Goal: Task Accomplishment & Management: Complete application form

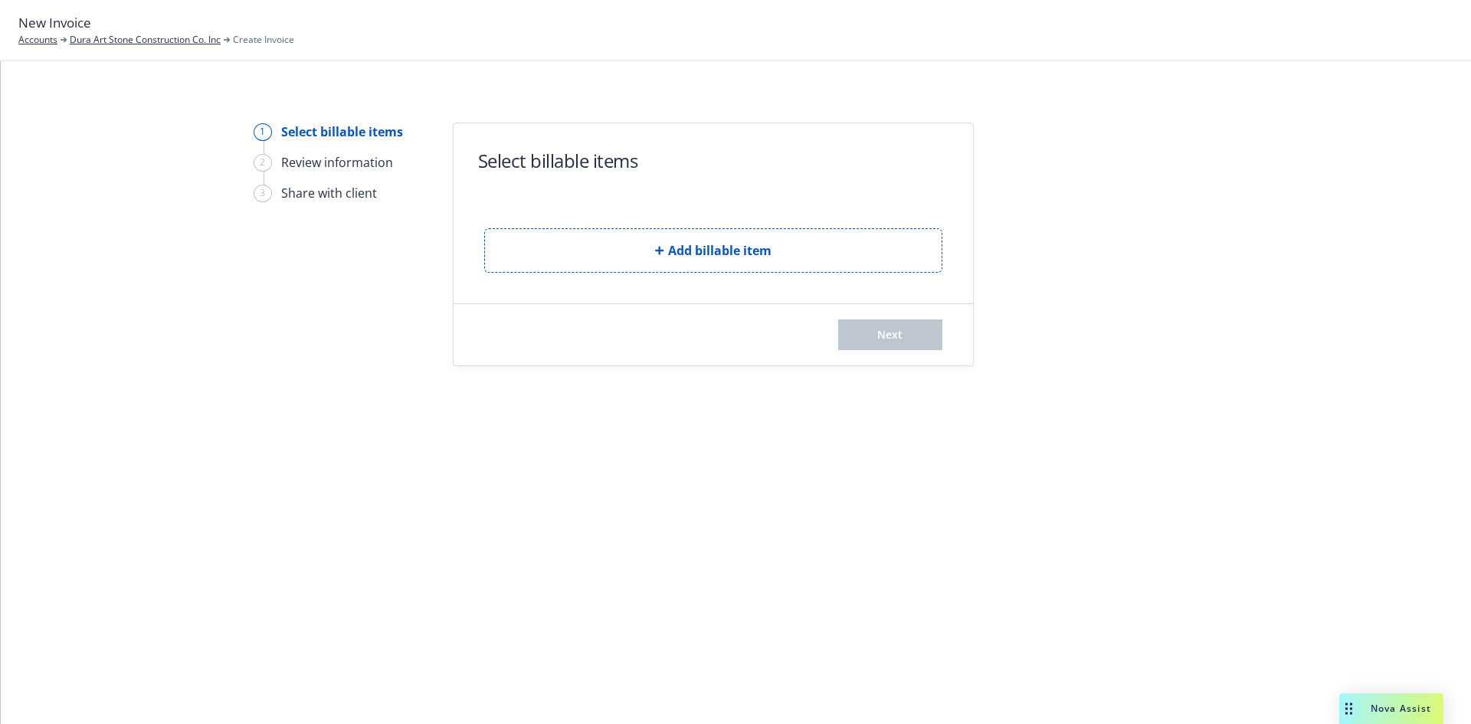
click at [623, 275] on form "Select billable items Add billable item Next" at bounding box center [712, 244] width 519 height 242
click at [651, 255] on button "Add billable item" at bounding box center [713, 250] width 458 height 44
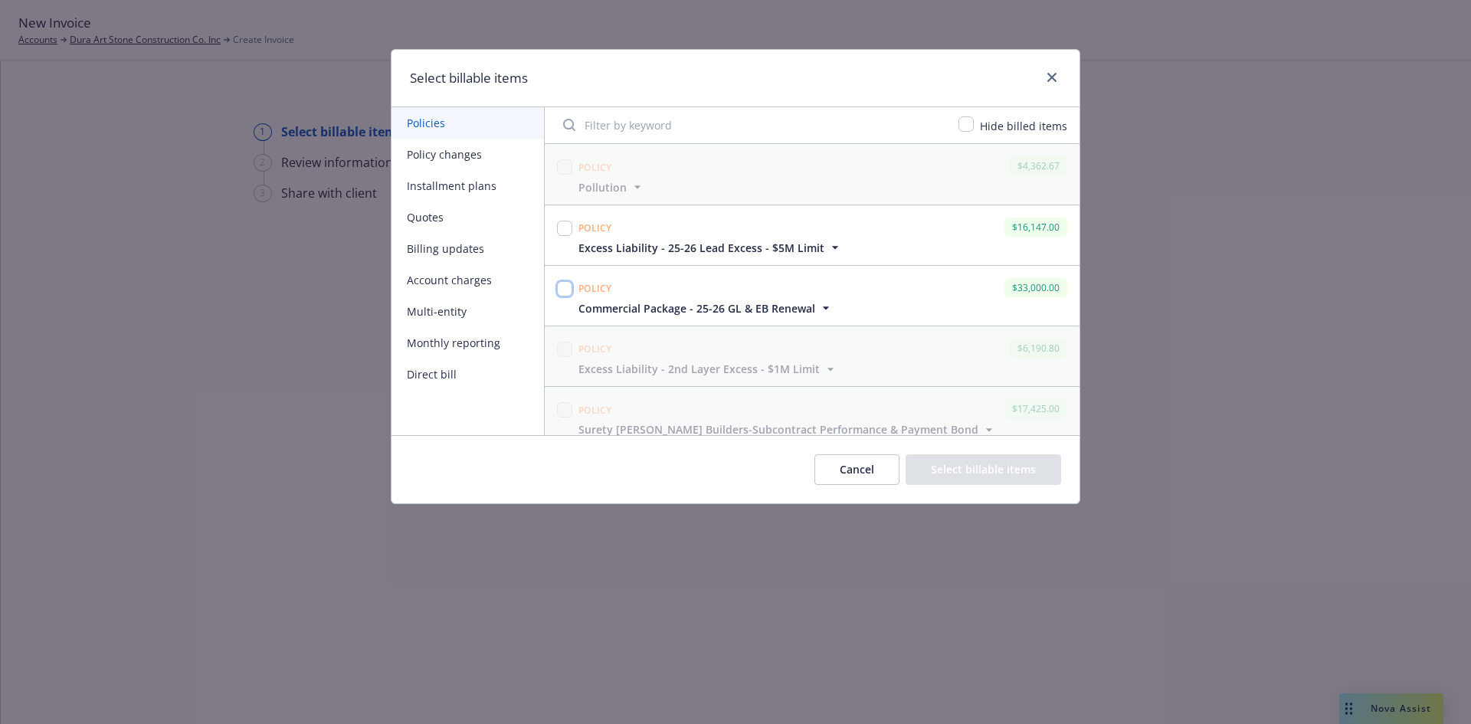
click at [567, 293] on input "checkbox" at bounding box center [564, 288] width 15 height 15
checkbox input "true"
click at [568, 234] on input "checkbox" at bounding box center [564, 228] width 15 height 15
checkbox input "true"
click at [1009, 470] on button "Select billable items" at bounding box center [982, 469] width 155 height 31
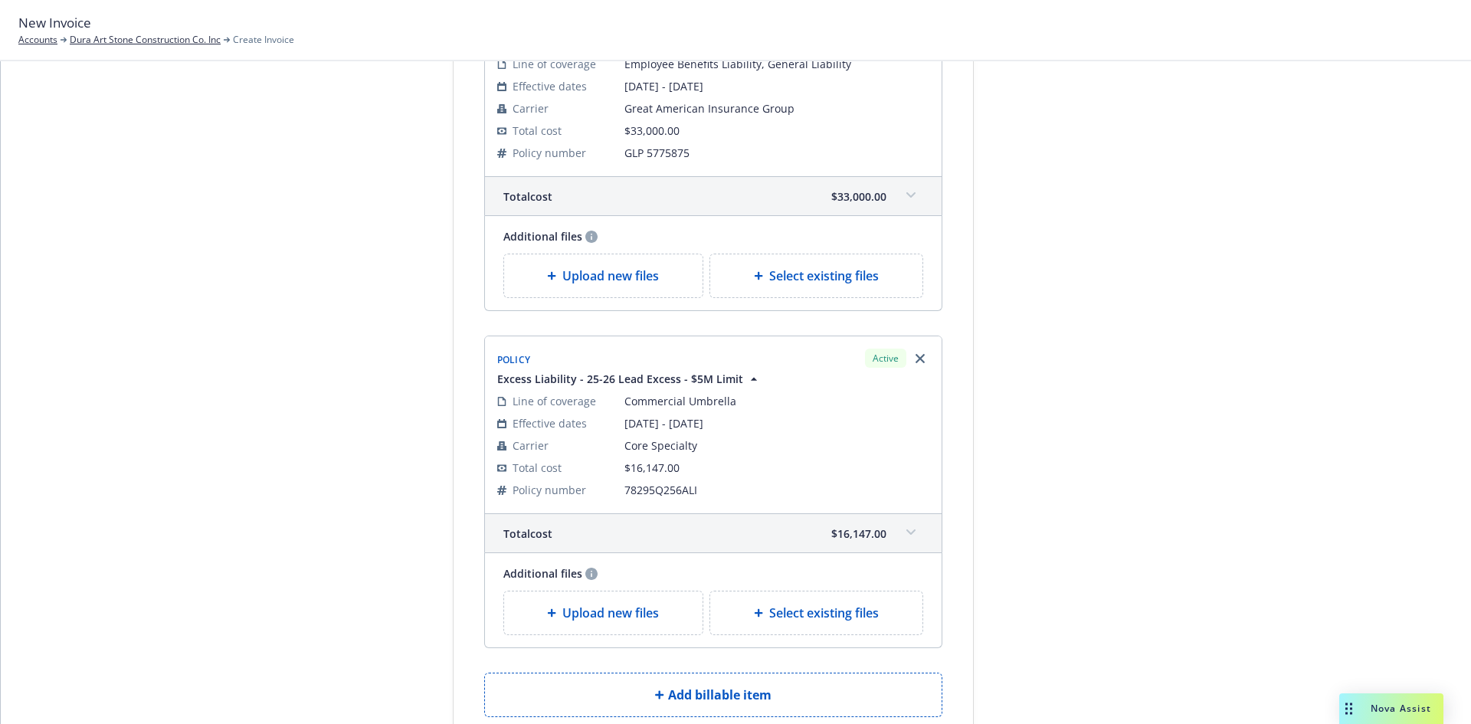
scroll to position [230, 0]
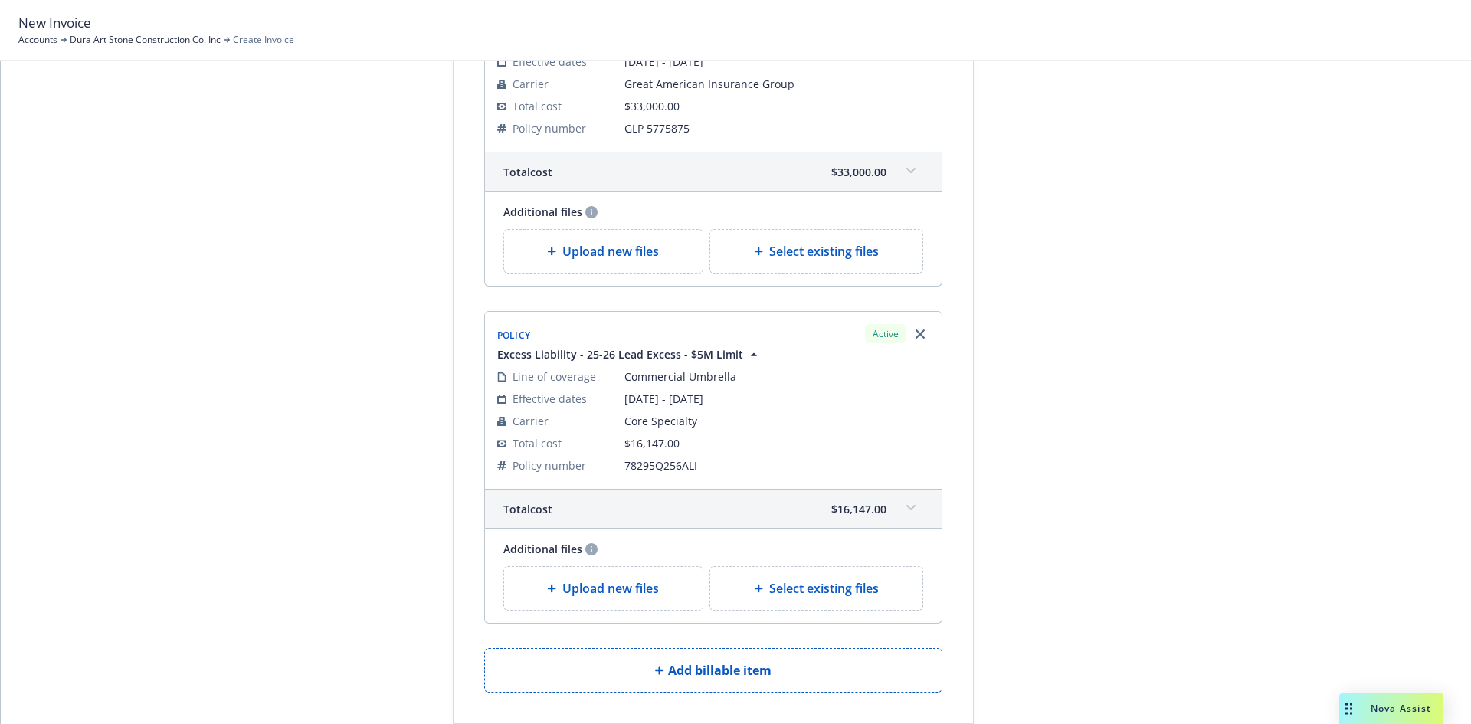
click at [809, 260] on span "Select existing files" at bounding box center [824, 251] width 110 height 18
select select "Invoice - Third Party"
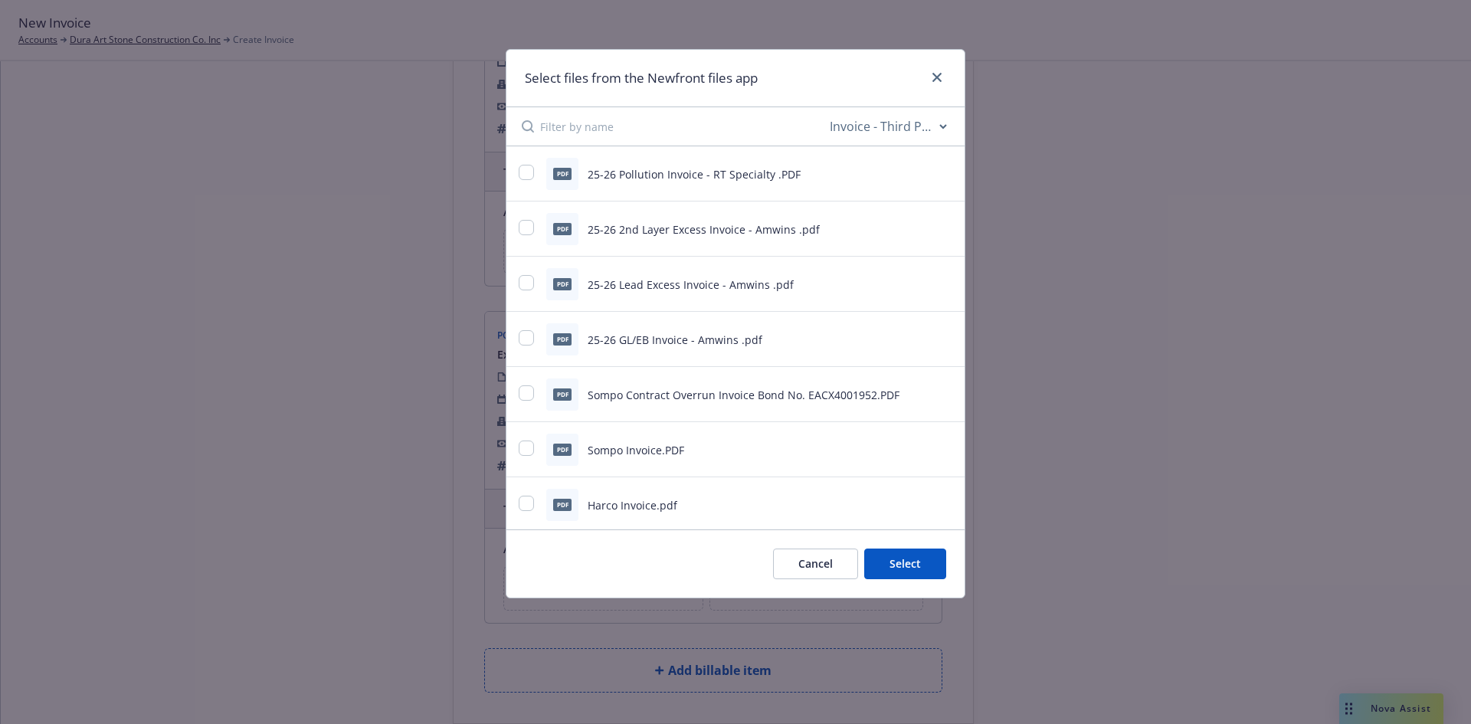
click at [825, 572] on button "Cancel" at bounding box center [815, 563] width 85 height 31
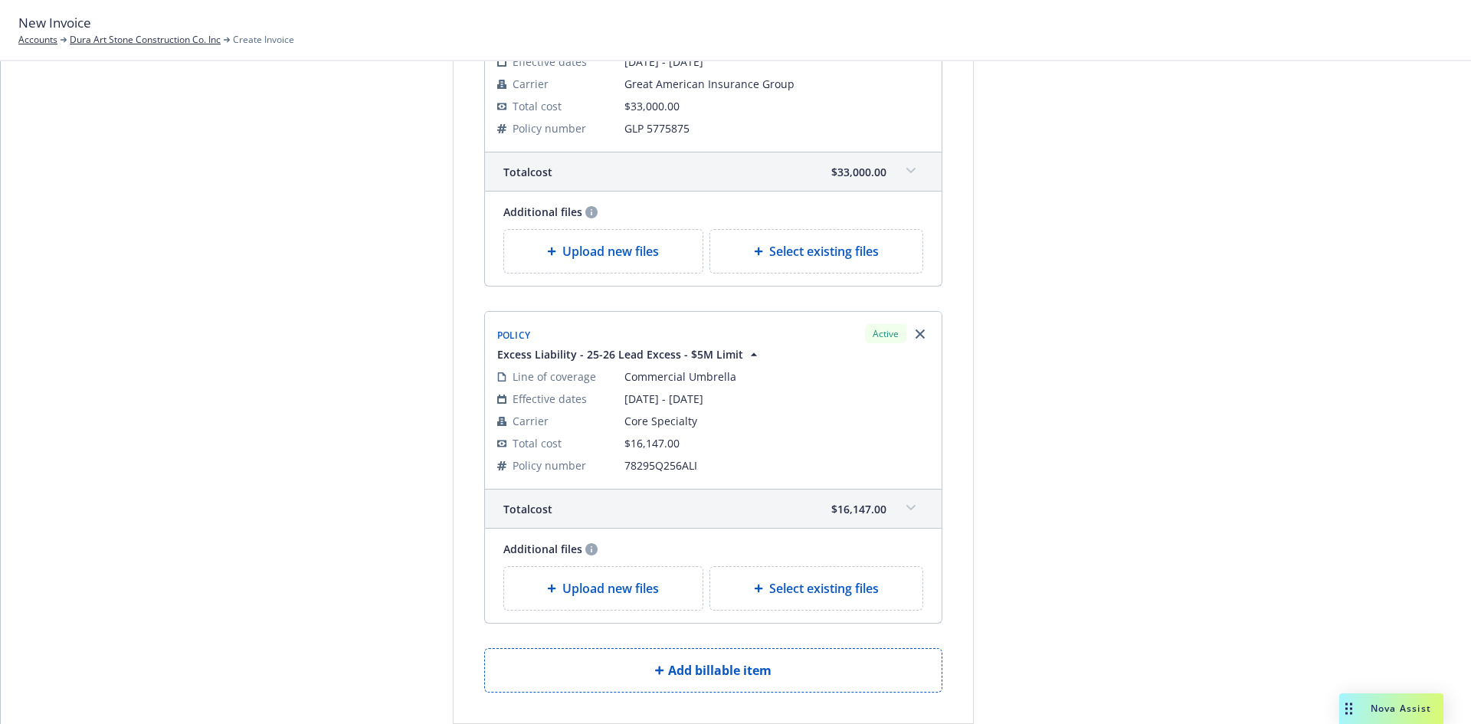
scroll to position [153, 0]
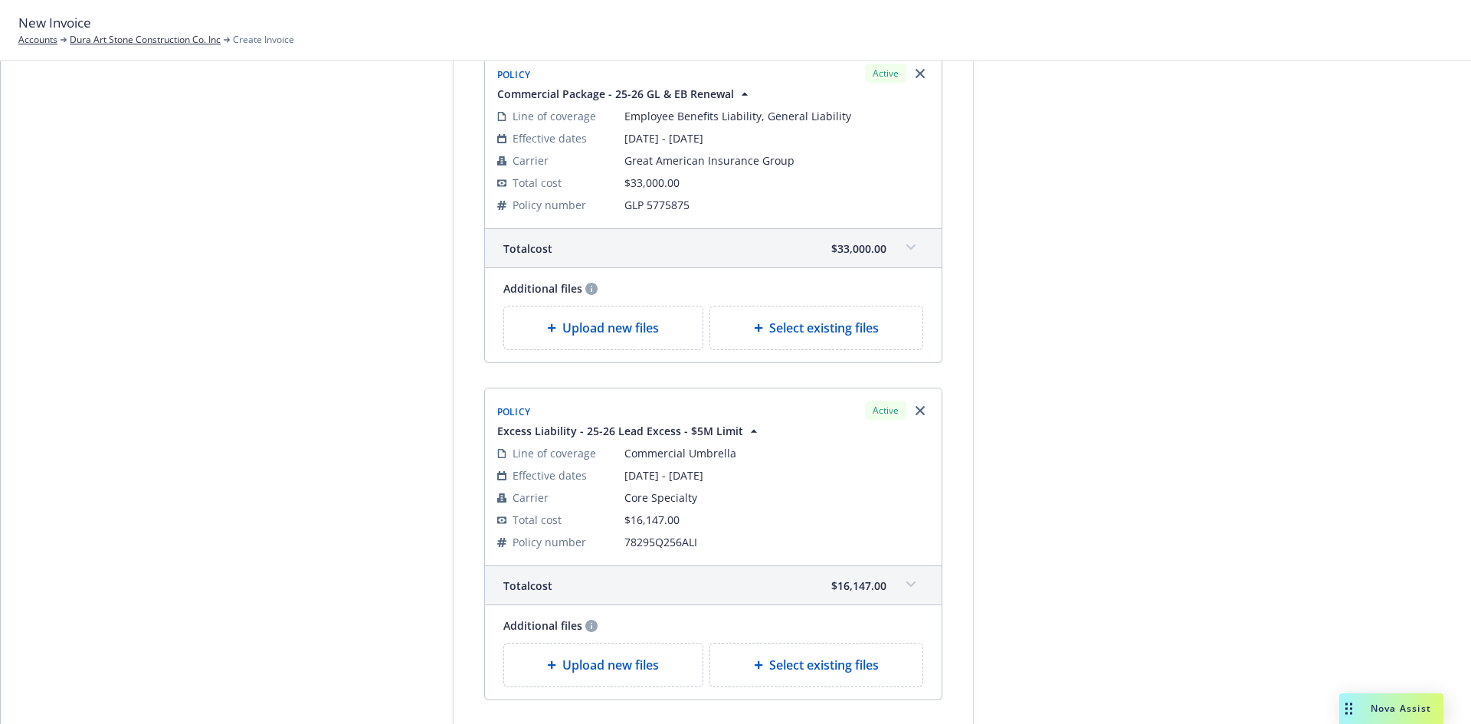
click at [802, 335] on span "Select existing files" at bounding box center [824, 328] width 110 height 18
select select "Invoice - Third Party"
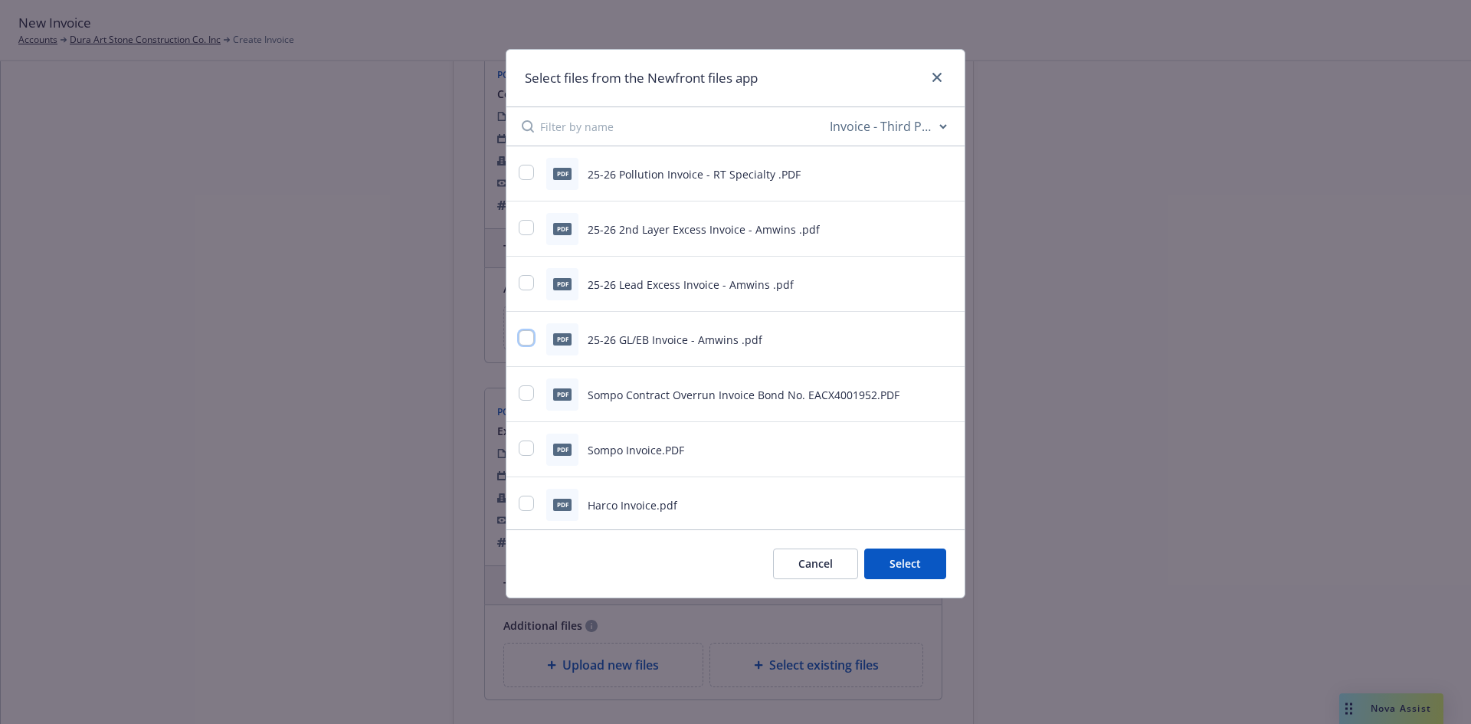
click at [532, 338] on input "checkbox" at bounding box center [526, 337] width 15 height 15
checkbox input "true"
click at [877, 561] on button "Select 1 file" at bounding box center [891, 563] width 110 height 31
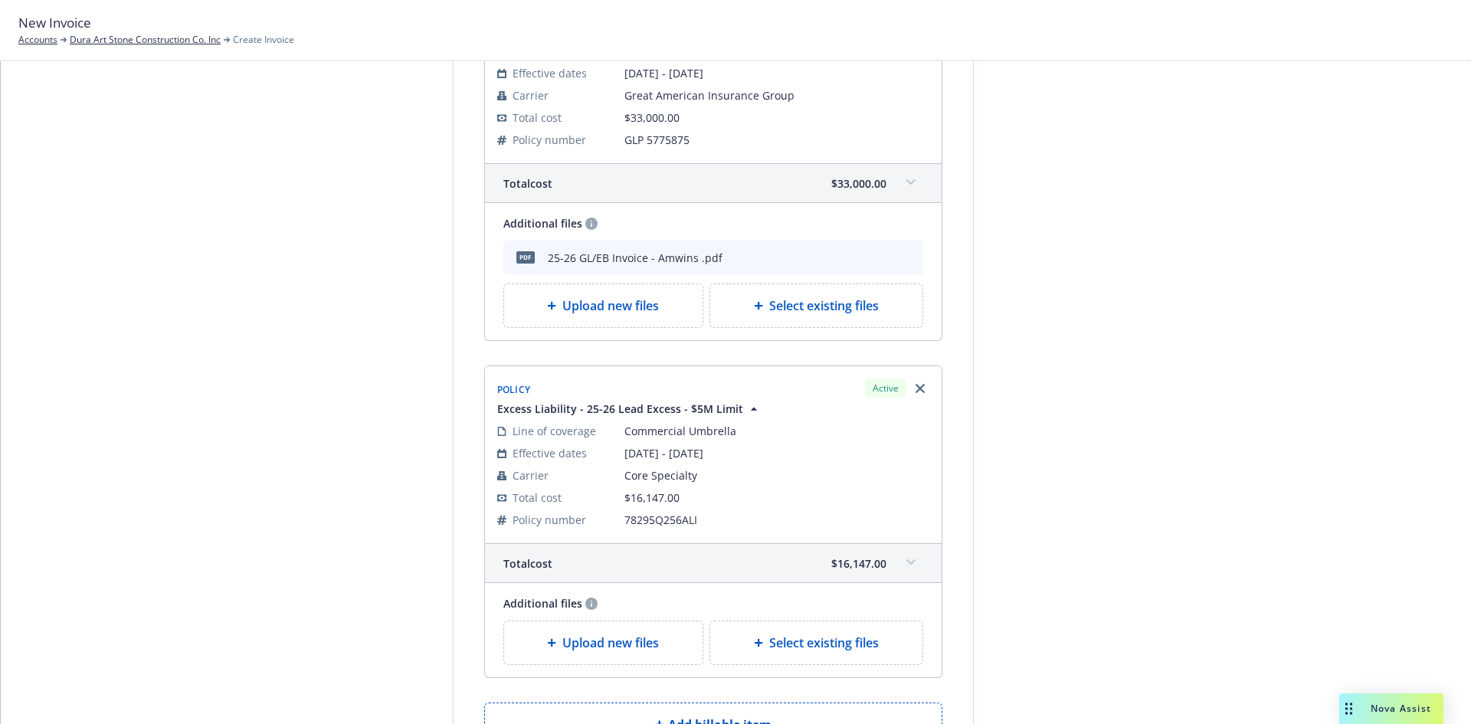
scroll to position [306, 0]
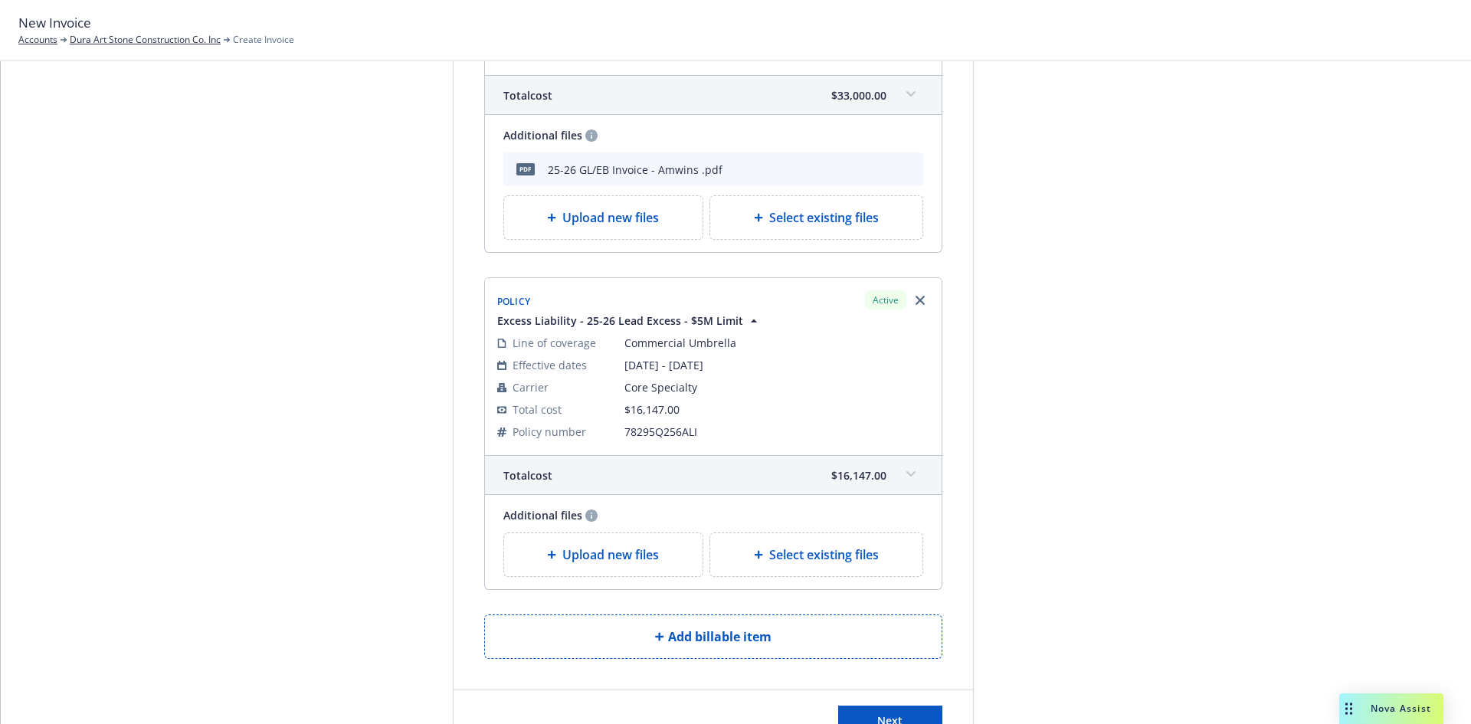
click at [813, 552] on span "Select existing files" at bounding box center [824, 554] width 110 height 18
select select "Invoice - Third Party"
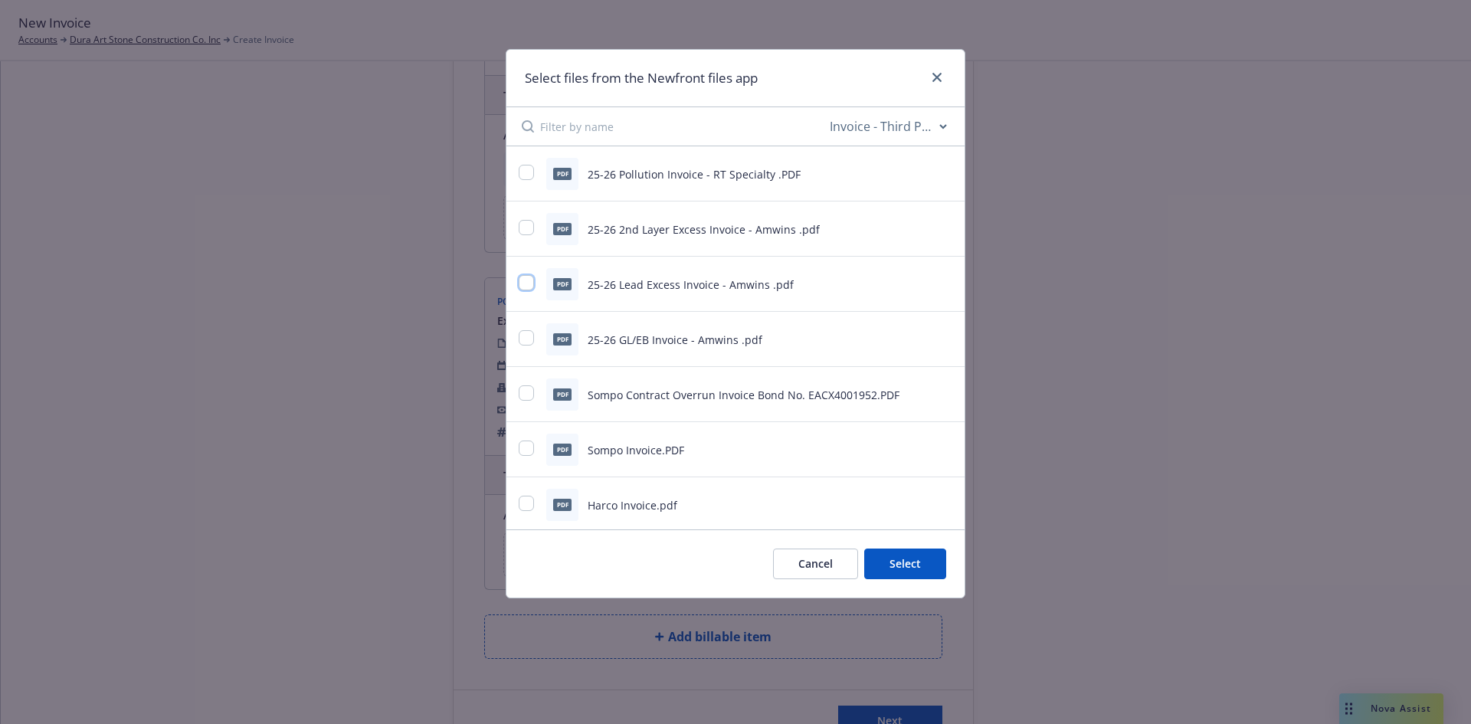
click at [531, 277] on input "checkbox" at bounding box center [526, 282] width 15 height 15
checkbox input "true"
click at [901, 556] on button "Select 1 file" at bounding box center [891, 563] width 110 height 31
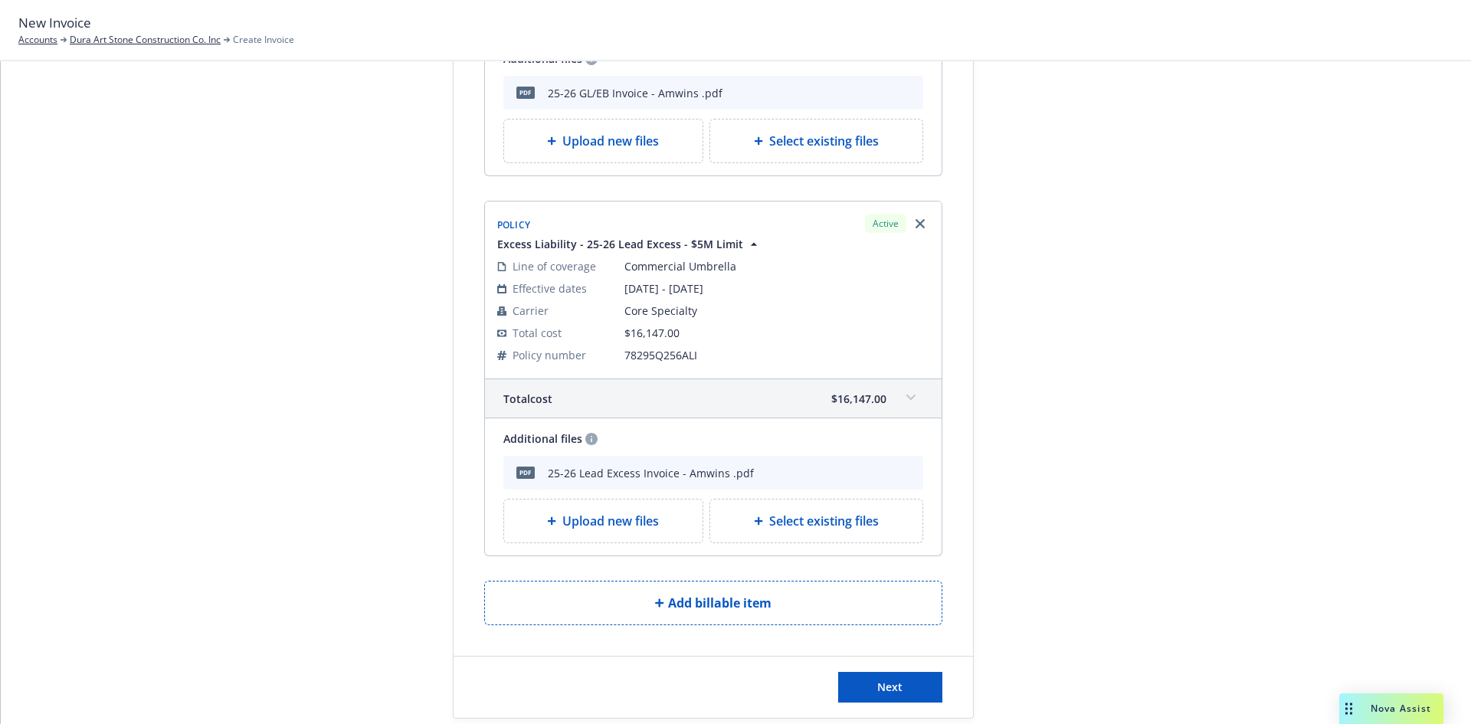
scroll to position [439, 0]
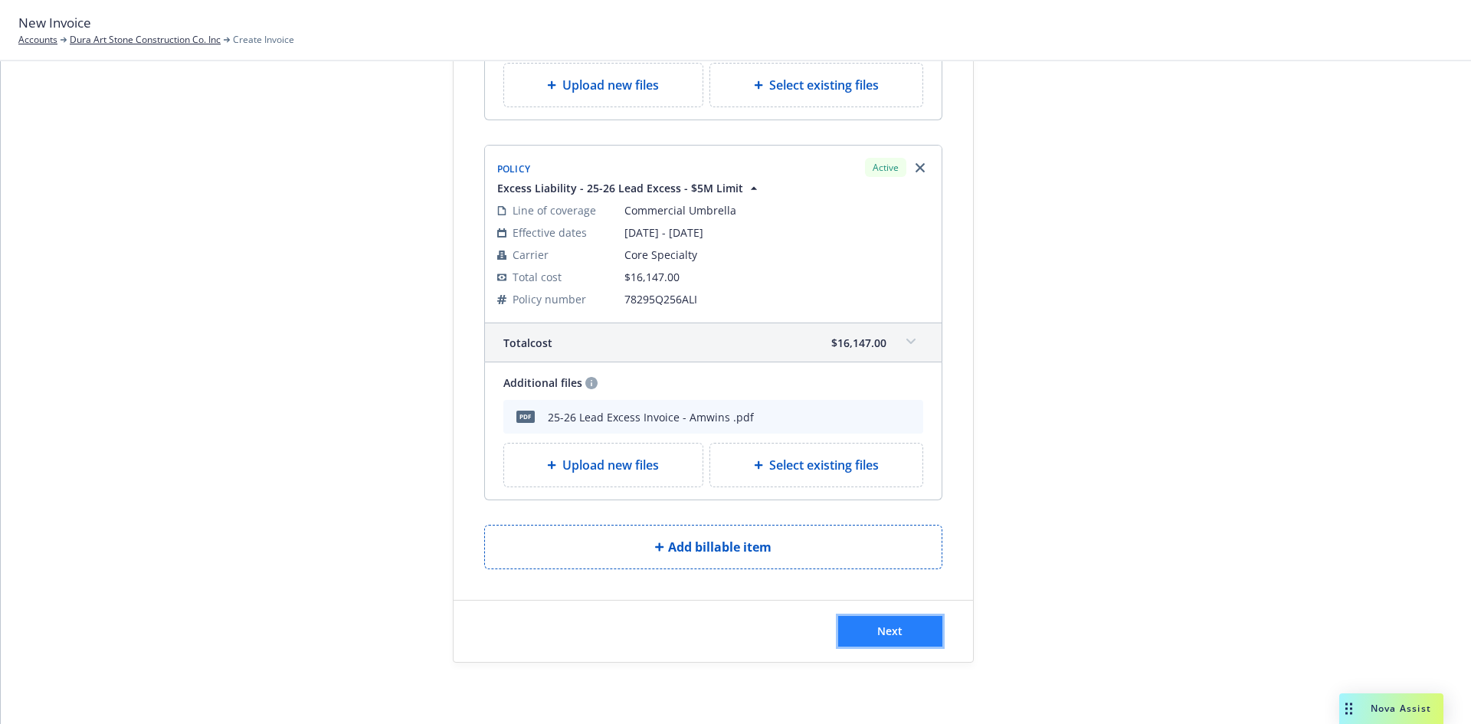
click at [894, 627] on span "Next" at bounding box center [889, 630] width 25 height 15
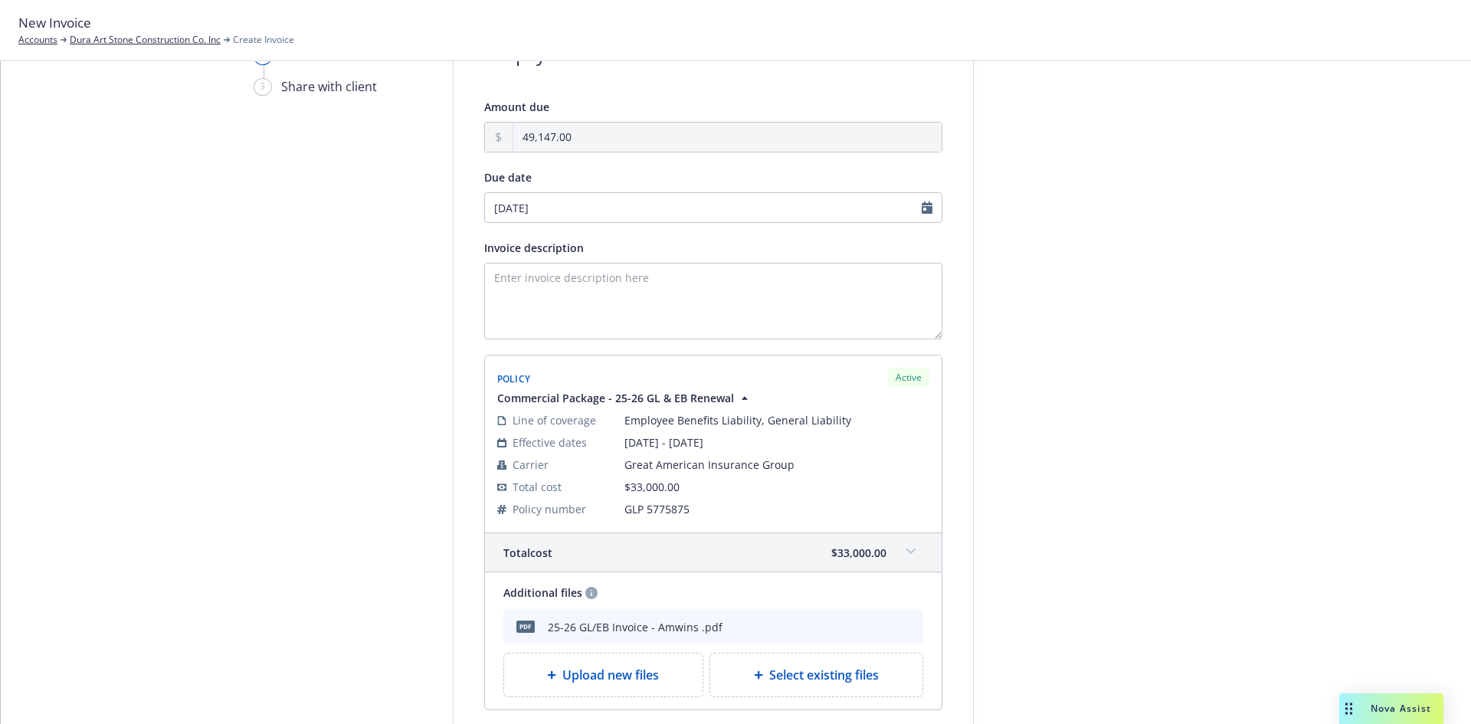
scroll to position [153, 0]
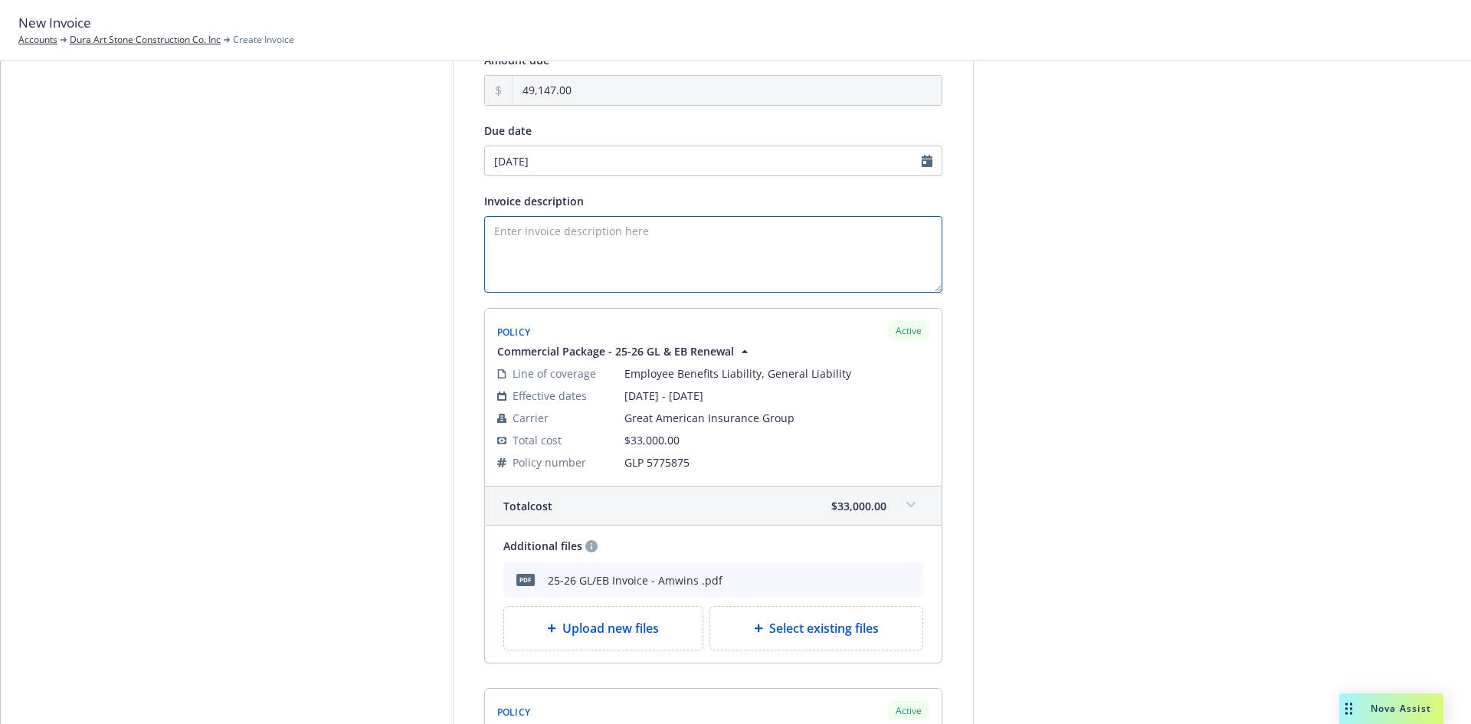
click at [856, 243] on textarea "Invoice description" at bounding box center [713, 254] width 458 height 77
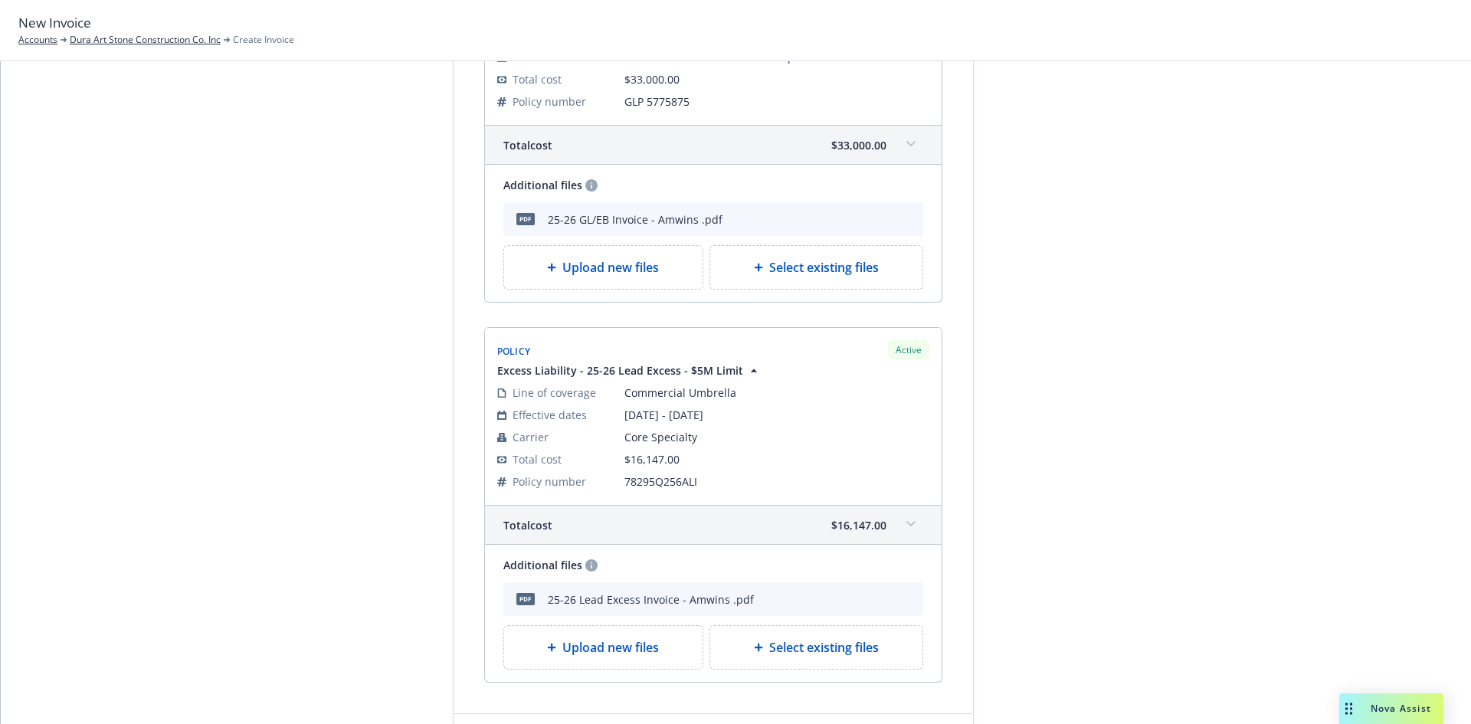
scroll to position [474, 0]
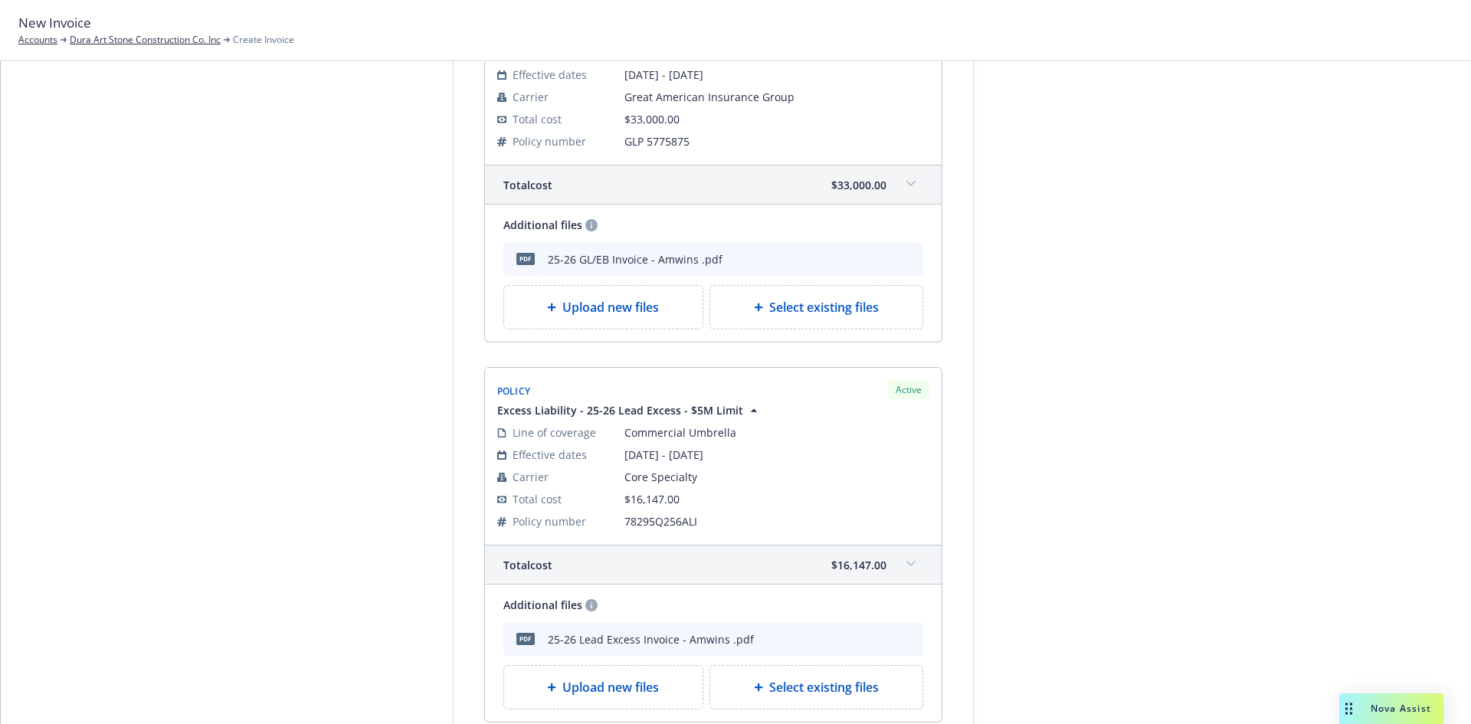
type textarea "Premium Financed - Fully Funded"
click at [593, 309] on span "Upload new files" at bounding box center [610, 307] width 97 height 18
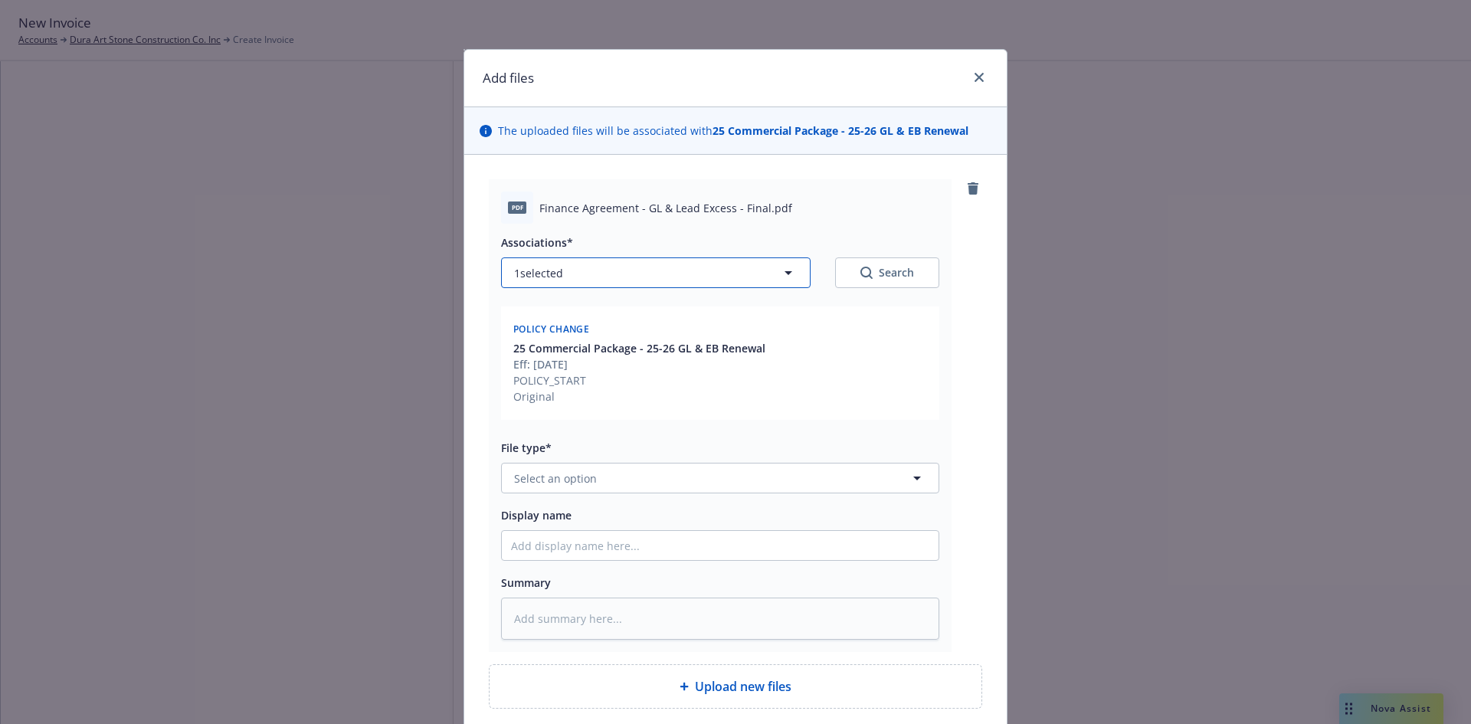
click at [649, 280] on button "1 selected" at bounding box center [655, 272] width 309 height 31
type textarea "x"
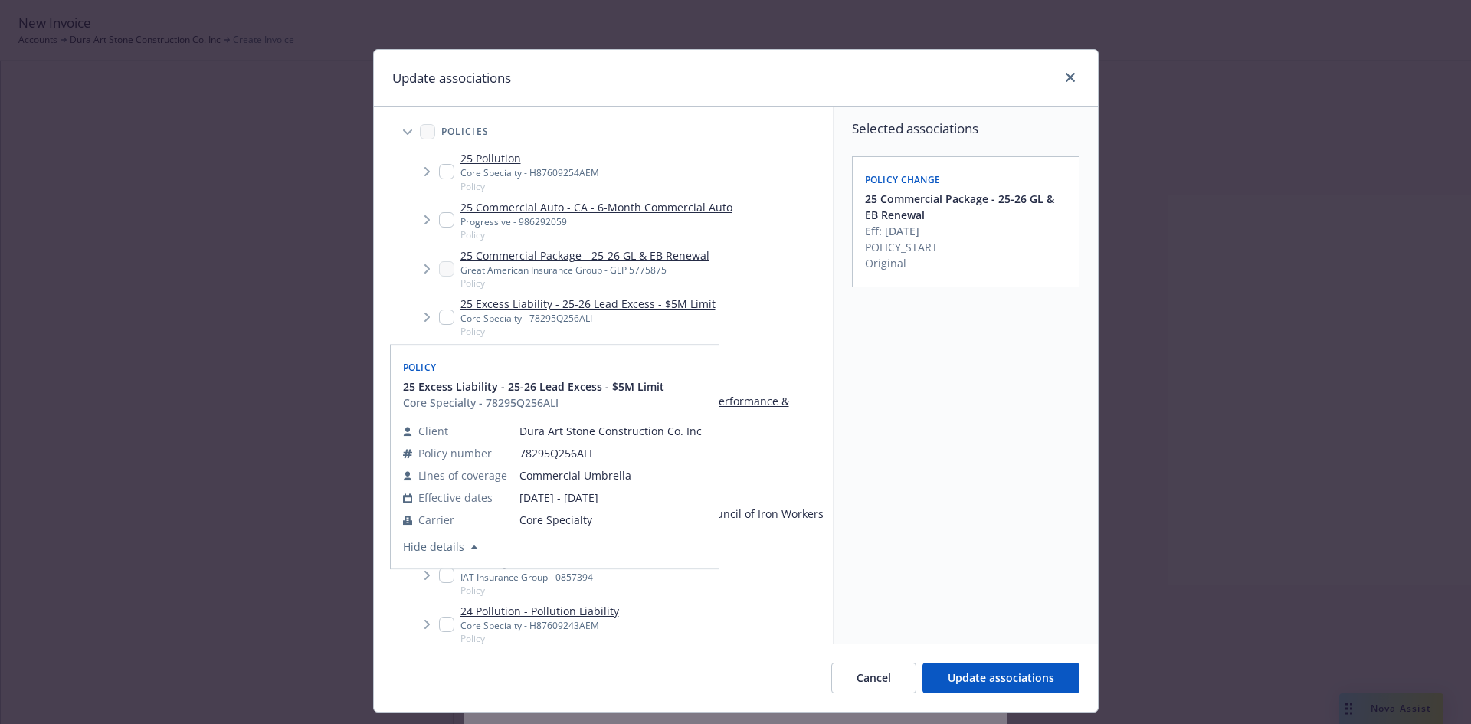
click at [440, 315] on input "Tree Example" at bounding box center [446, 316] width 15 height 15
checkbox input "true"
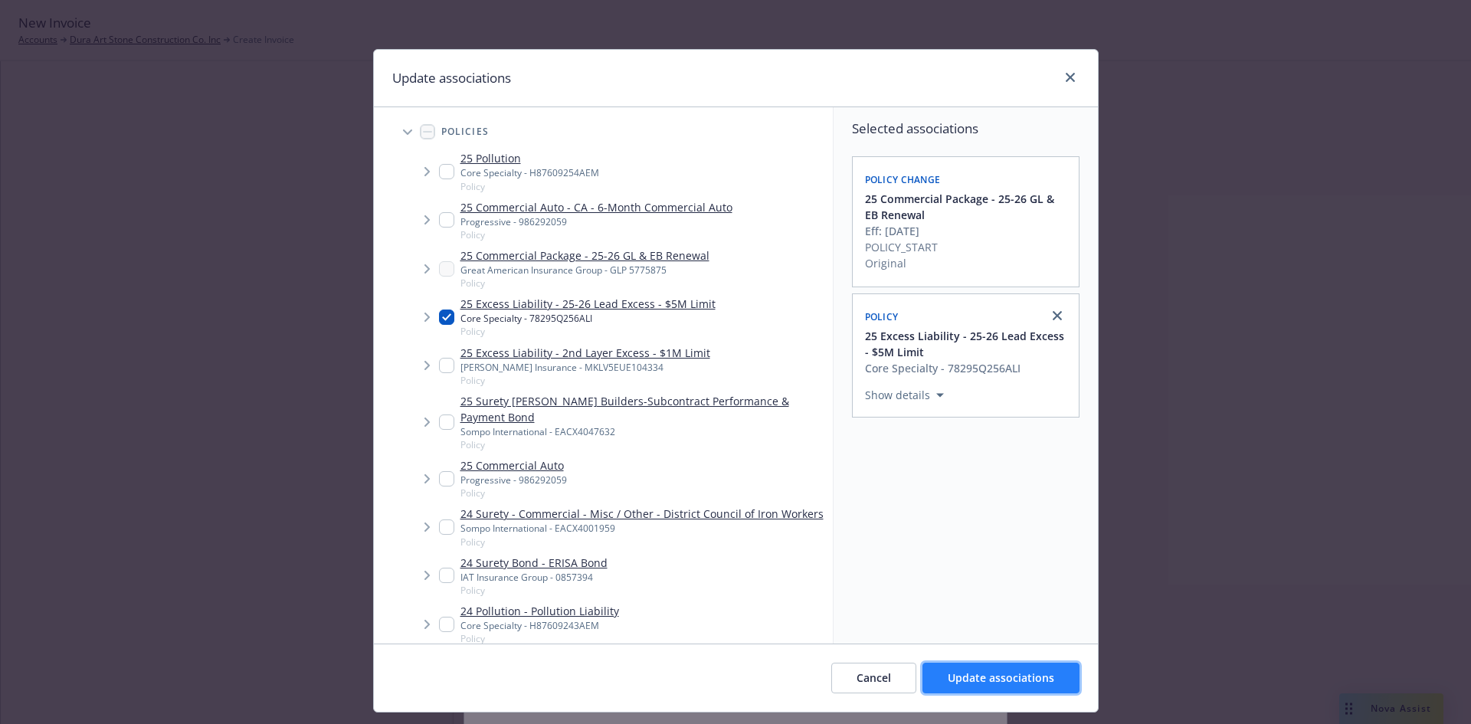
click at [976, 684] on span "Update associations" at bounding box center [1000, 677] width 106 height 15
type textarea "x"
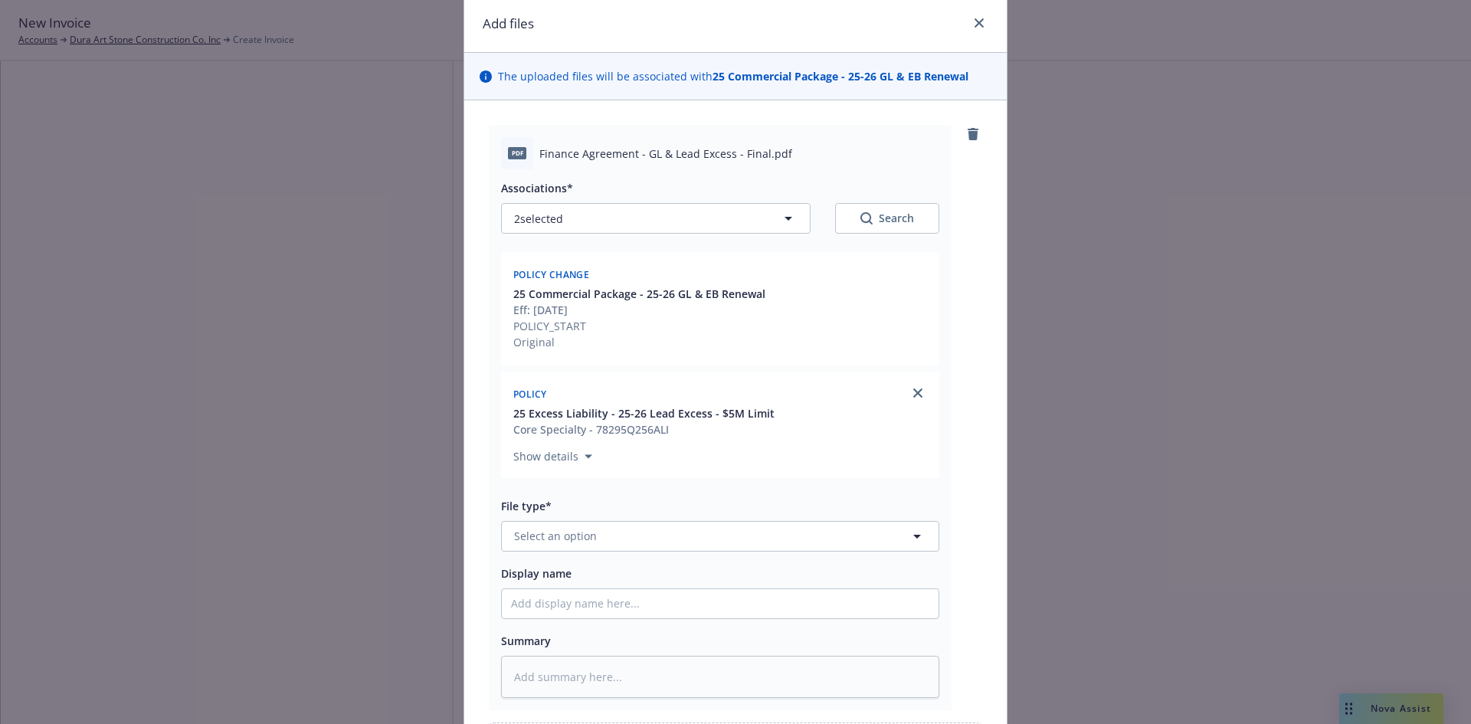
scroll to position [77, 0]
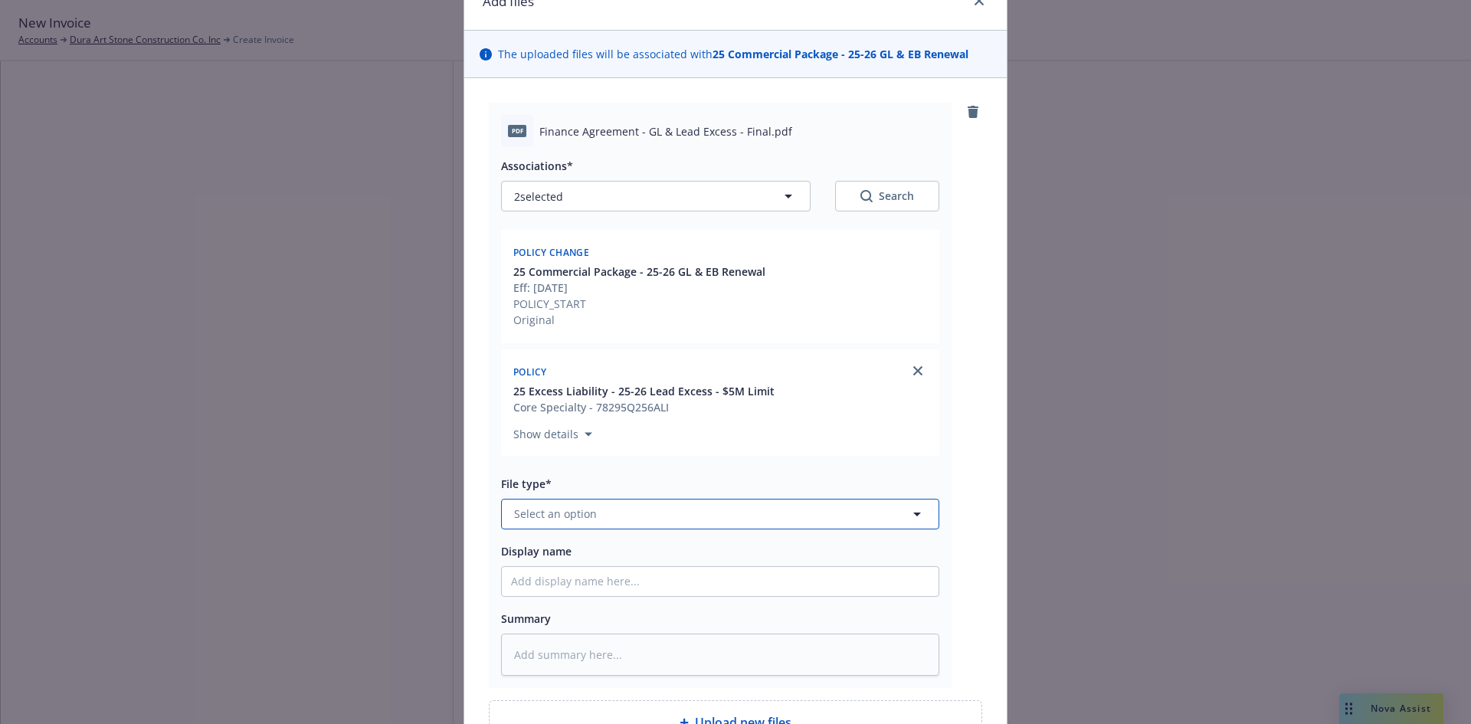
click at [735, 502] on button "Select an option" at bounding box center [720, 514] width 438 height 31
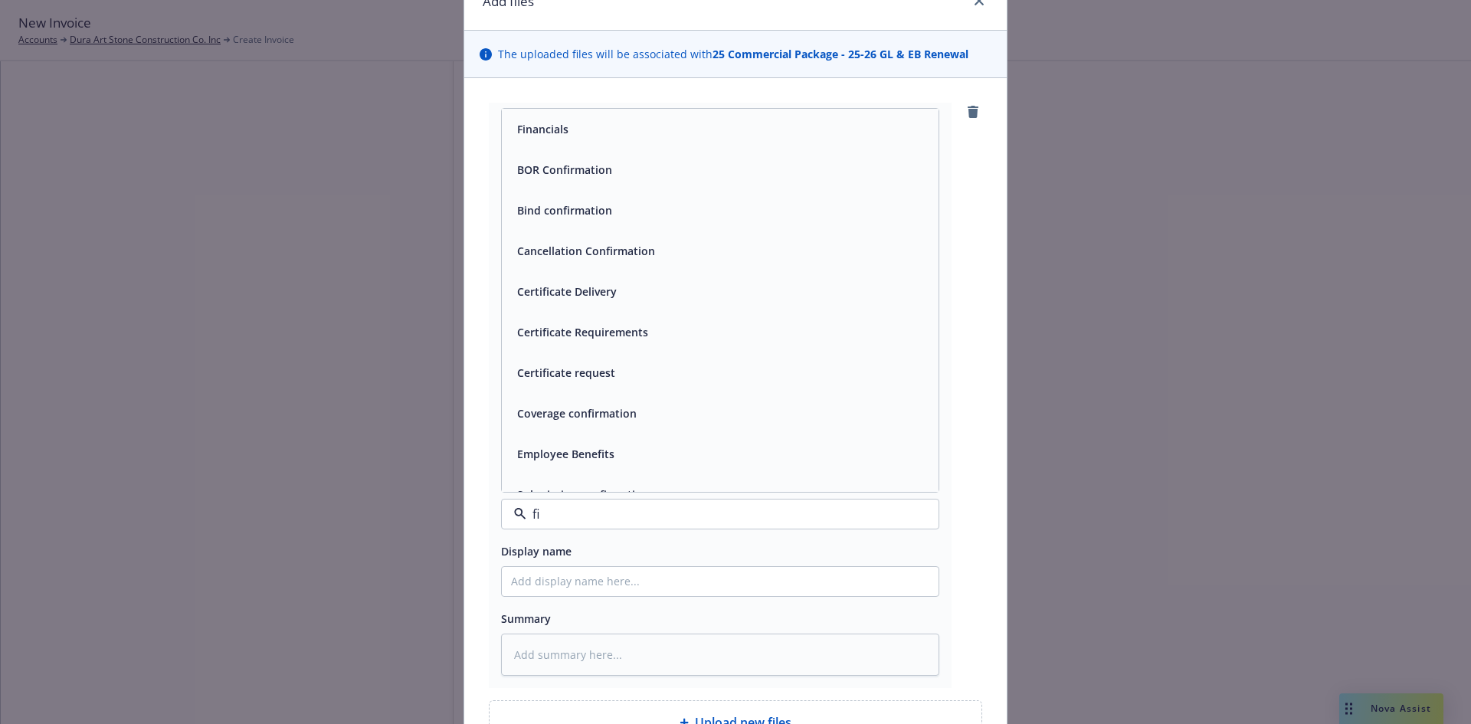
type input "fin"
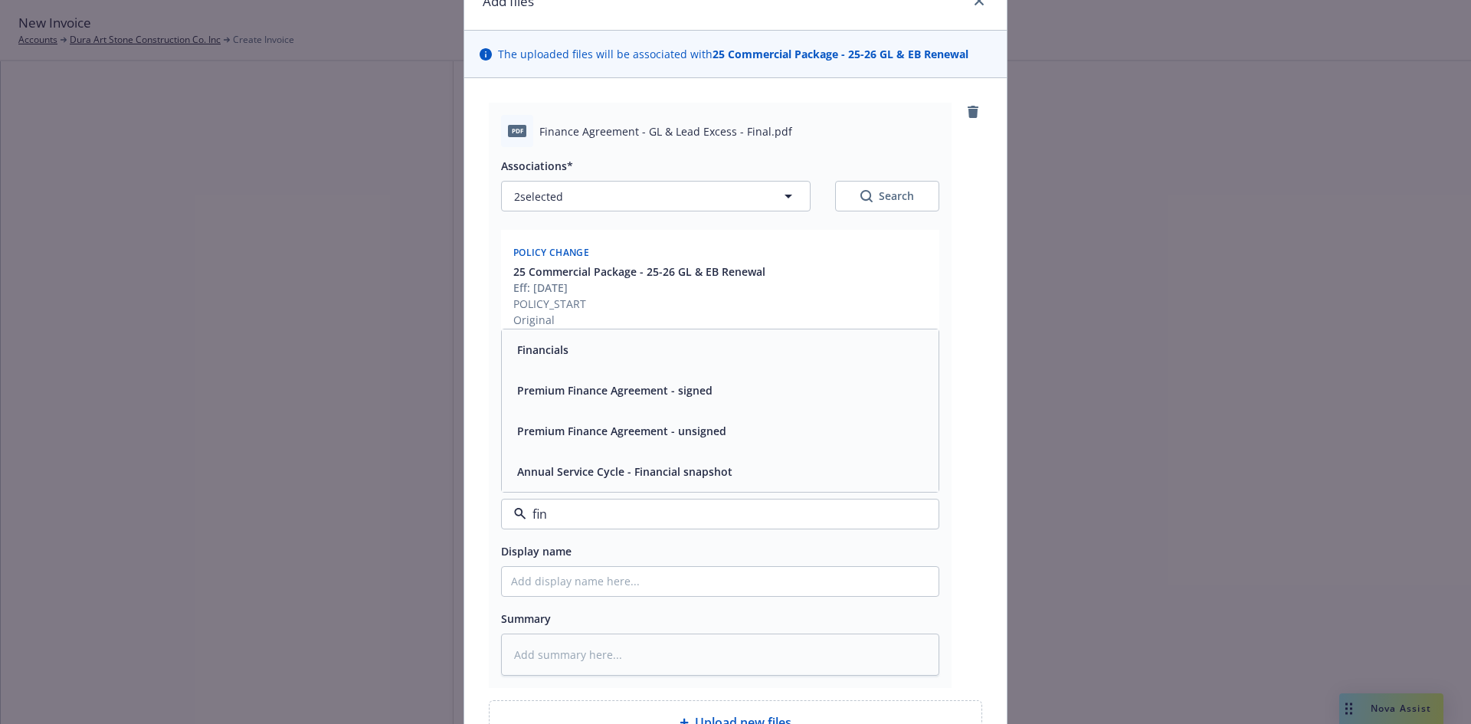
click at [651, 393] on span "Premium Finance Agreement - signed" at bounding box center [614, 390] width 195 height 16
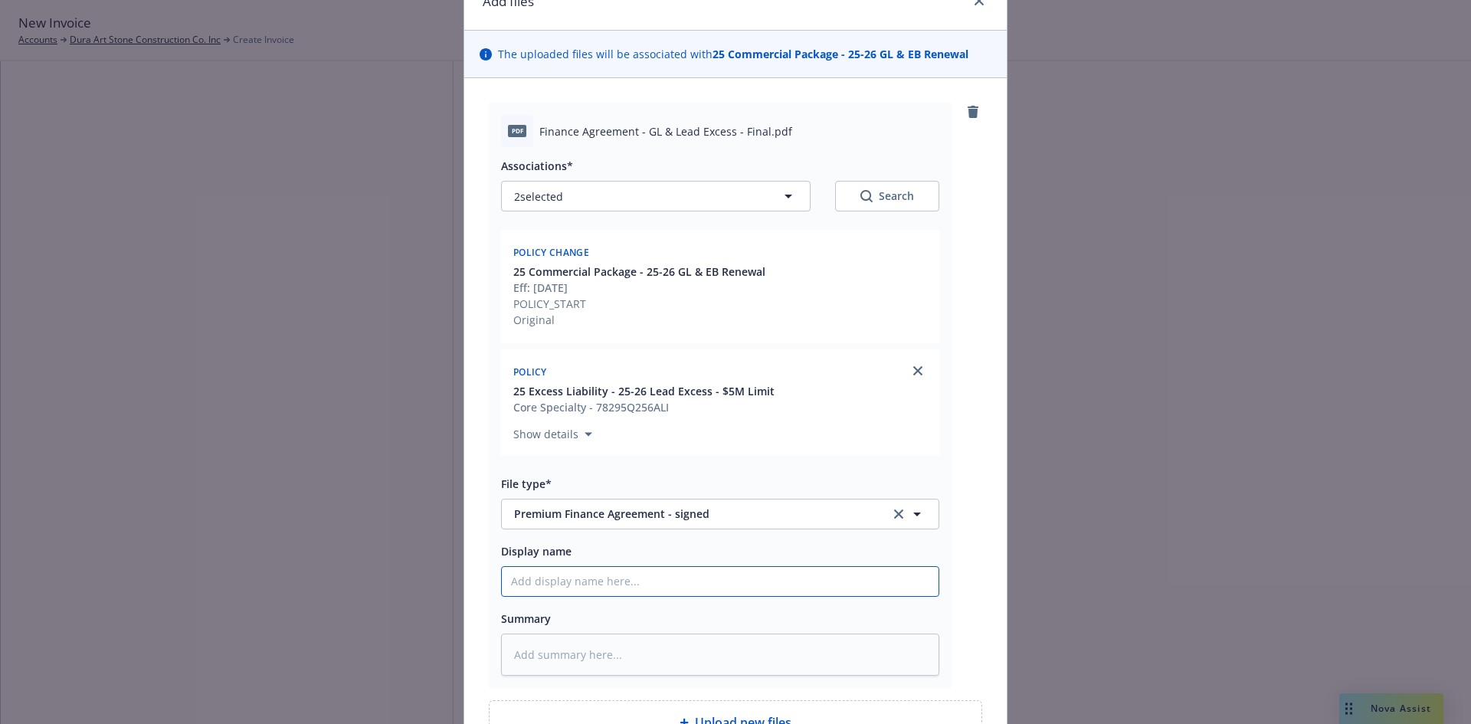
click at [542, 581] on input "Display name" at bounding box center [720, 581] width 437 height 29
type textarea "x"
type input "2"
type textarea "x"
type input "25"
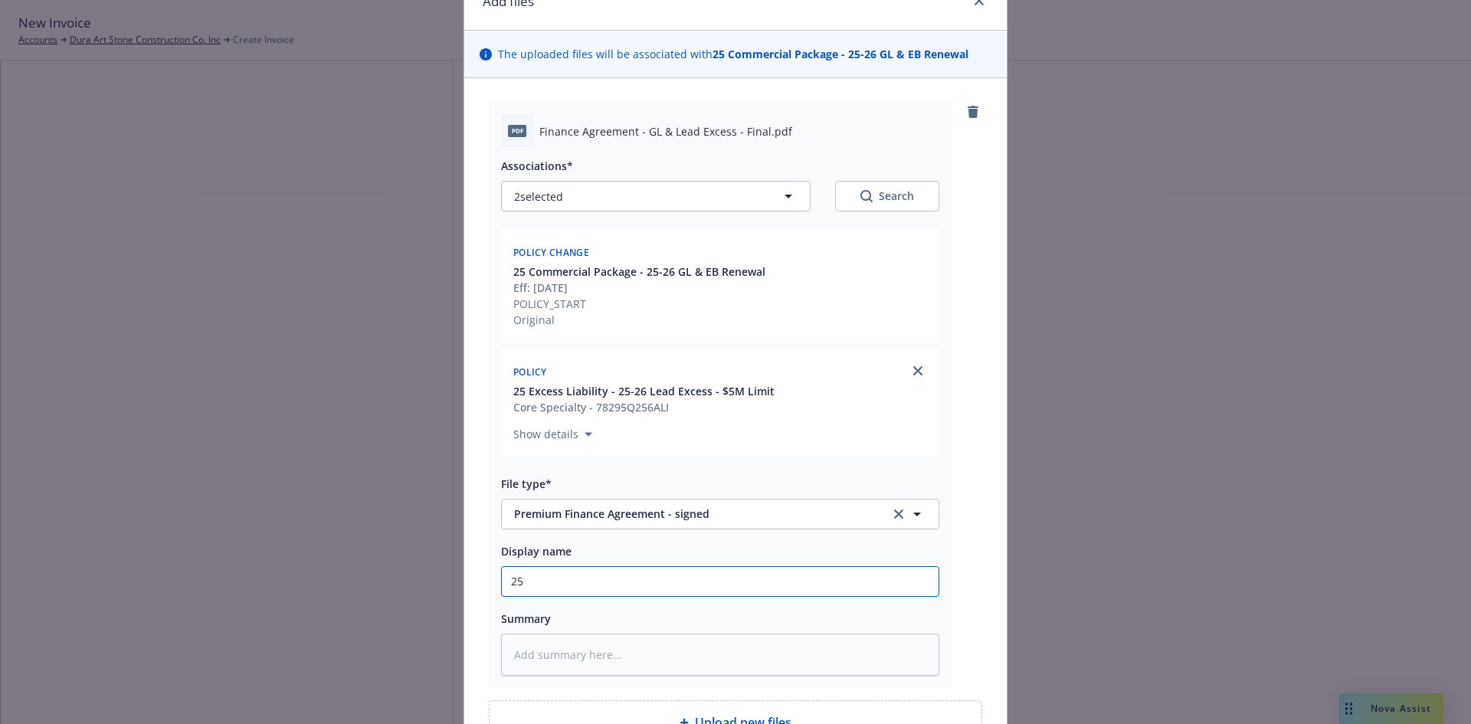
type textarea "x"
type input "25-"
type textarea "x"
type input "25-2"
type textarea "x"
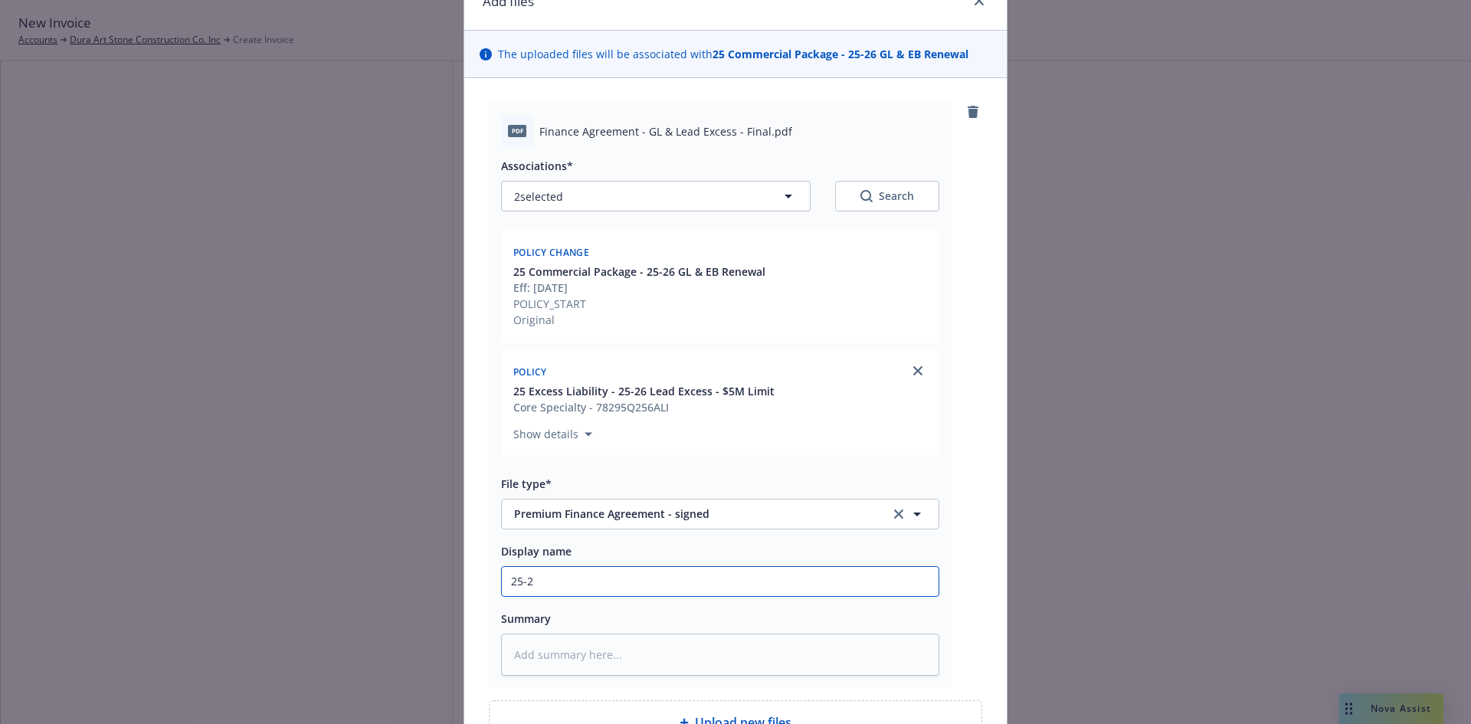
type input "25-26"
type textarea "x"
type input "25-26"
type textarea "x"
type input "25-26 S"
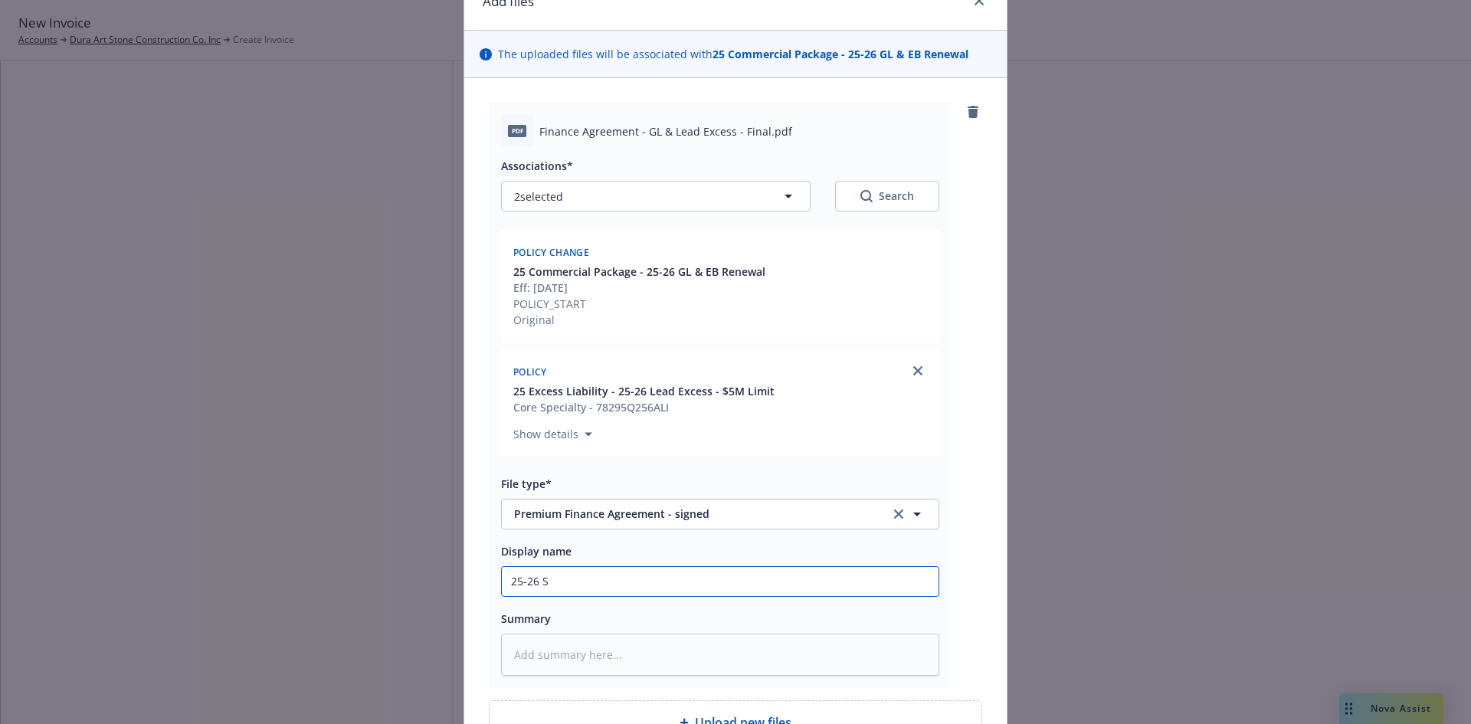
type textarea "x"
type input "25-26 St"
type textarea "x"
type input "25-26 Ste"
type textarea "x"
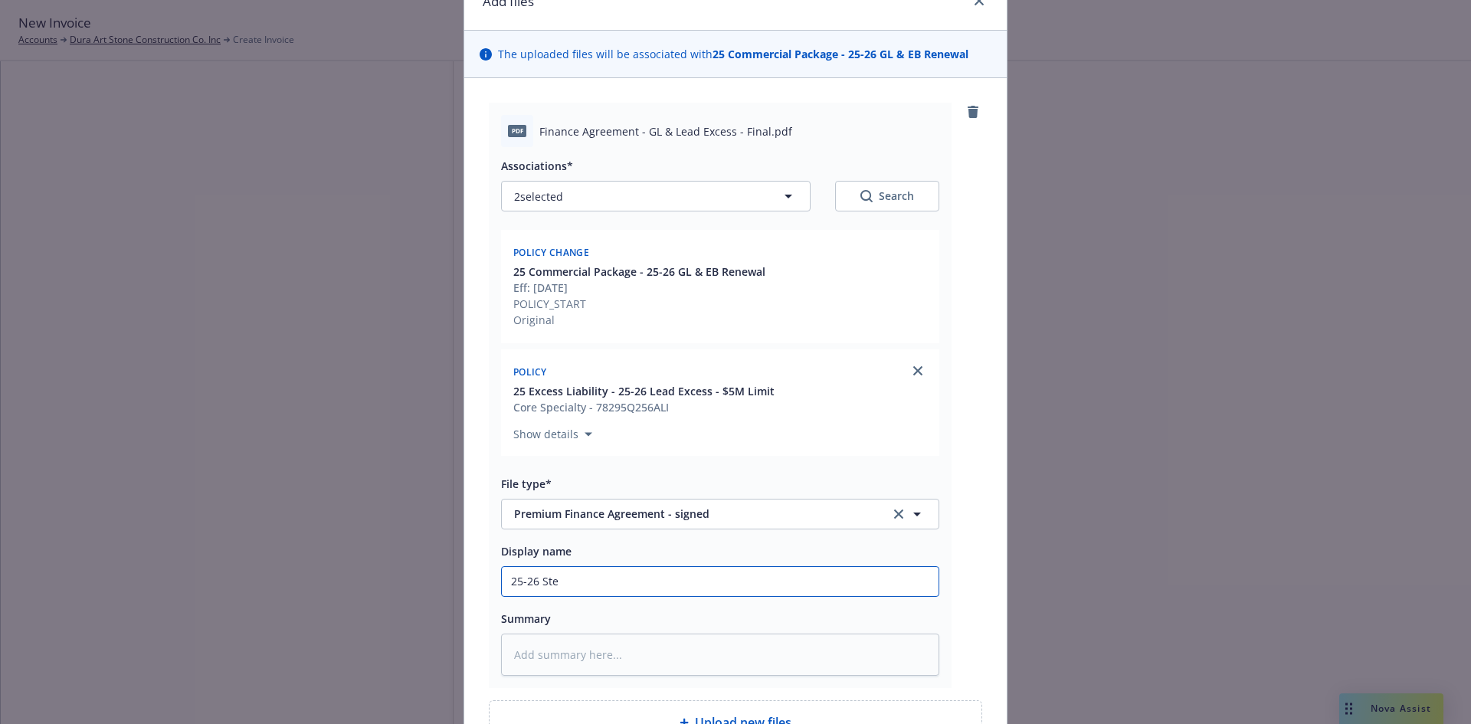
type input "25-26 Stet"
type textarea "x"
type input "25-26 Stets"
type textarea "x"
type input "25-26 Stetso"
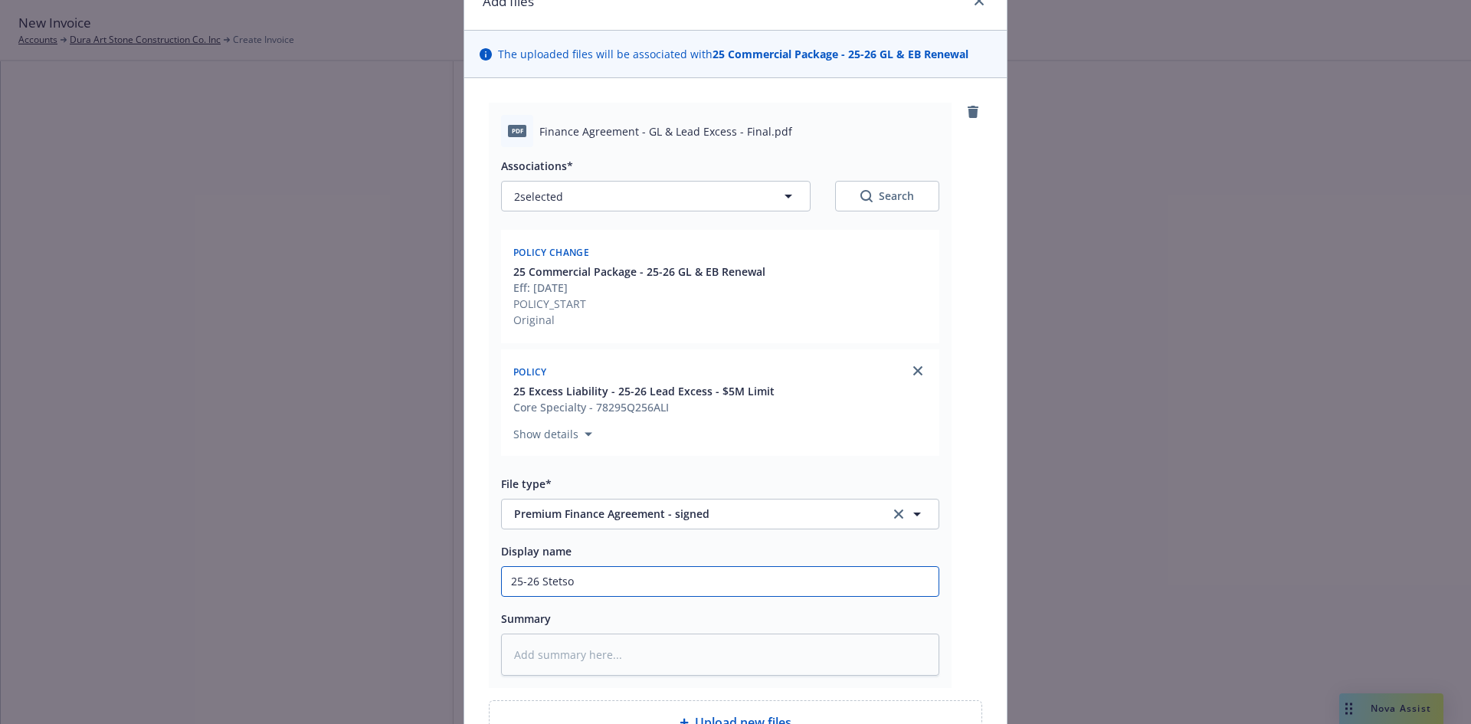
type textarea "x"
type input "25-26 Stetson"
type textarea "x"
type input "25-26 Stetson"
type textarea "x"
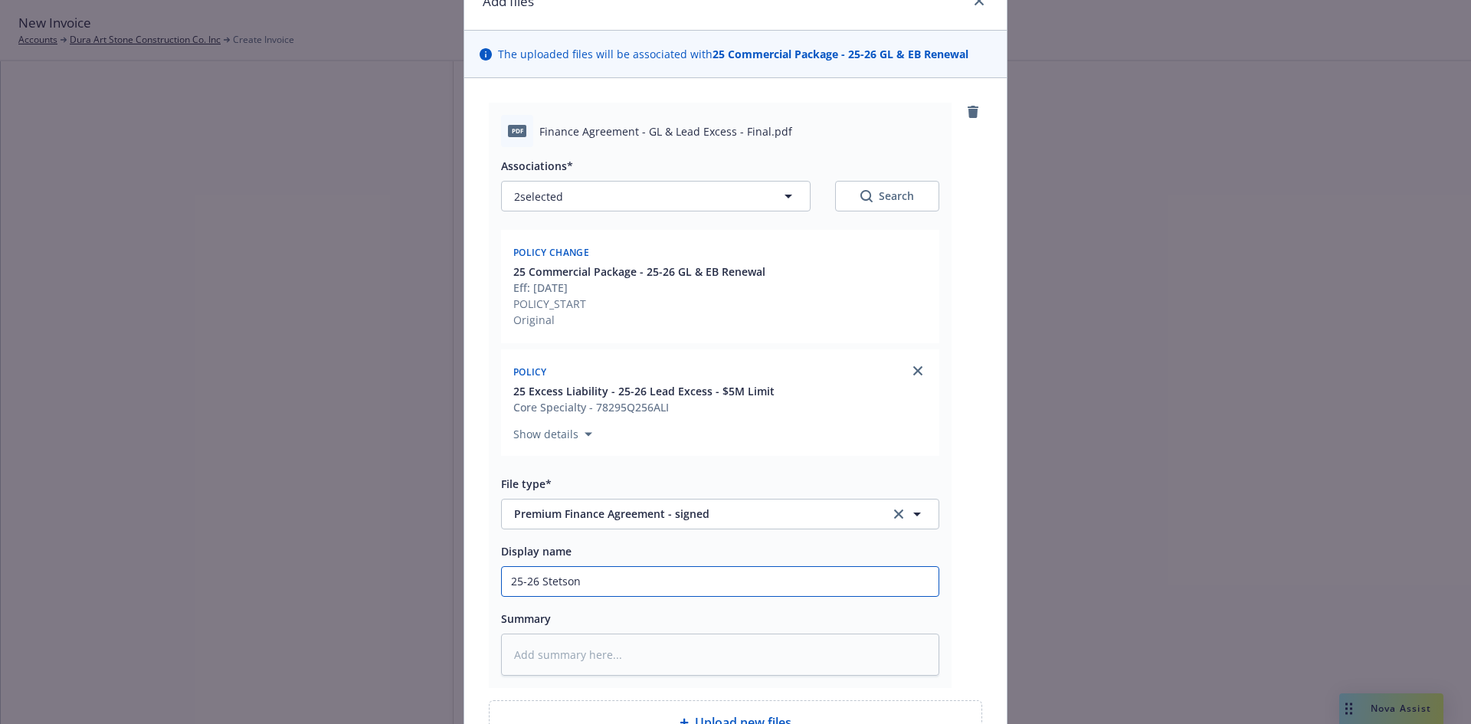
type input "25-26 Stetson F"
type textarea "x"
type input "25-26 Stetson Fi"
type textarea "x"
type input "25-26 Stetson Fin"
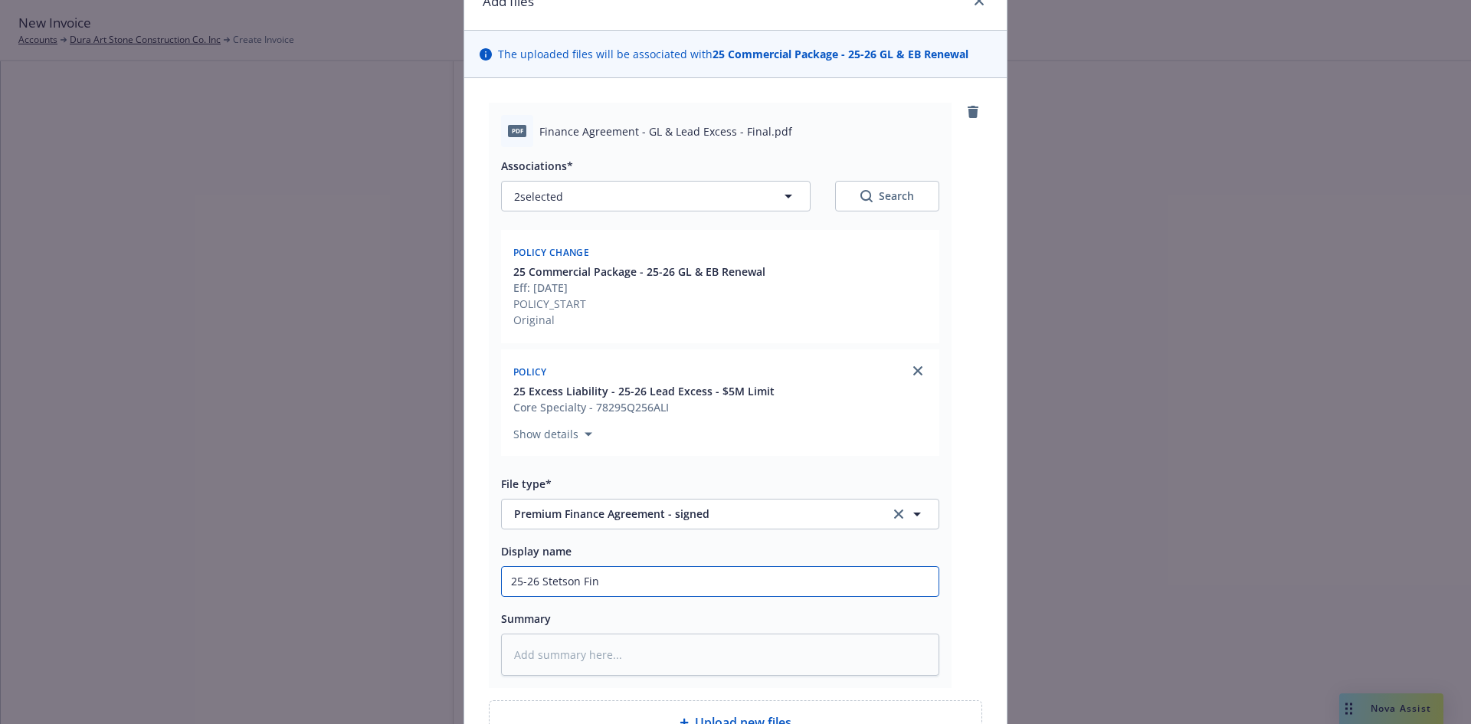
type textarea "x"
type input "25-26 [PERSON_NAME]"
type textarea "x"
type input "25-26 Stetson [PERSON_NAME]"
type textarea "x"
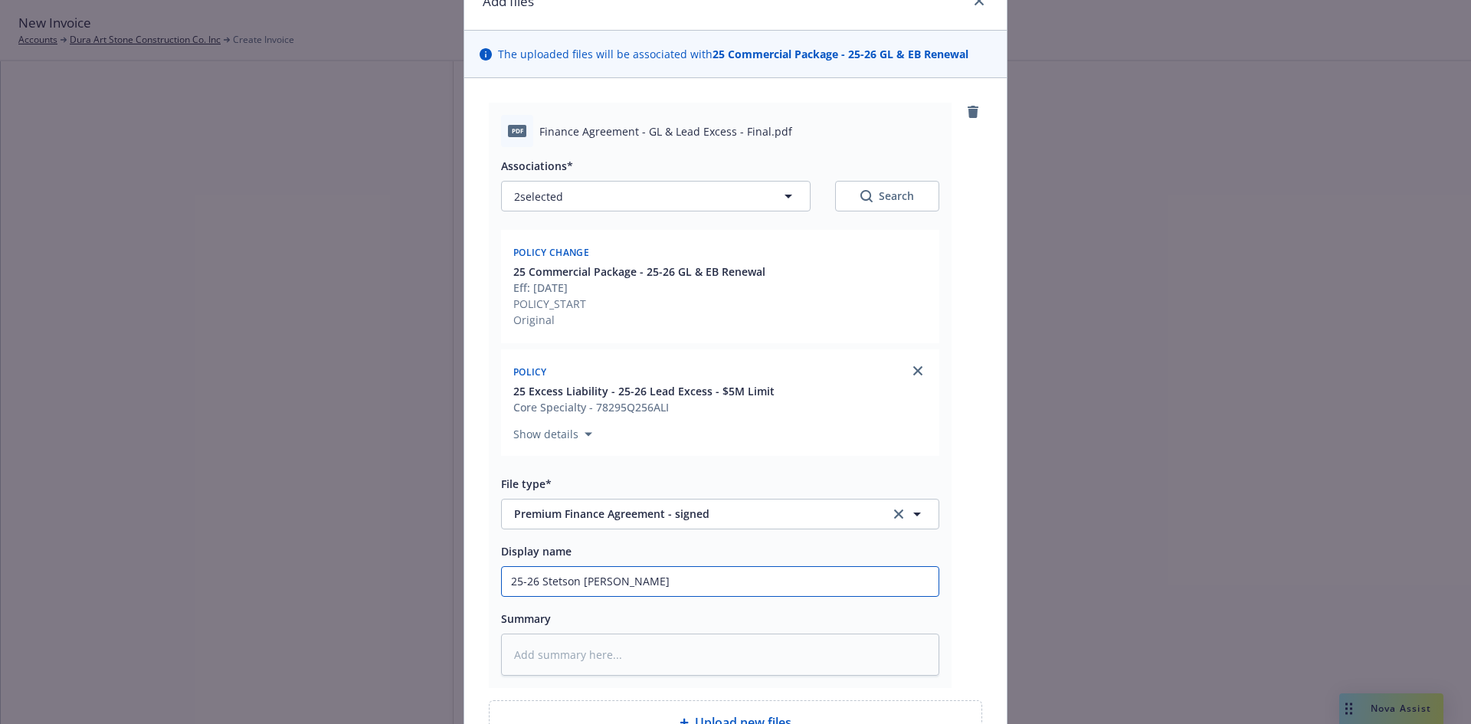
type input "25-26 Stetson Financ"
type textarea "x"
type input "25-26 Stetson Finance"
type textarea "x"
type input "25-26 Stetson Finance"
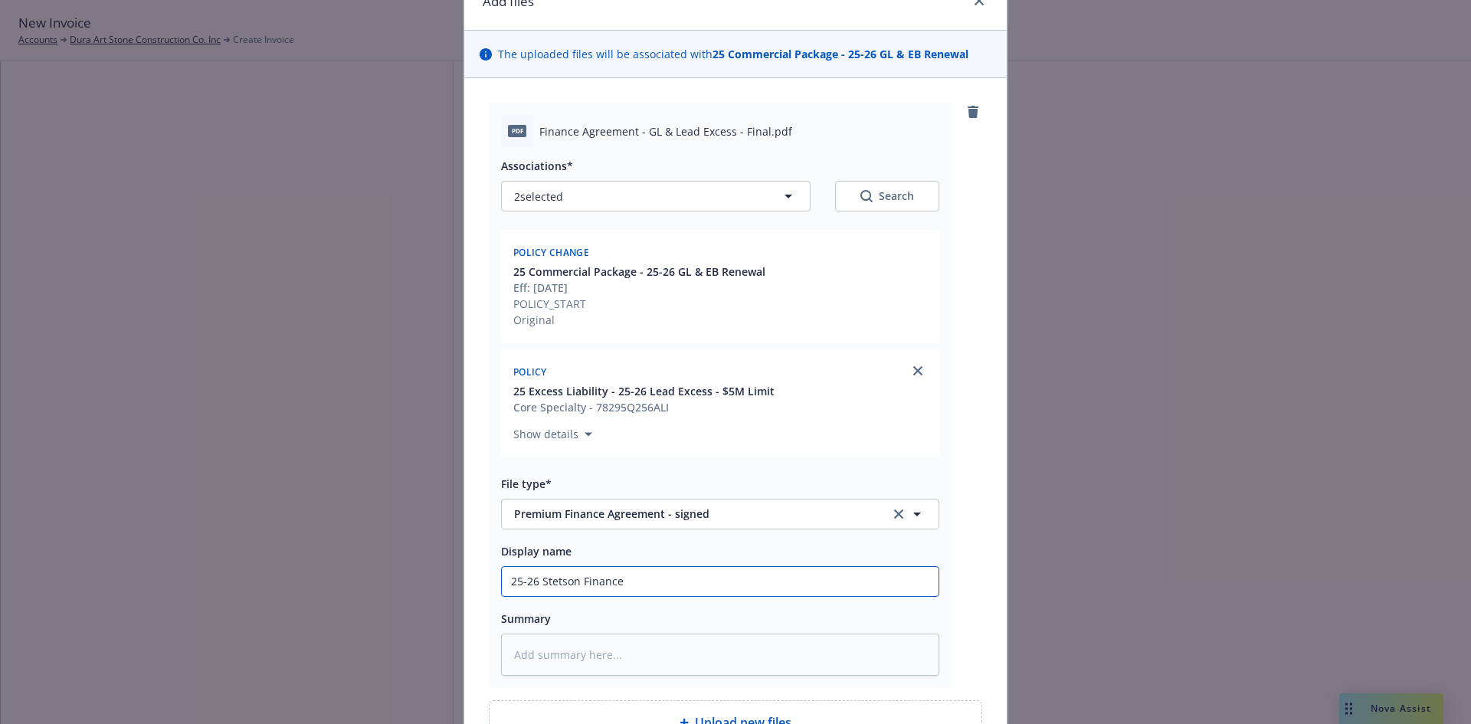
type textarea "x"
type input "25-26 Stetson Finance A"
type textarea "x"
type input "25-26 Stetson Finance Agr"
type textarea "x"
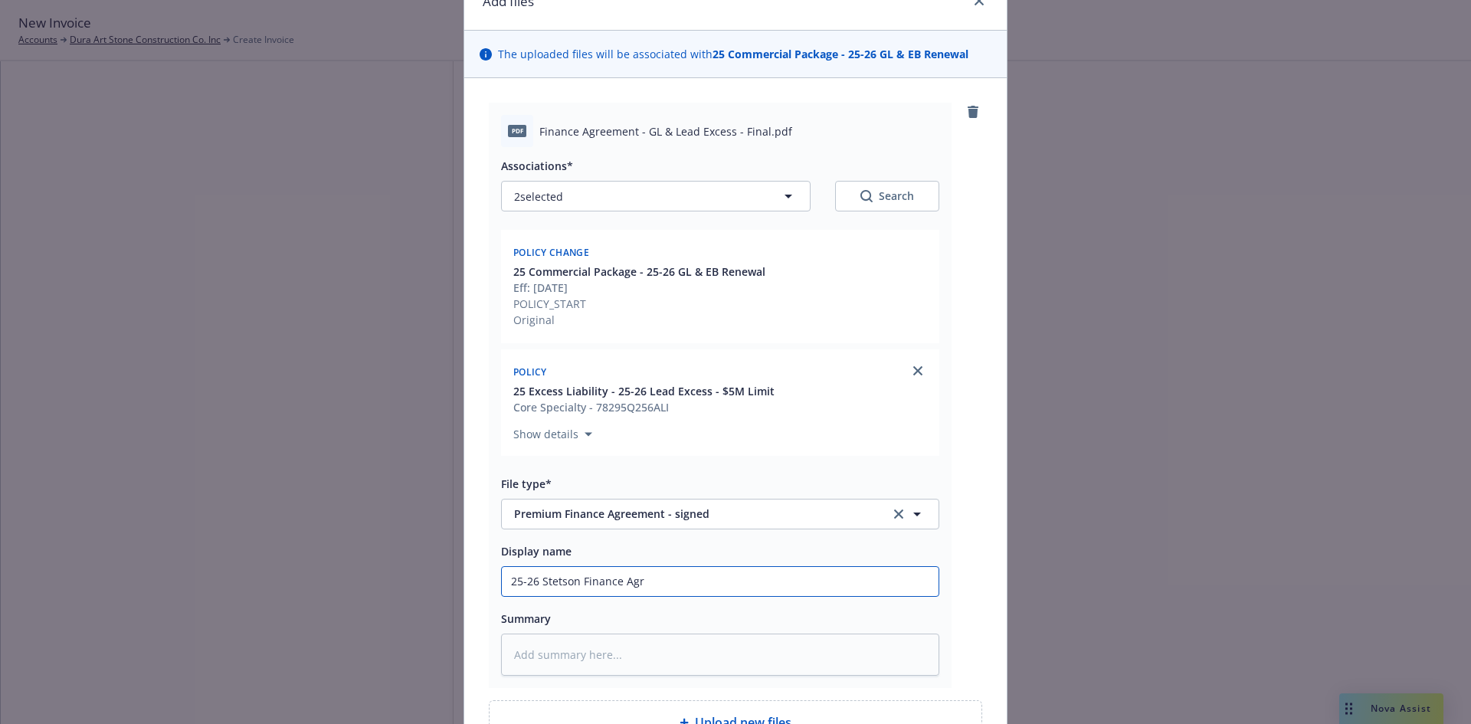
type input "25-26 Stetson Finance Agre"
type textarea "x"
type input "25-26 Stetson Finance Agree"
type textarea "x"
type input "25-26 Stetson Finance Agreem"
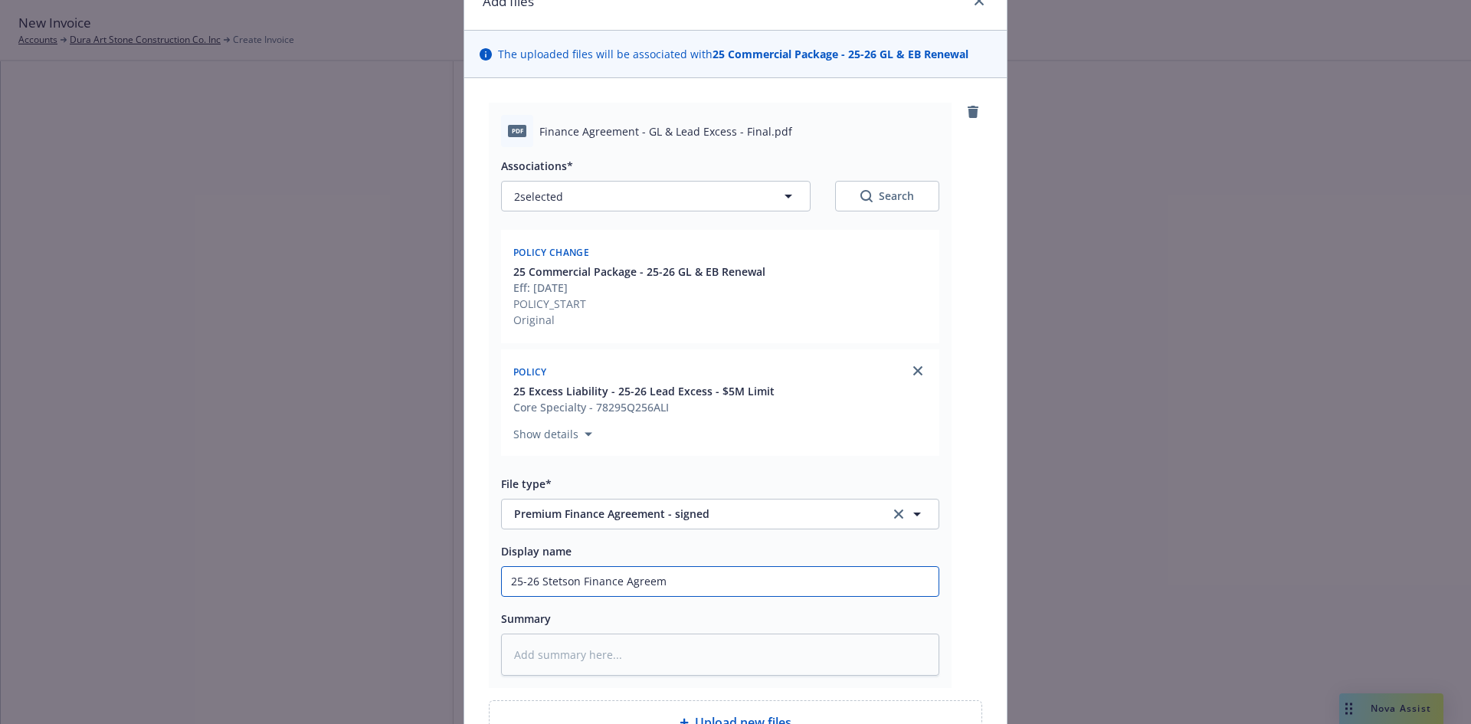
type textarea "x"
type input "25-26 Stetson Finance Agreeme"
type textarea "x"
type input "25-26 Stetson Finance Agreemen"
type textarea "x"
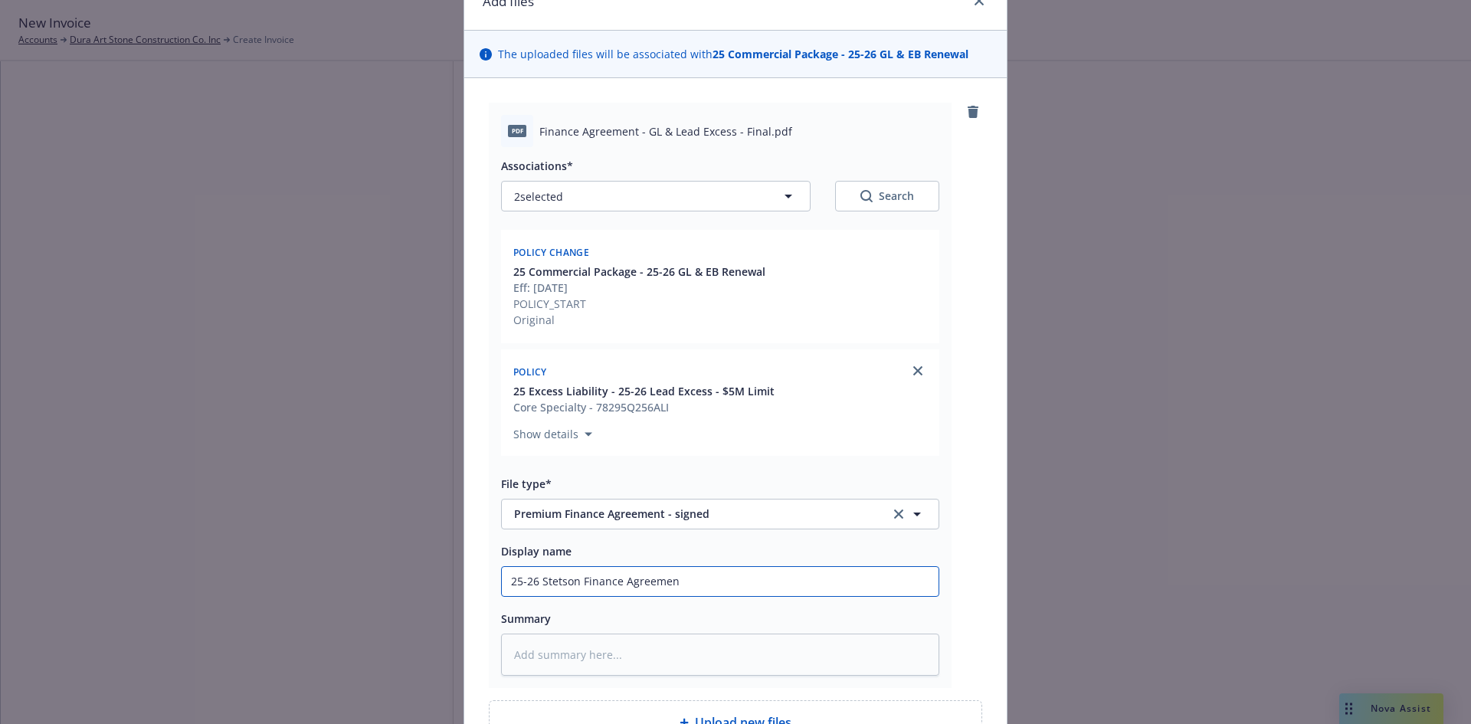
type input "25-26 Stetson Finance Agreement"
type textarea "x"
type input "25-26 Stetson Finance Agreement"
type textarea "x"
type input "25-26 Stetson Finance Agreement f"
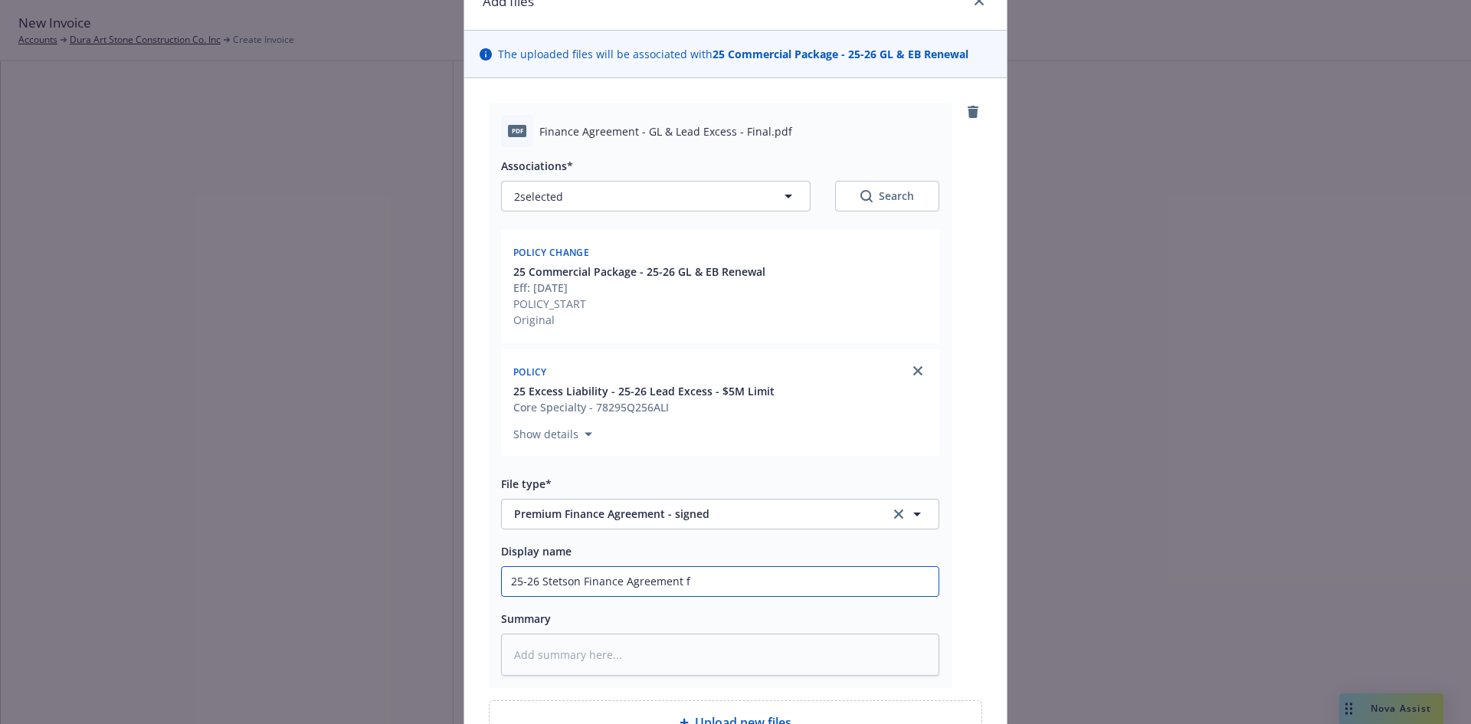
type textarea "x"
type input "25-26 Stetson Finance Agreement fo"
type textarea "x"
type input "25-26 Stetson Finance Agreement for"
type textarea "x"
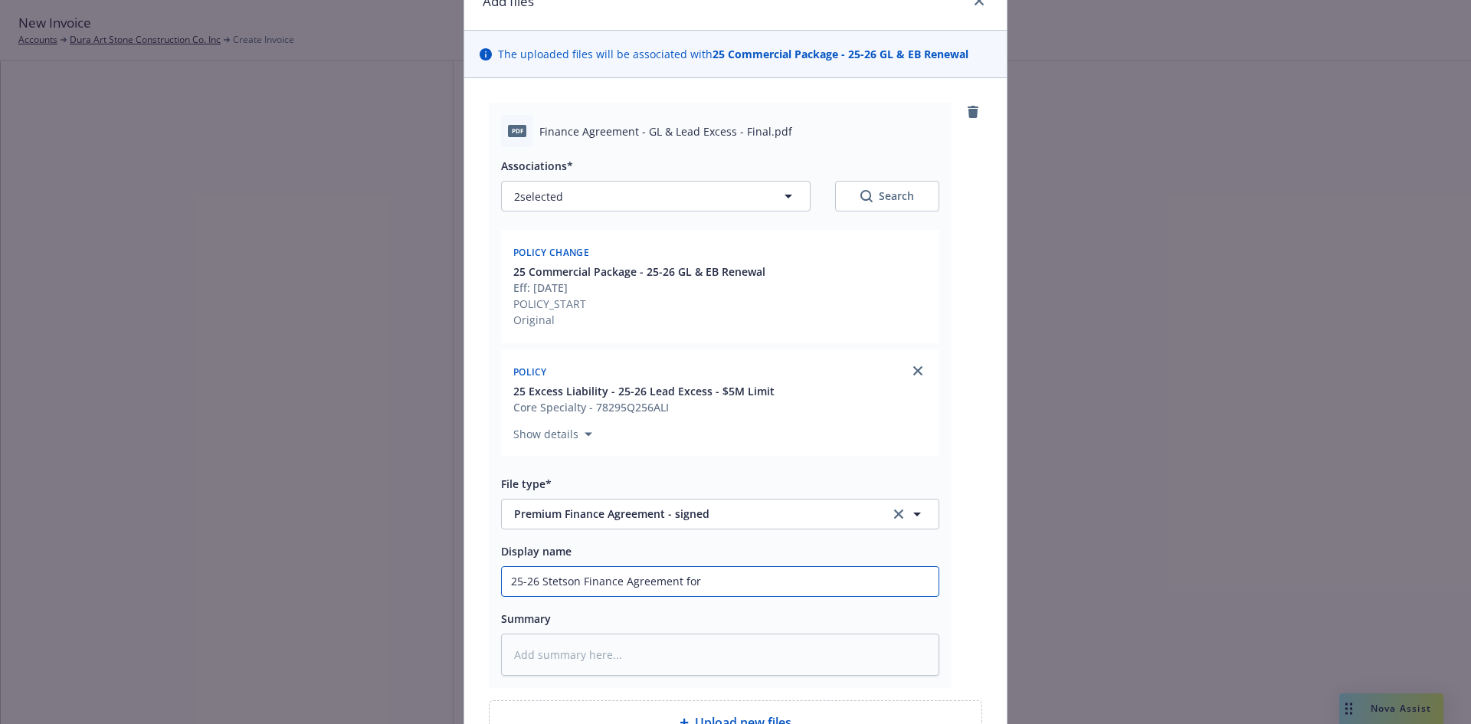
type input "25-26 Stetson Finance Agreement for"
type textarea "x"
type input "25-26 Stetson Finance Agreement for G"
type textarea "x"
type input "25-26 Stetson Finance Agreement for GL"
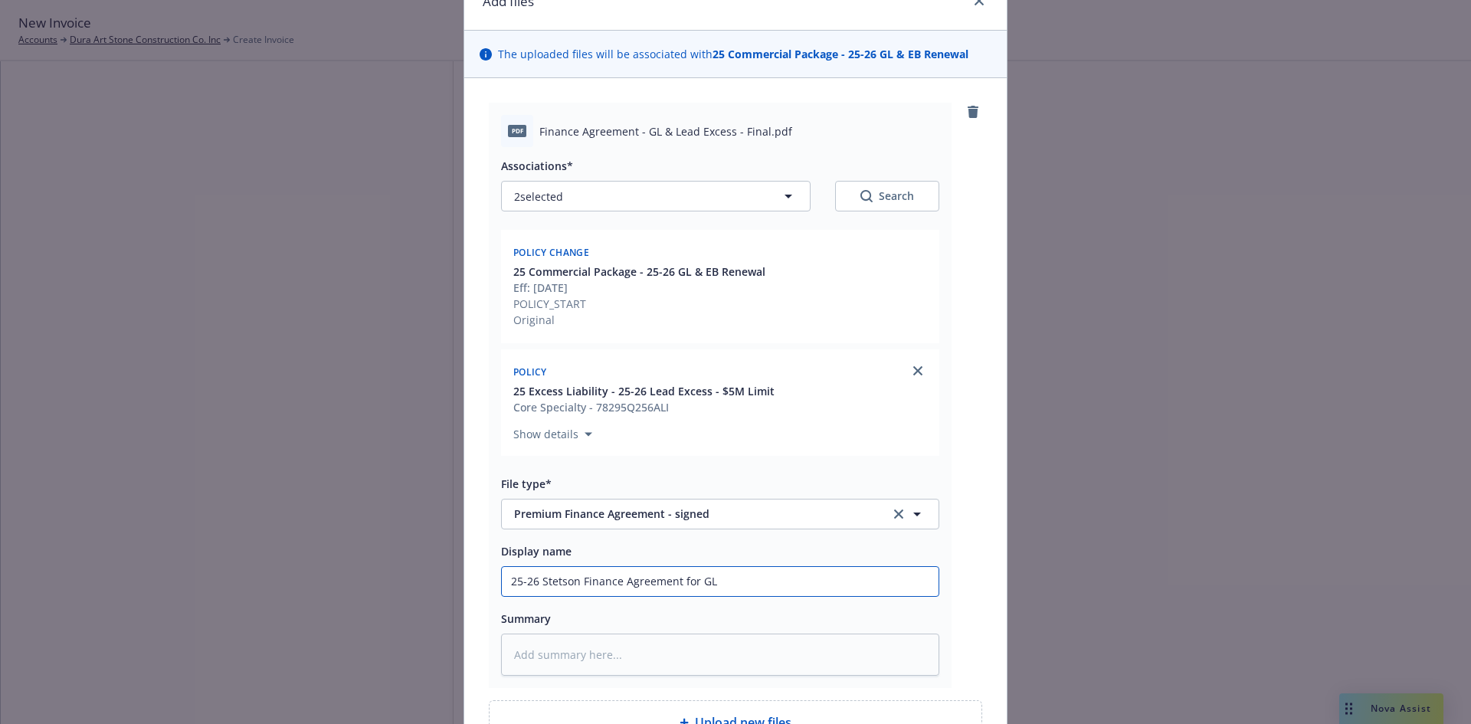
type textarea "x"
type input "25-26 Stetson Finance Agreement for GL"
type textarea "x"
type input "25-26 Stetson Finance Agreement for GL"
type textarea "x"
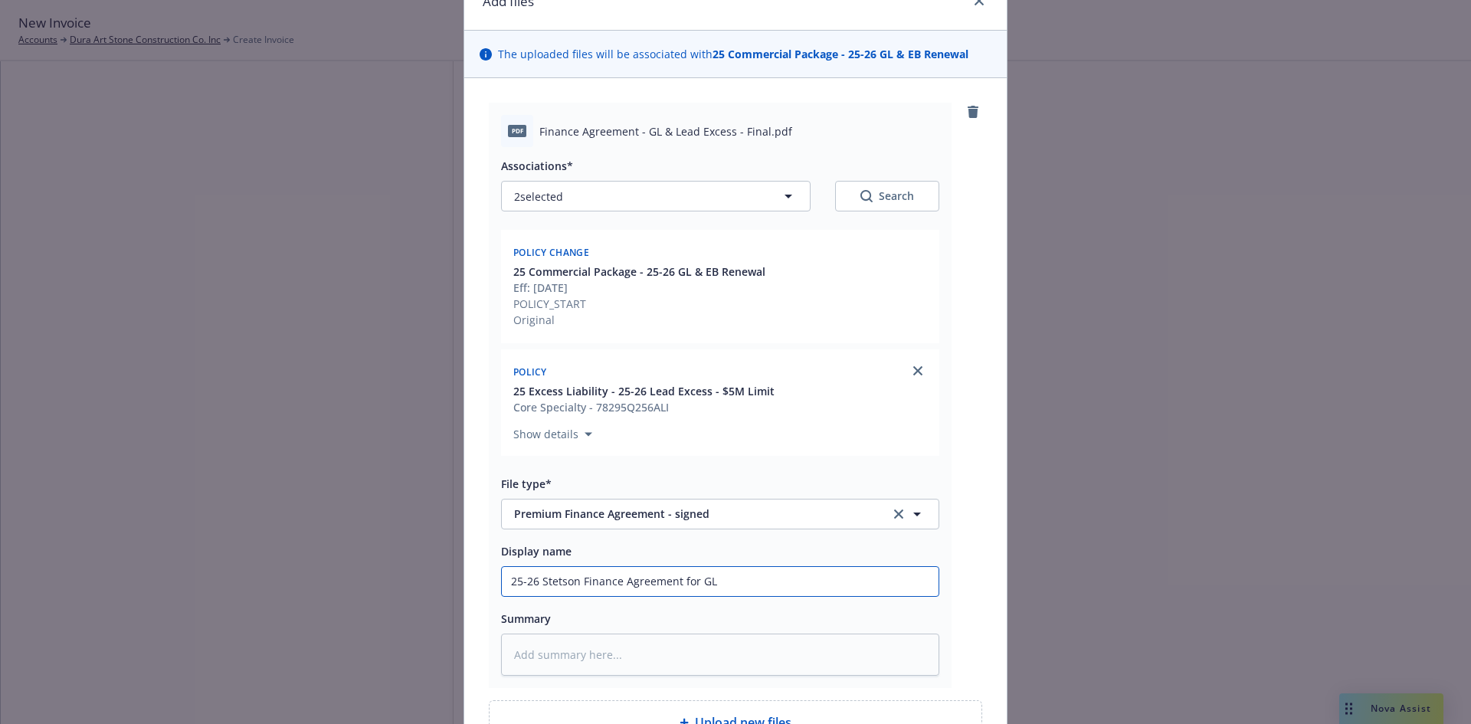
type input "25-26 Stetson Finance Agreement for G"
type textarea "x"
type input "25-26 Stetson Finance Agreement for GE"
type textarea "x"
type input "25-26 Stetson Finance Agreement for GEN"
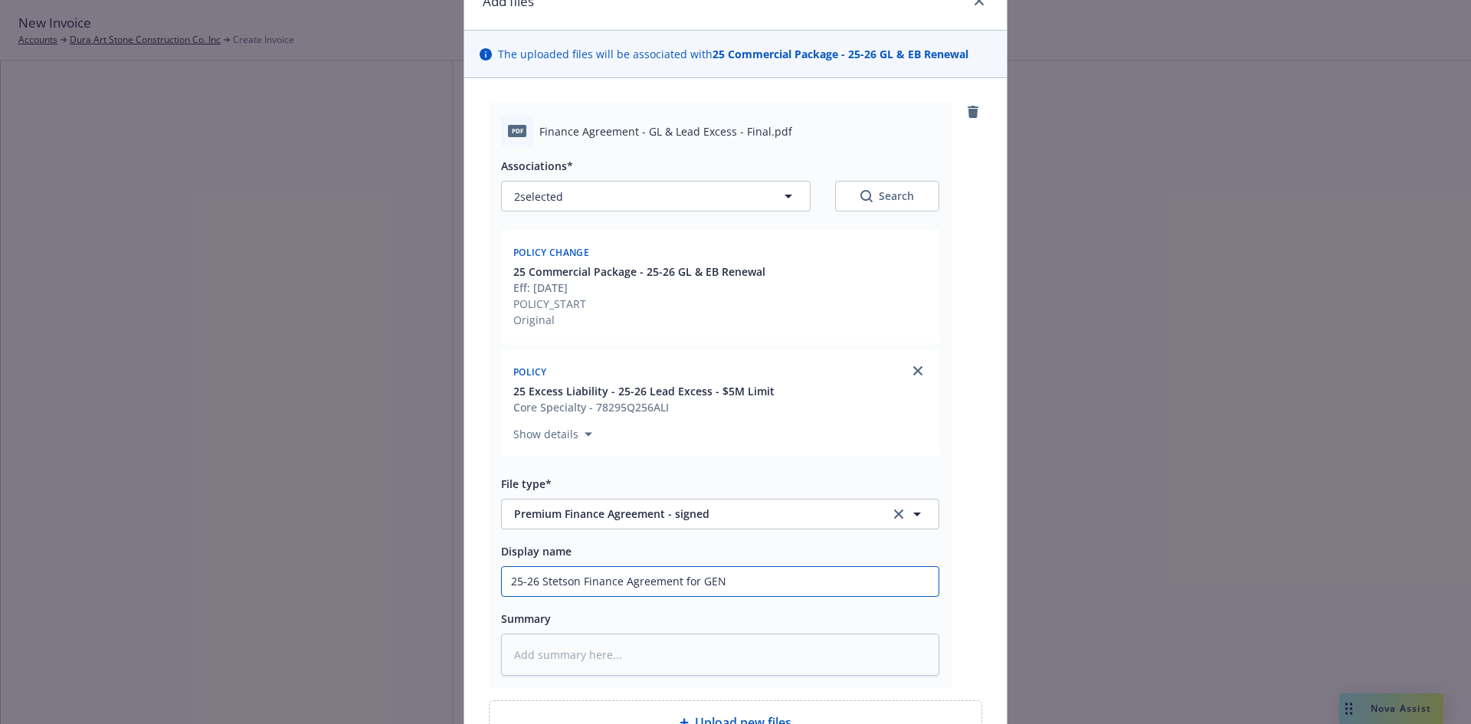
type textarea "x"
type input "25-26 Stetson Finance Agreement for GENE"
type textarea "x"
type input "25-26 Stetson Finance Agreement for GENER"
type textarea "x"
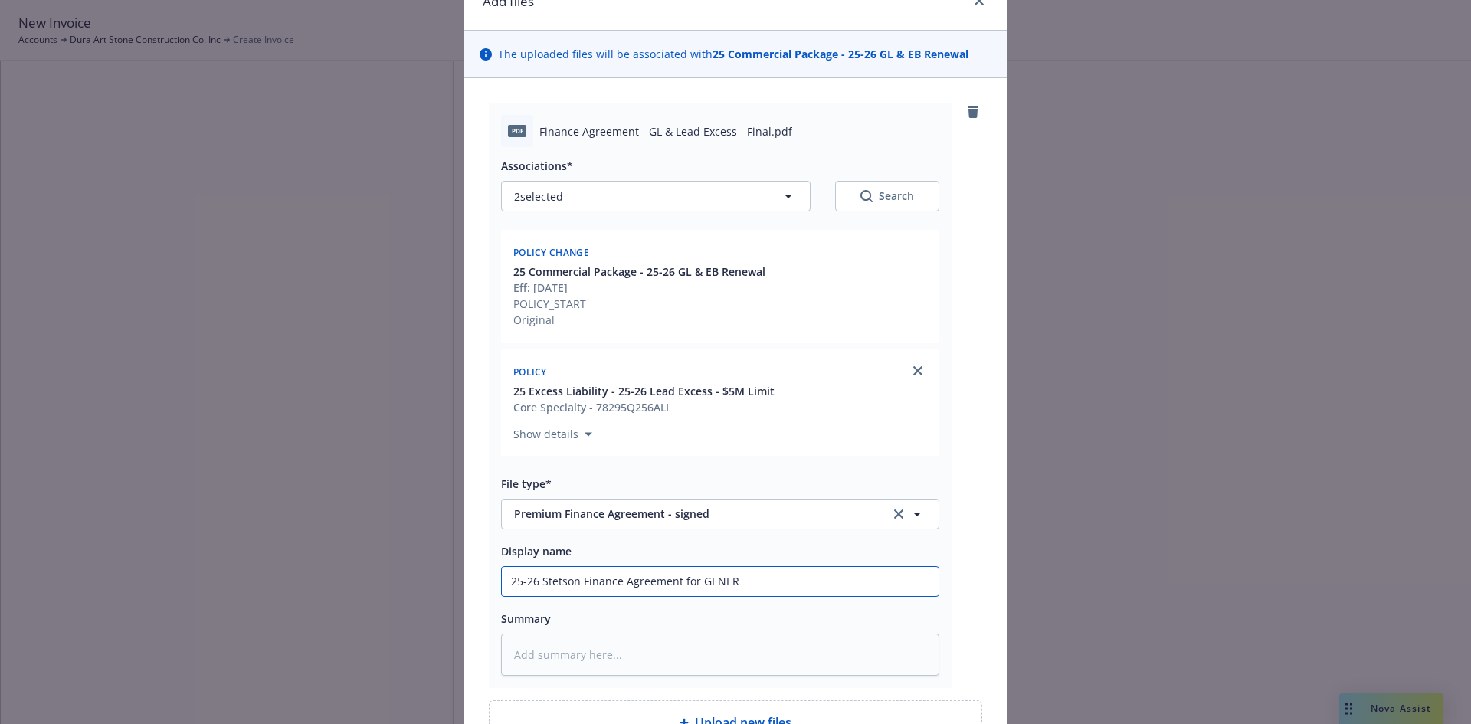
type input "25-26 Stetson Finance Agreement for GENE"
type textarea "x"
type input "25-26 Stetson Finance Agreement for GEN"
type textarea "x"
type input "25-26 Stetson Finance Agreement for GE"
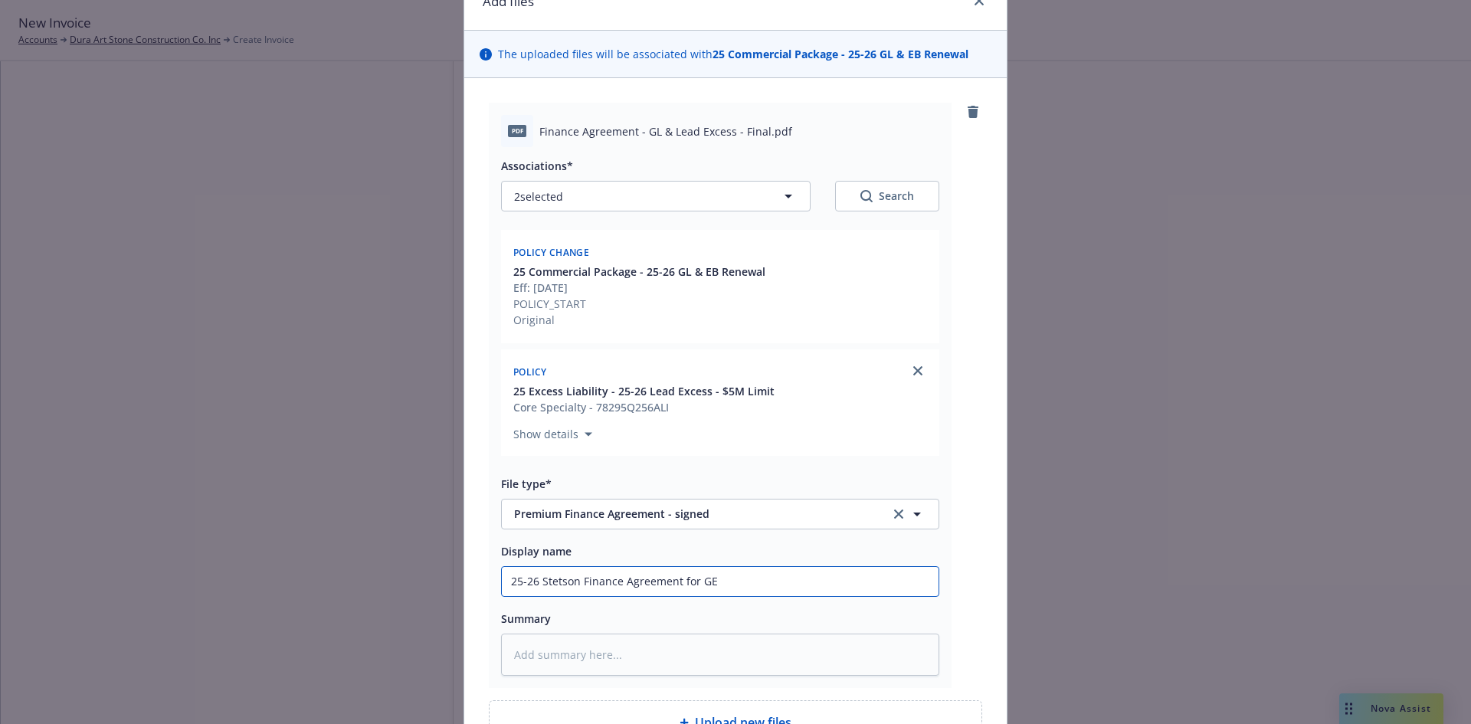
type textarea "x"
type input "25-26 Stetson Finance Agreement for G"
type textarea "x"
type input "25-26 Stetson Finance Agreement for GE"
type textarea "x"
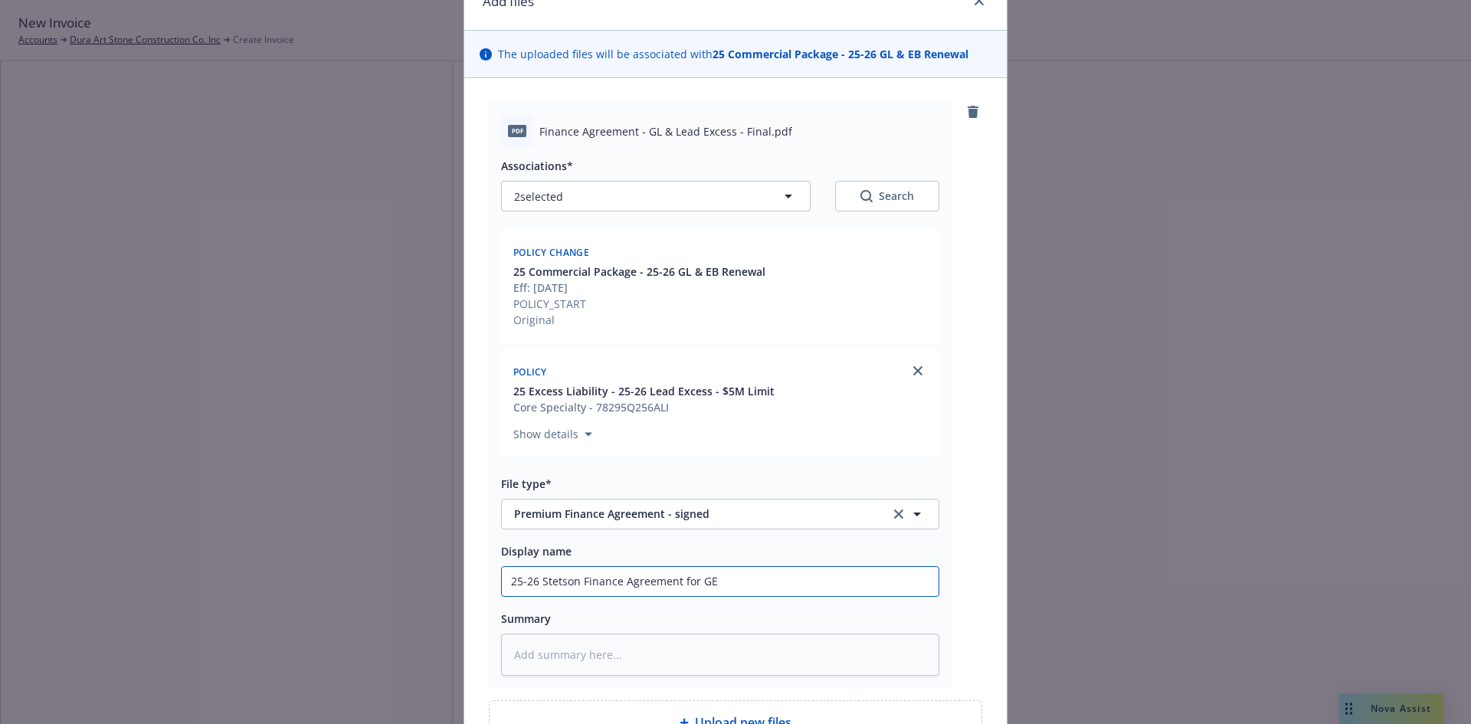
type input "25-26 Stetson Finance Agreement for GEN"
type textarea "x"
type input "25-26 Stetson Finance Agreement for GE"
type textarea "x"
type input "25-26 Stetson Finance Agreement for G"
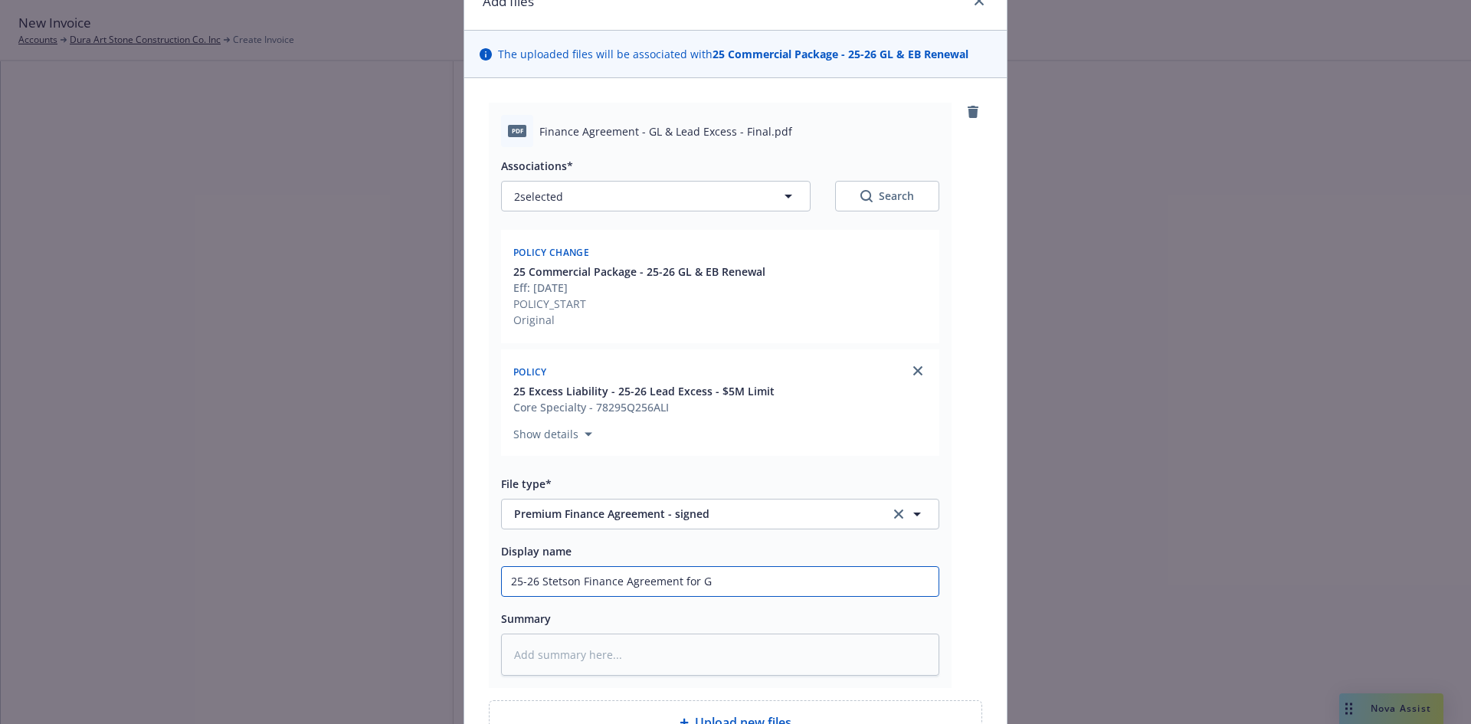
type textarea "x"
type input "25-26 Stetson Finance Agreement for Gn"
type textarea "x"
type input "25-26 Stetson Finance Agreement for G"
type textarea "x"
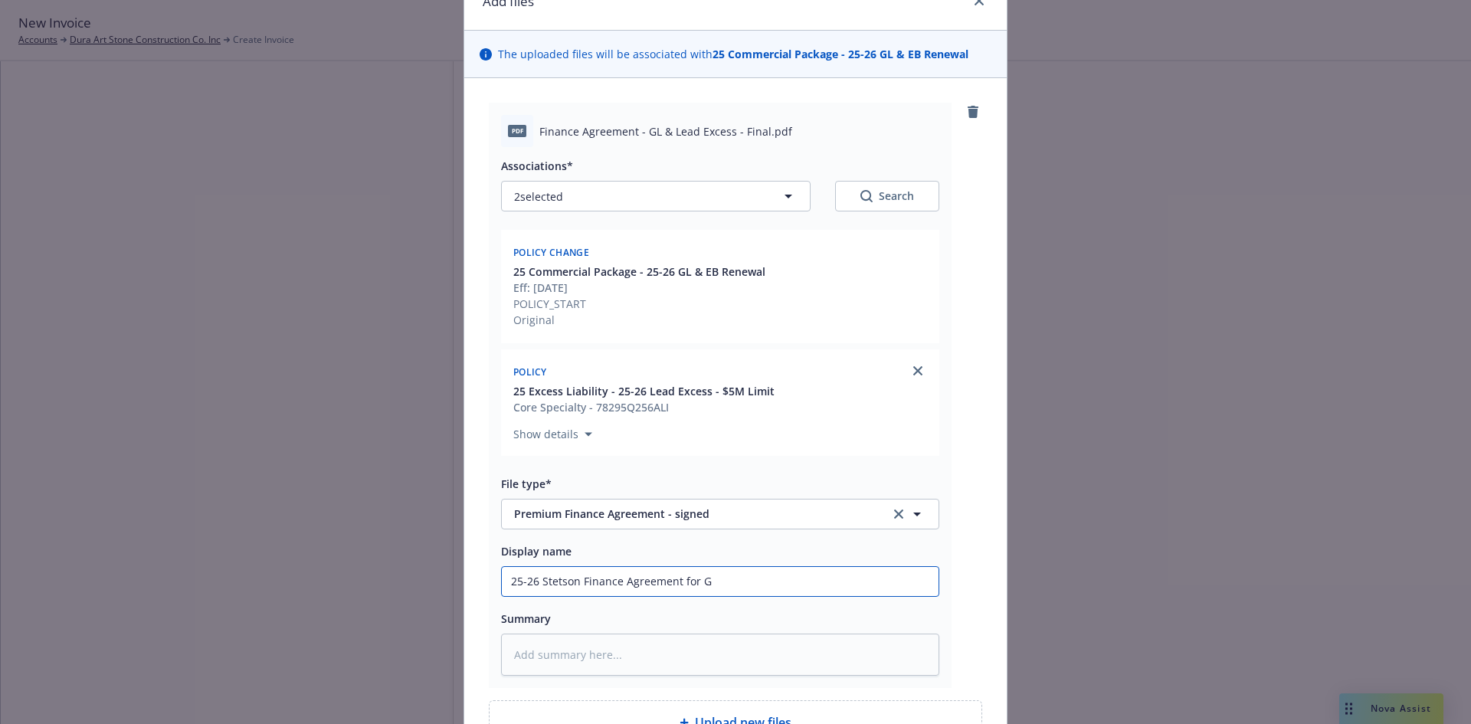
type input "25-26 Stetson Finance Agreement for Ge"
type textarea "x"
type input "25-26 Stetson Finance Agreement for Gen"
type textarea "x"
type input "25-26 Stetson Finance Agreement for Gene"
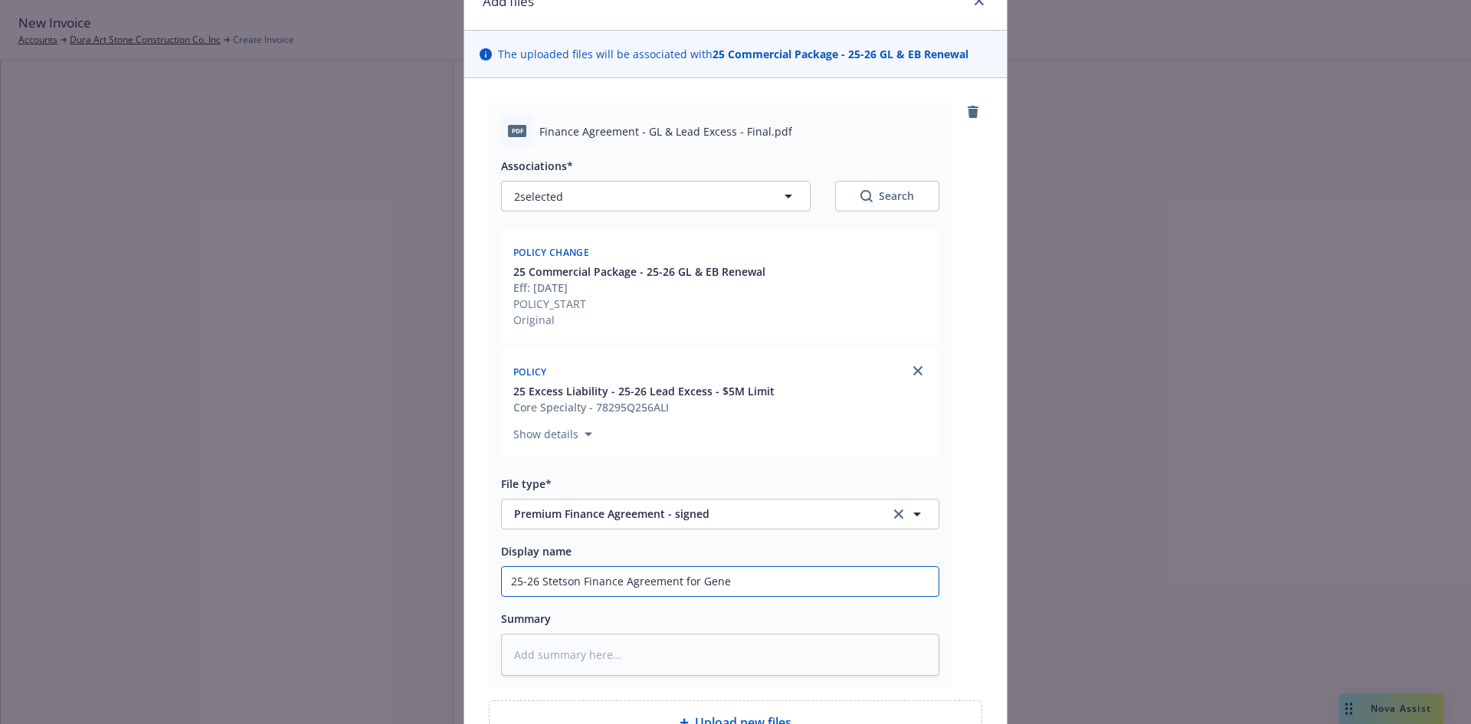
type textarea "x"
type input "25-26 Stetson Finance Agreement for Gener"
type textarea "x"
type input "25-26 Stetson Finance Agreement for Genera"
type textarea "x"
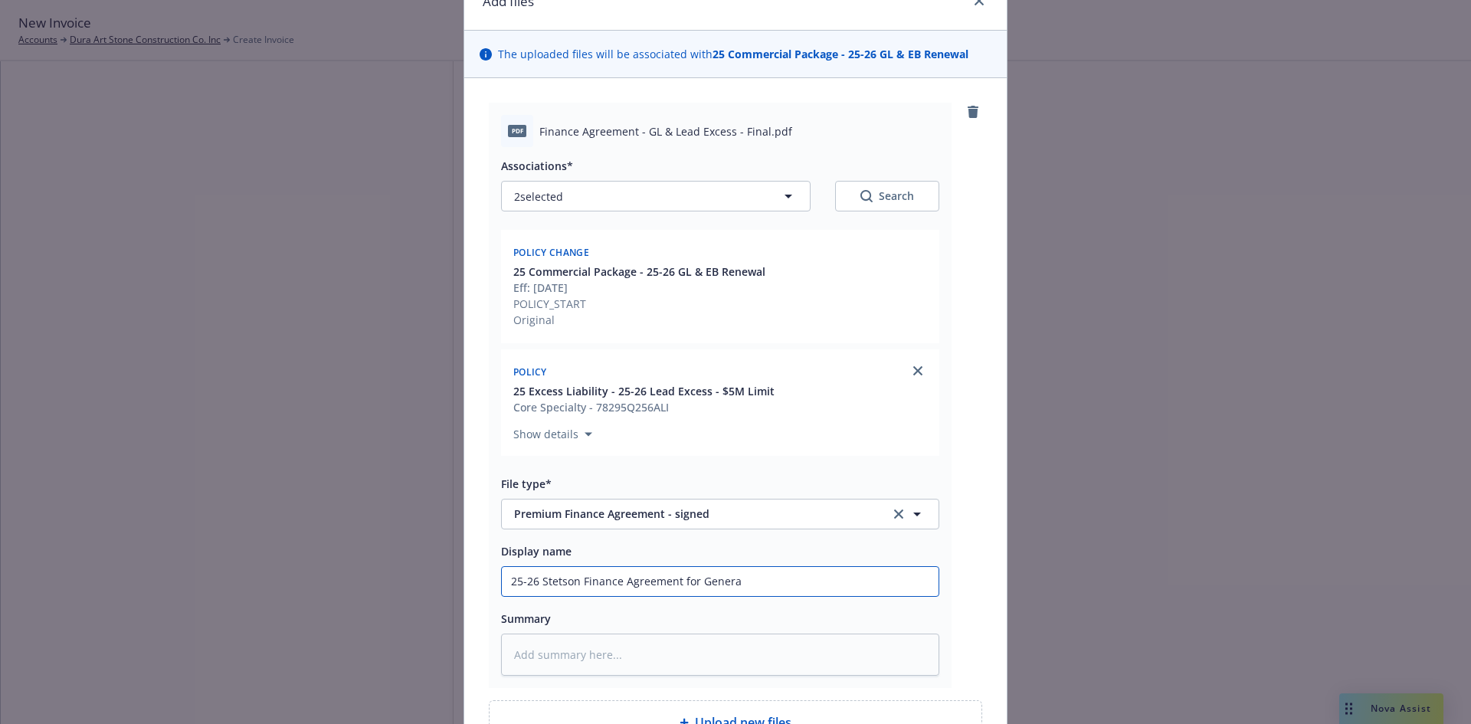
type input "25-26 Stetson Finance Agreement for General"
type textarea "x"
type input "25-26 Stetson Finance Agreement for General"
type textarea "x"
type input "25-26 Stetson Finance Agreement for General L"
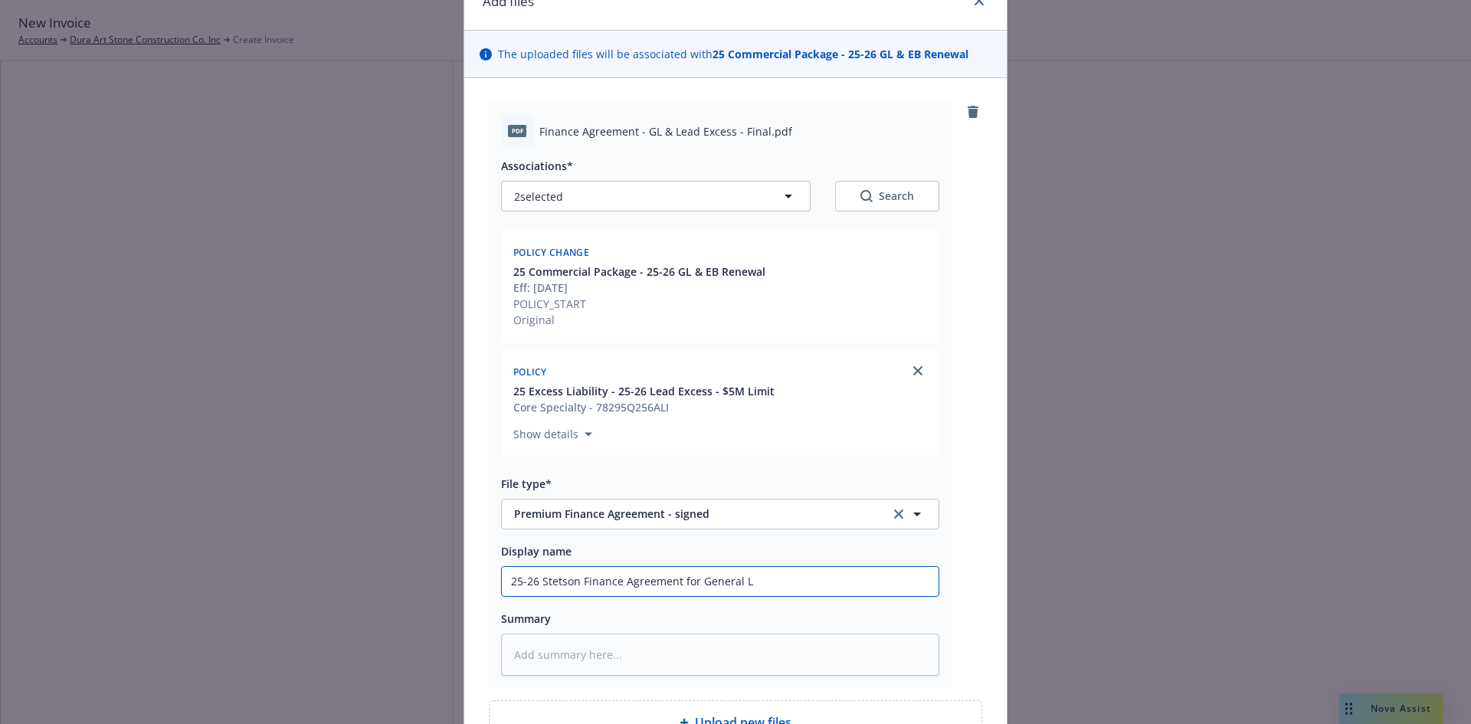
type textarea "x"
type input "25-26 Stetson Finance Agreement for General [PERSON_NAME]"
type textarea "x"
type input "25-26 Stetson Finance Agreement for General Lia"
type textarea "x"
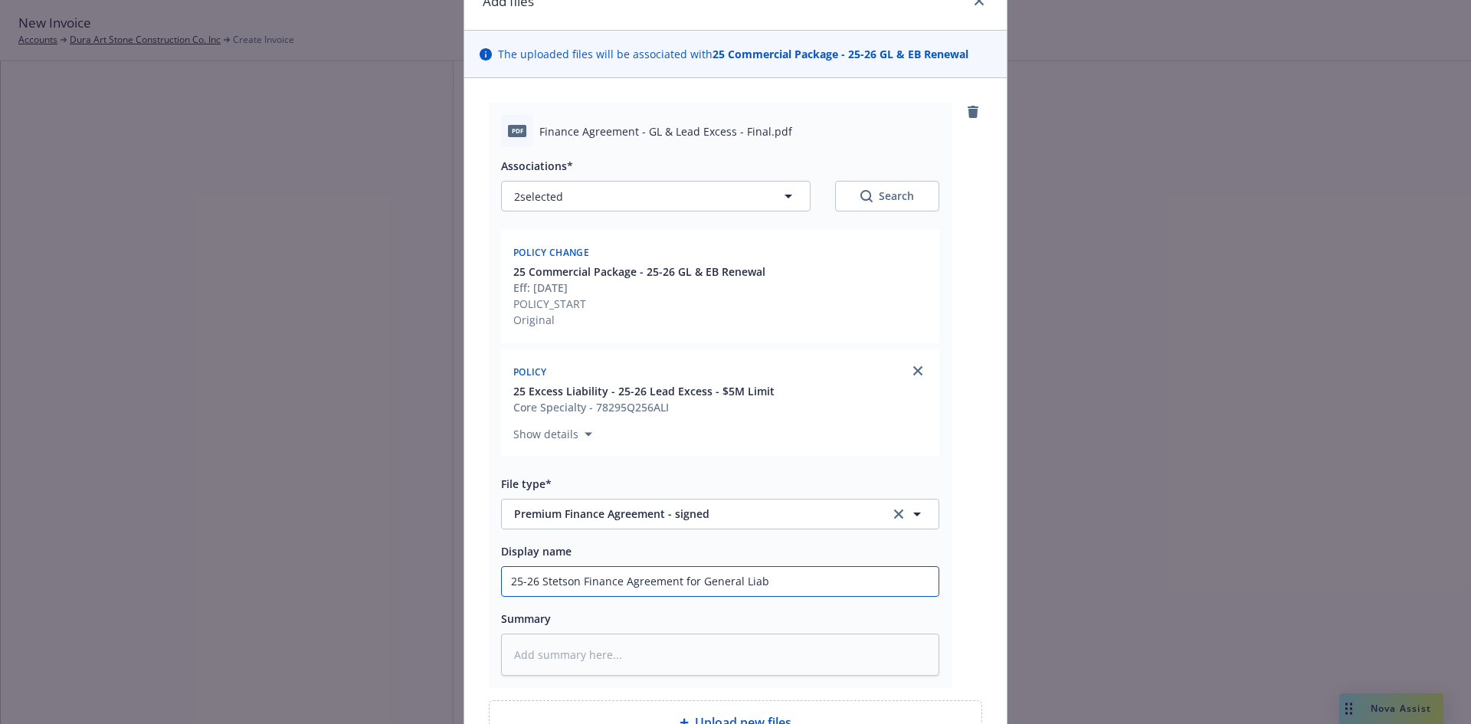
type input "25-26 Stetson Finance Agreement for General Liabi"
type textarea "x"
type input "25-26 Stetson Finance Agreement for General Liabil"
type textarea "x"
type input "25-26 Stetson Finance Agreement for General Liabili"
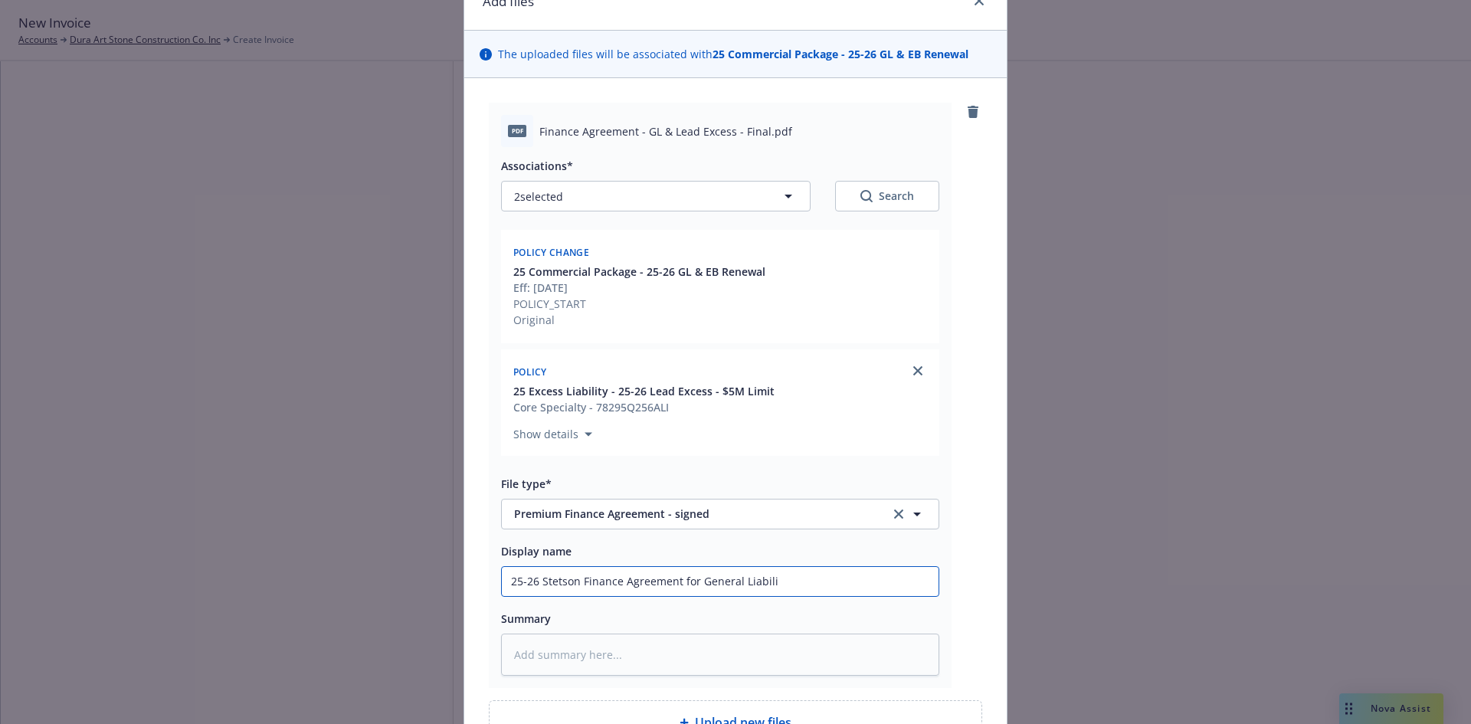
type textarea "x"
type input "25-26 Stetson Finance Agreement for General Liabilit"
type textarea "x"
type input "25-26 Stetson Finance Agreement for General Liability"
type textarea "x"
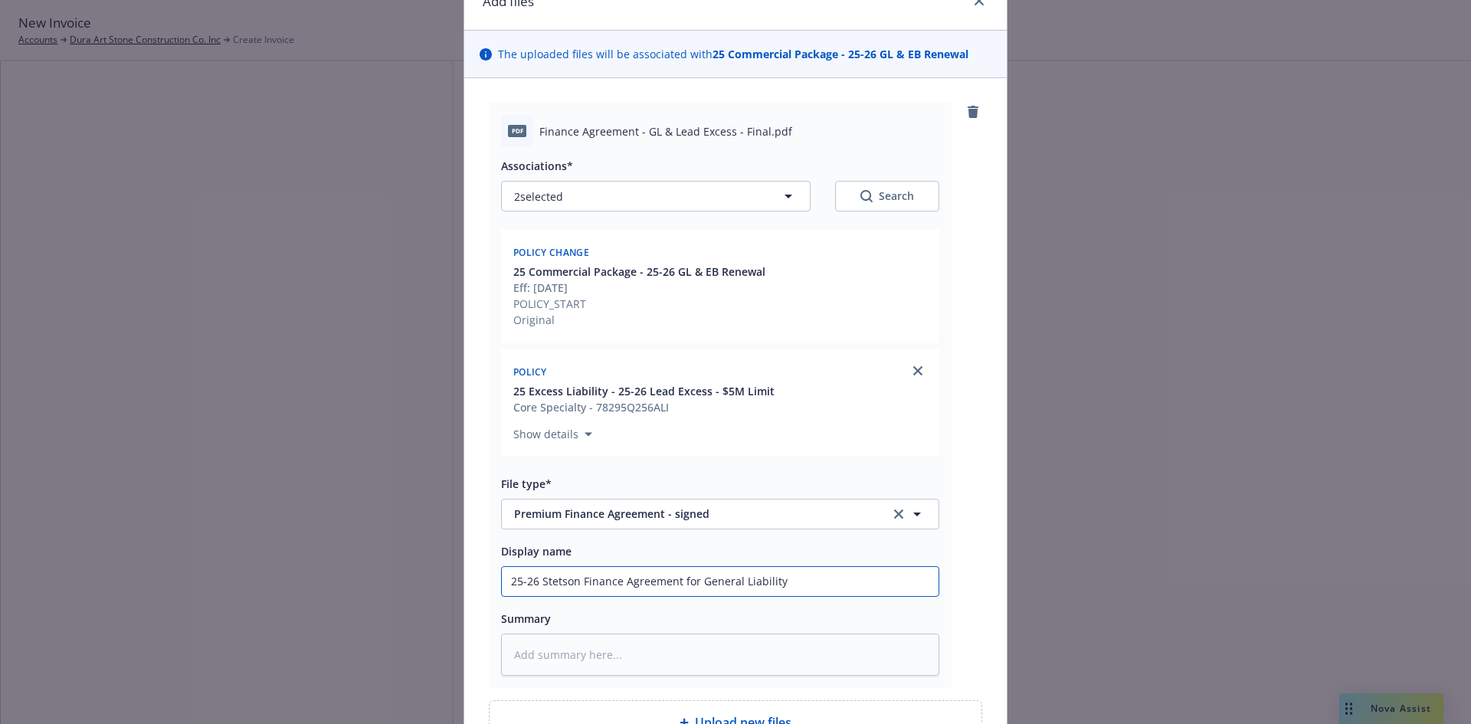
type input "25-26 Stetson Finance Agreement for General Liability"
type textarea "x"
type input "25-26 Stetson Finance Agreement for General Liability an"
type textarea "x"
type input "25-26 Stetson Finance Agreement for General Liability and"
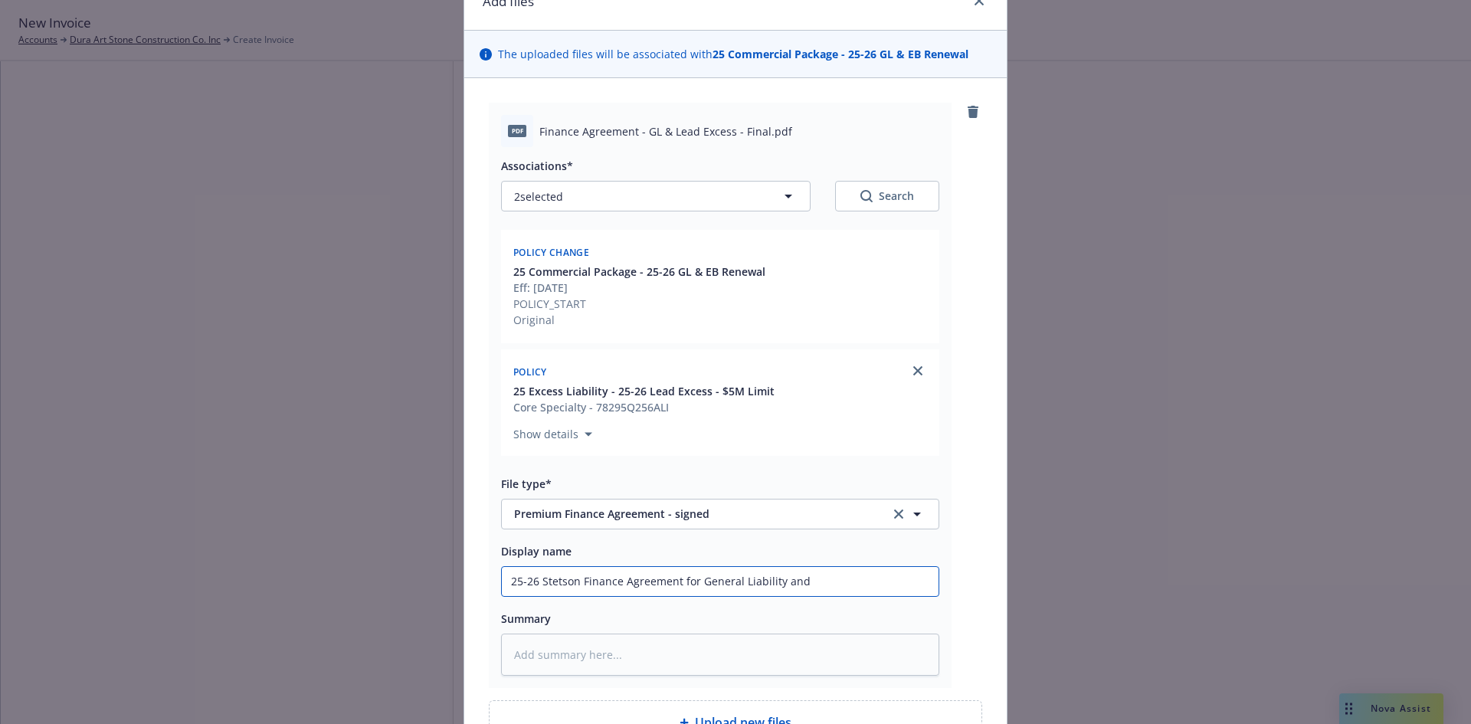
type textarea "x"
type input "25-26 Stetson Finance Agreement for General Liability and L"
type textarea "x"
type input "25-26 Stetson Finance Agreement for General Liability and Le"
type textarea "x"
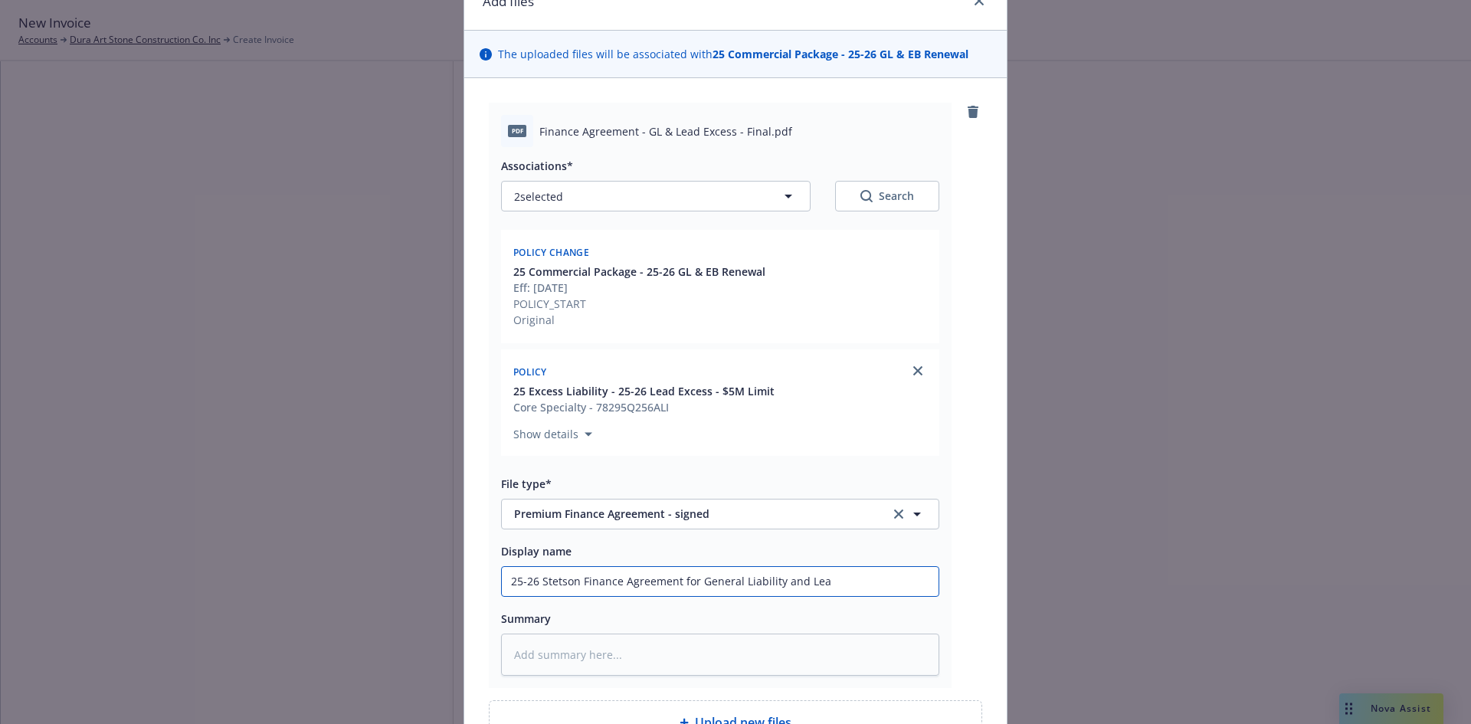
type input "25-26 Stetson Finance Agreement for General Liability and Leae"
type textarea "x"
type input "25-26 Stetson Finance Agreement for General Liability and Leaed"
type textarea "x"
type input "25-26 Stetson Finance Agreement for General Liability and Leae"
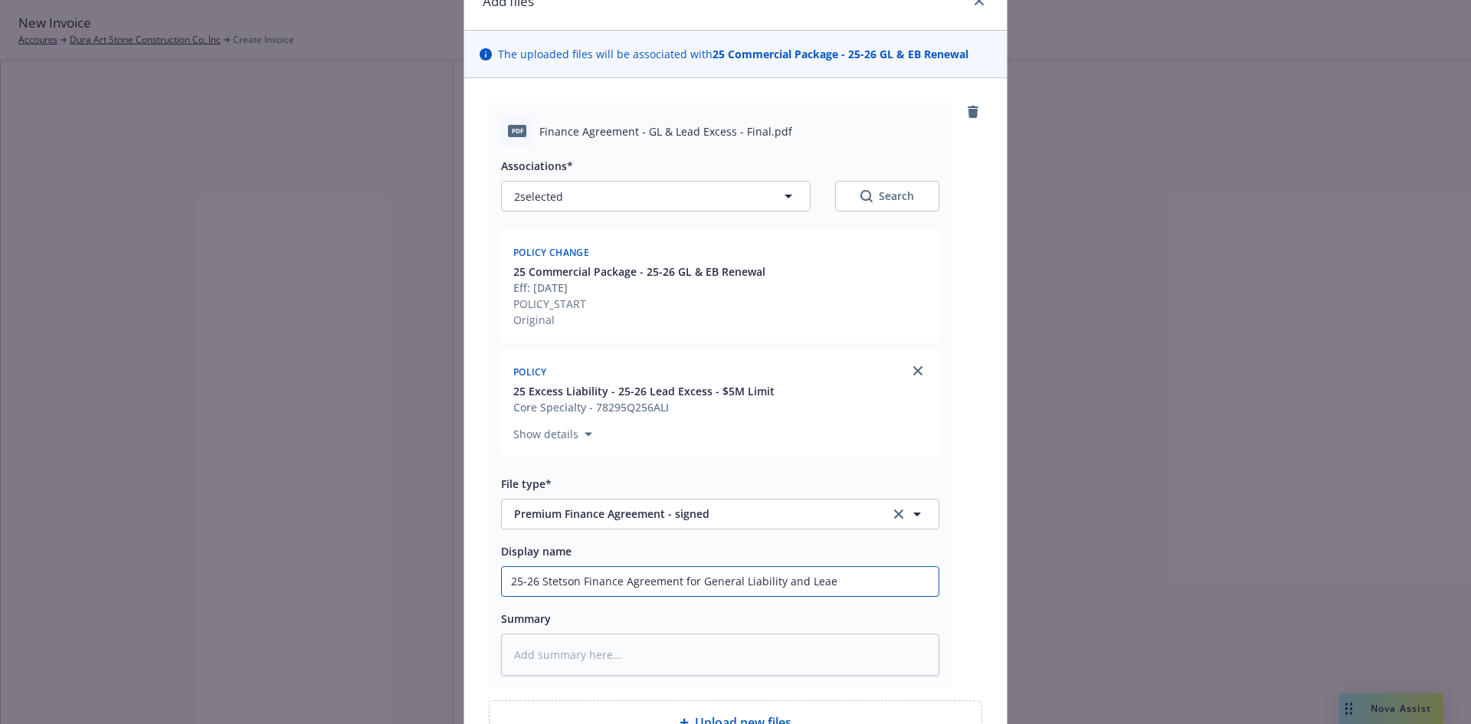
type textarea "x"
type input "25-26 Stetson Finance Agreement for General Liability and Lea"
type textarea "x"
type input "25-26 Stetson Finance Agreement for General Liability and Lead"
type textarea "x"
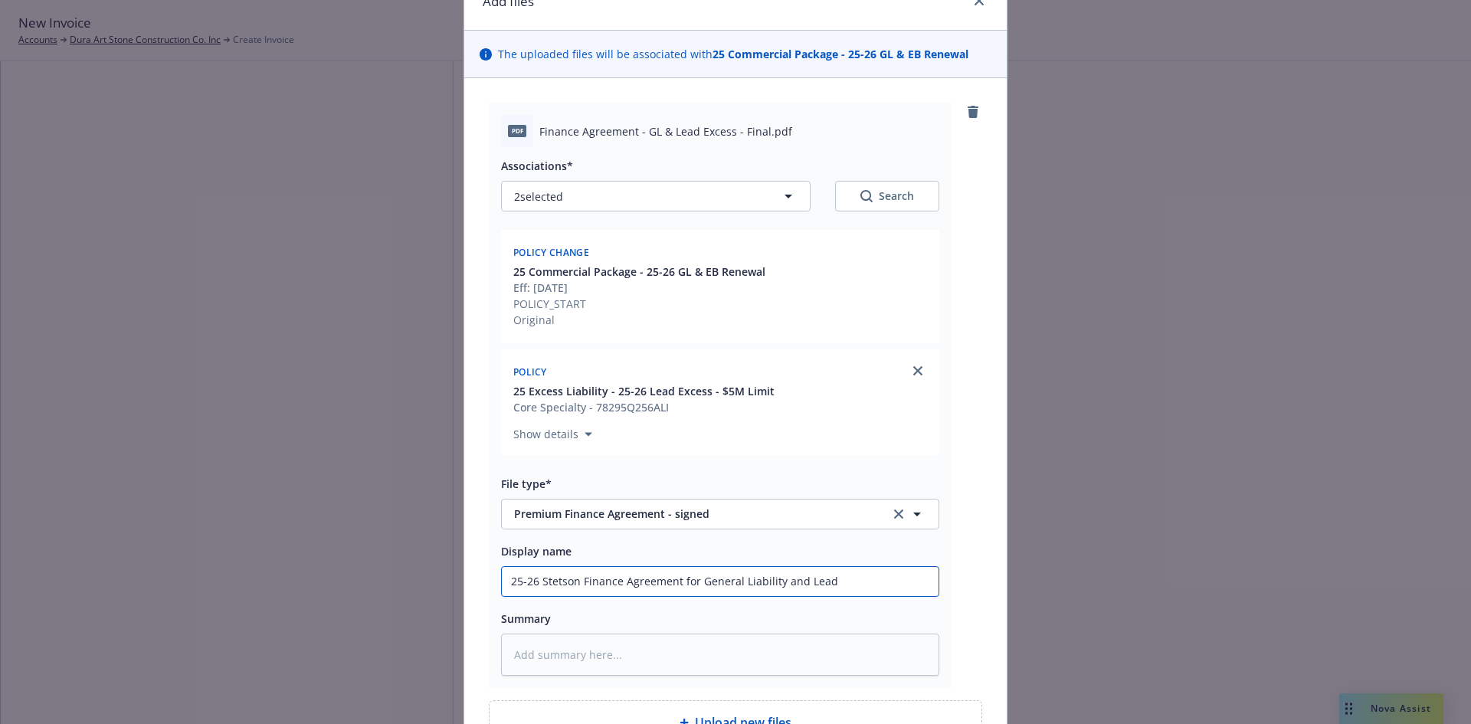
type input "25-26 Stetson Finance Agreement for General Liability and Lead"
type textarea "x"
type input "25-26 Stetson Finance Agreement for General Liability and Lead E"
type textarea "x"
type input "25-26 Stetson Finance Agreement for General Liability and Lead Ex"
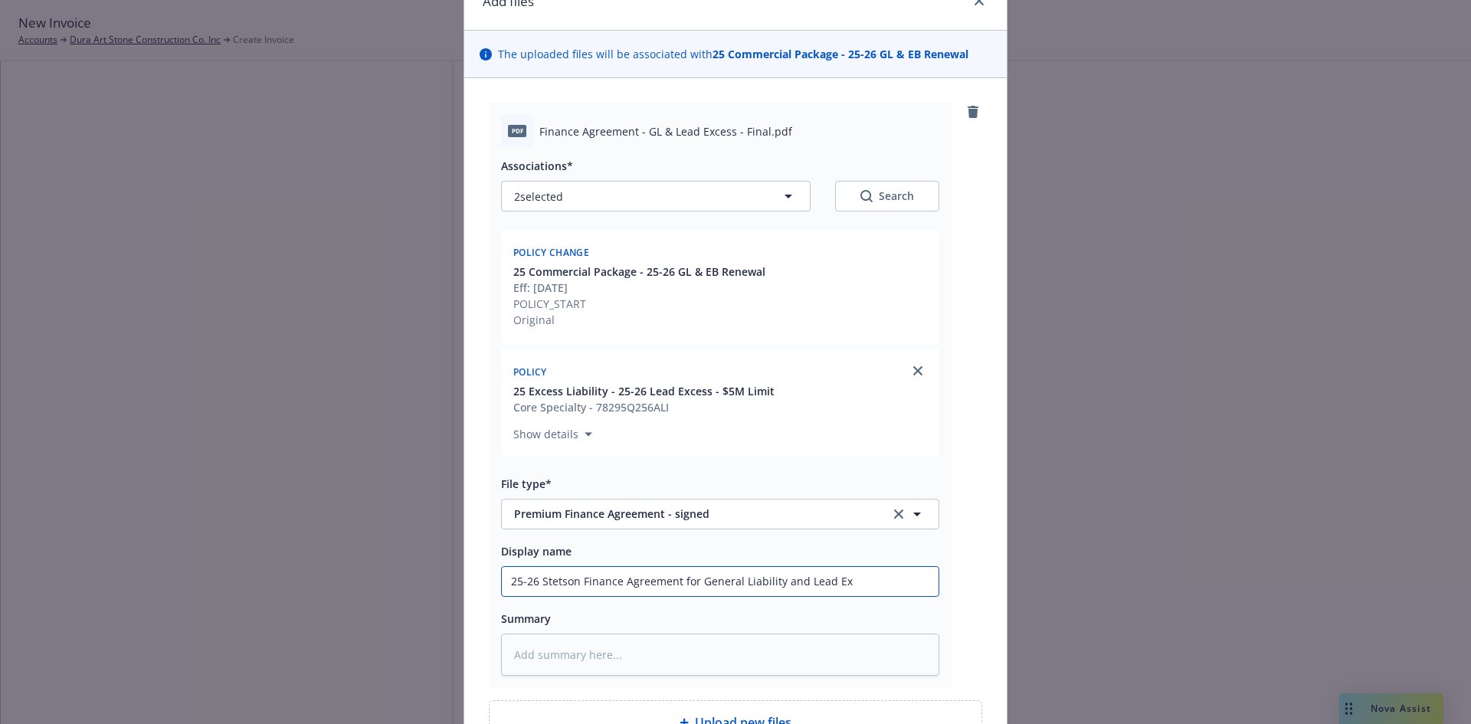
type textarea "x"
type input "25-26 Stetson Finance Agreement for General Liability and Lead Exc"
type textarea "x"
type input "25-26 Stetson Finance Agreement for General Liability and Lead Exce"
type textarea "x"
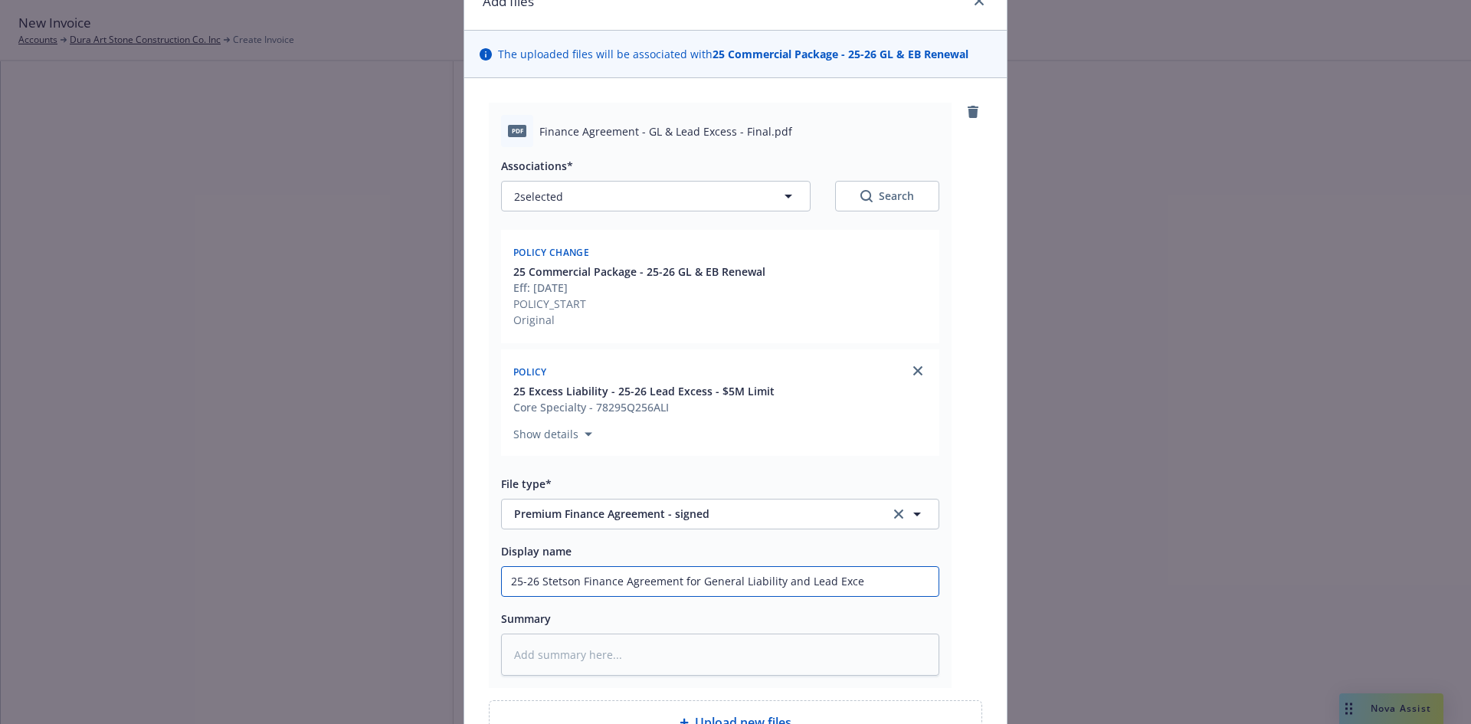
type input "25-26 Stetson Finance Agreement for General Liability and Lead Exces"
type textarea "x"
type input "25-26 Stetson Finance Agreement for General Liability and Lead Excess"
type textarea "x"
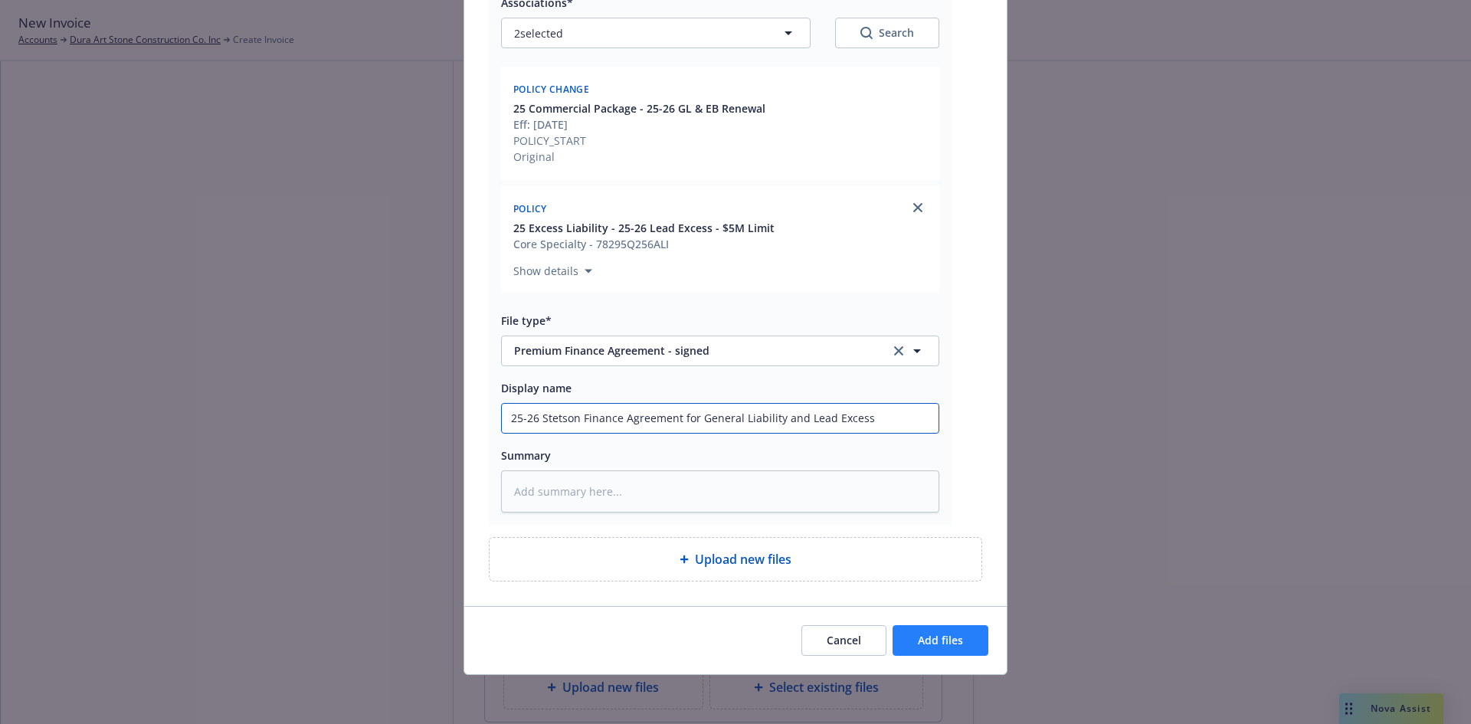
type input "25-26 Stetson Finance Agreement for General Liability and Lead Excess"
click at [920, 641] on span "Add files" at bounding box center [940, 640] width 45 height 15
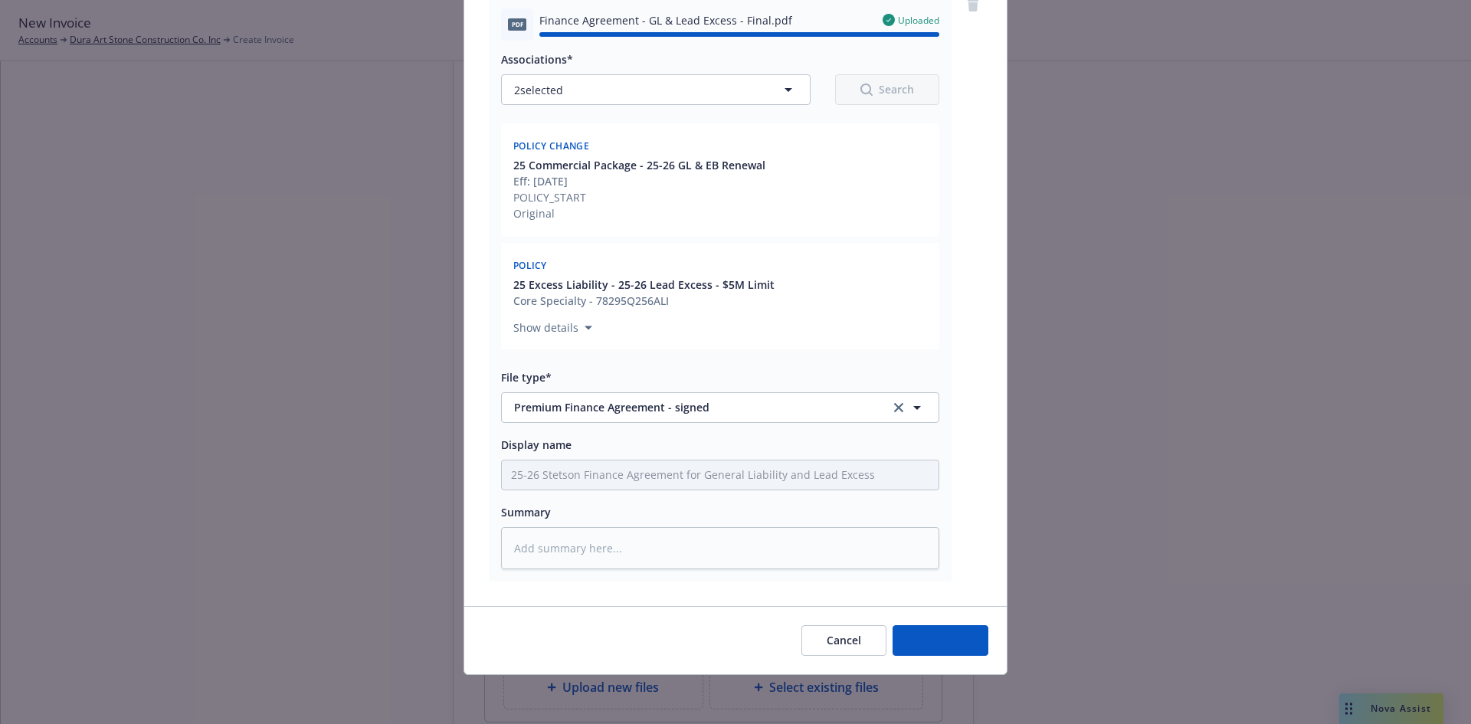
type textarea "x"
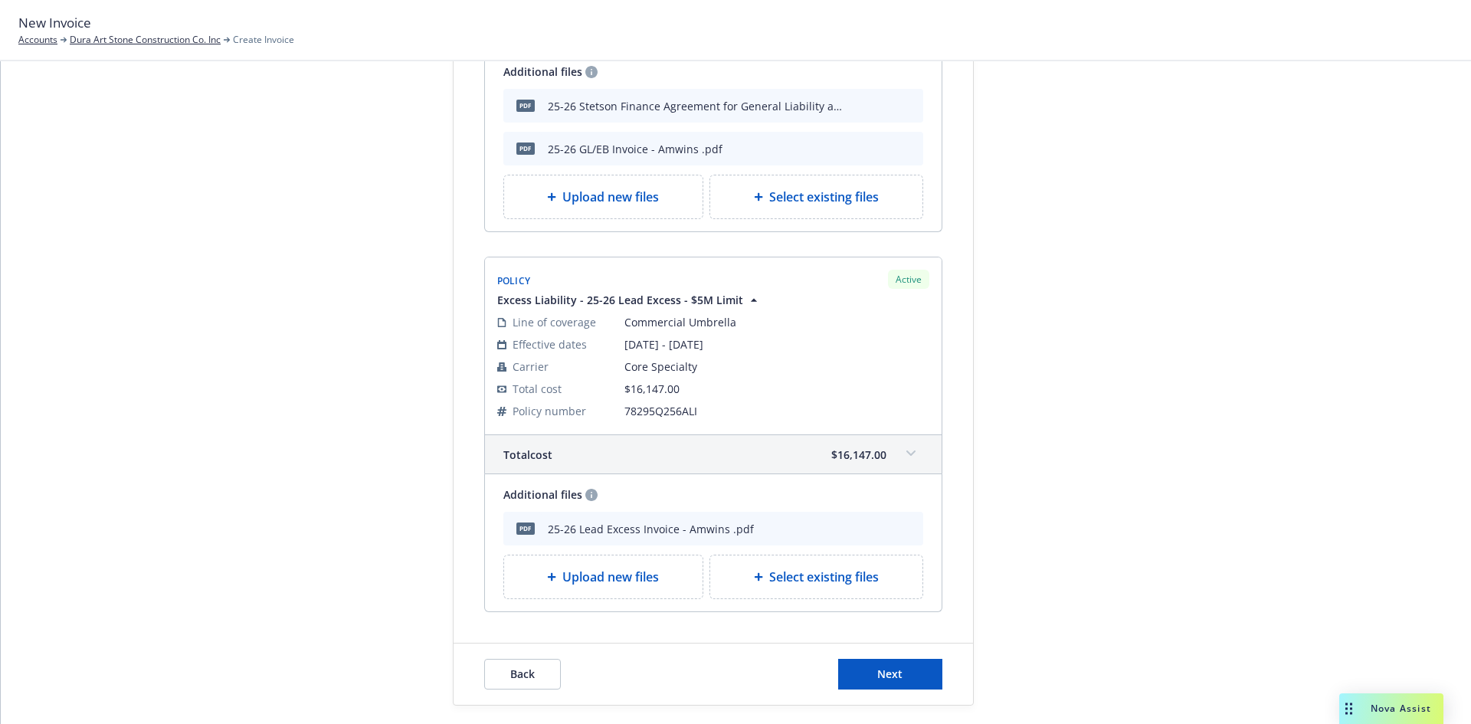
scroll to position [670, 0]
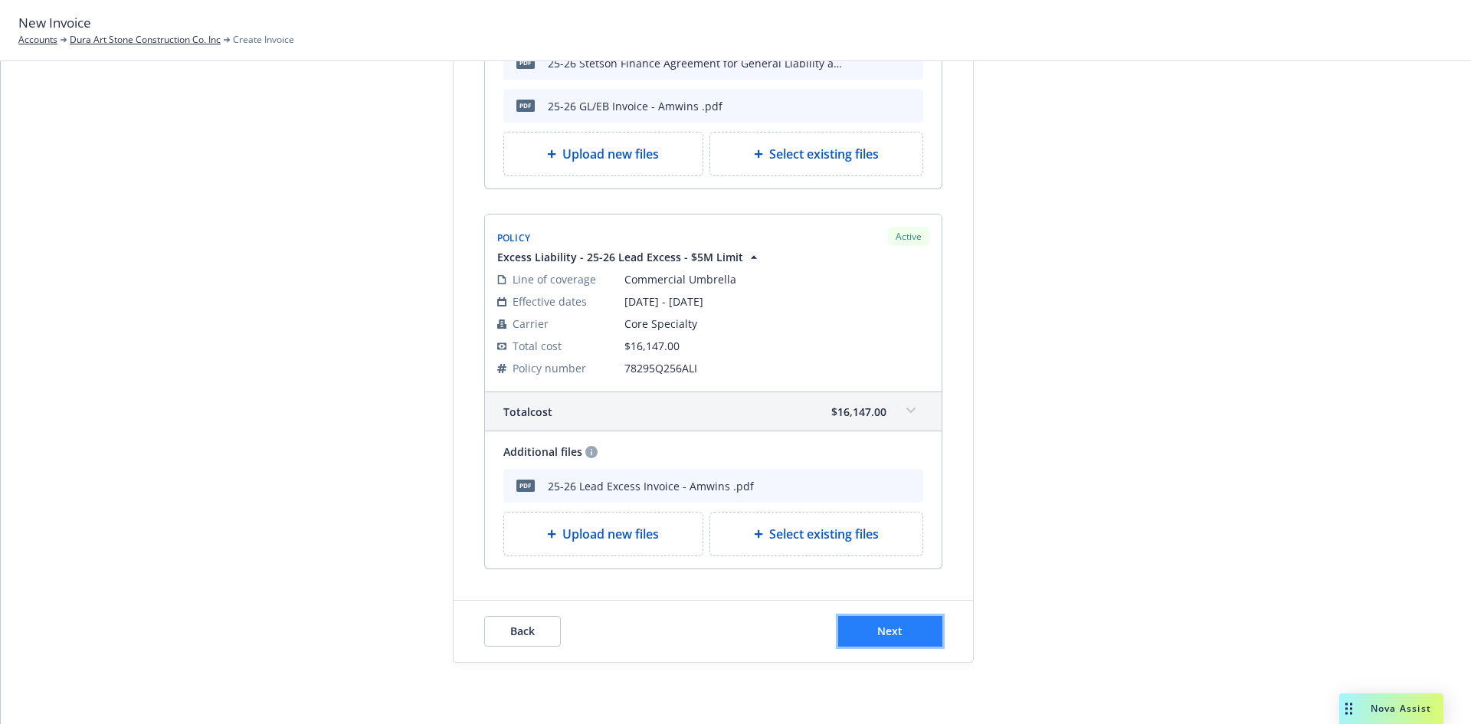
click at [884, 630] on span "Next" at bounding box center [889, 630] width 25 height 15
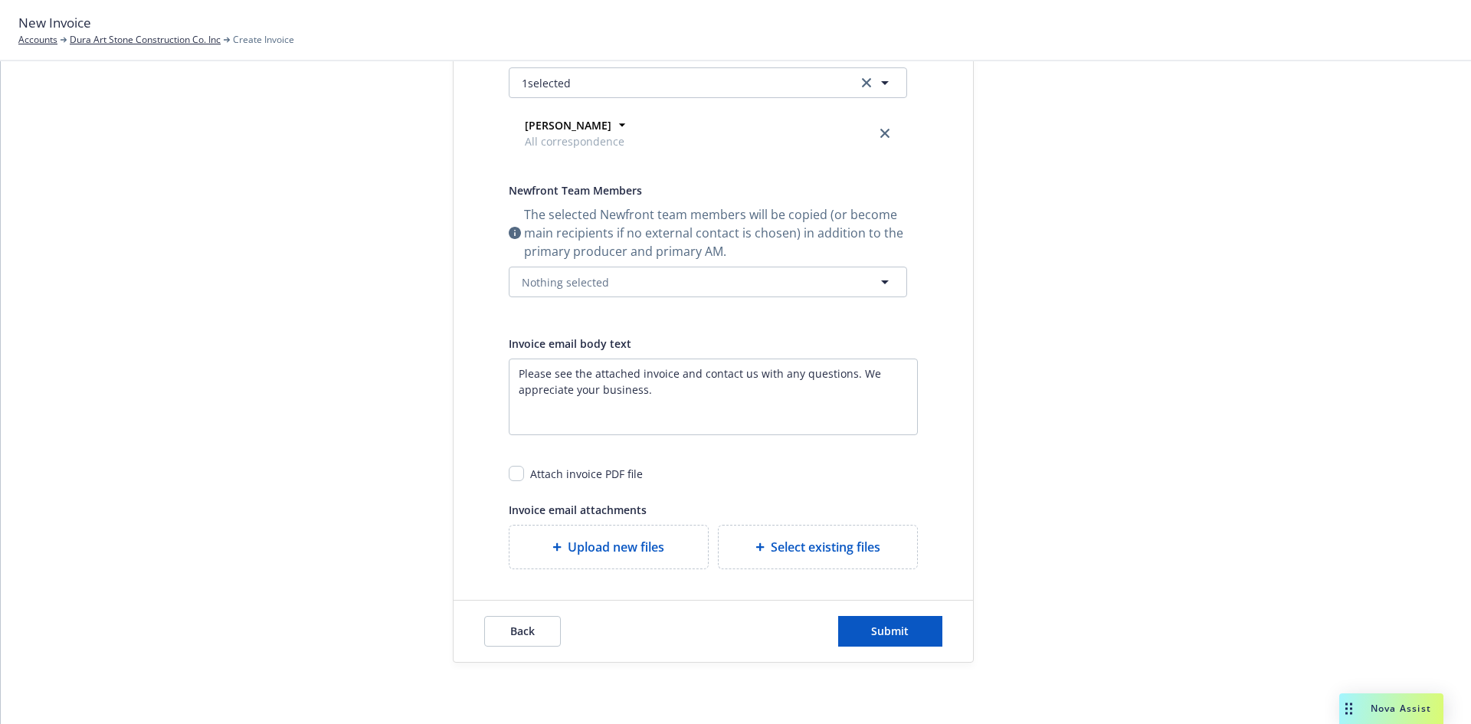
scroll to position [92, 0]
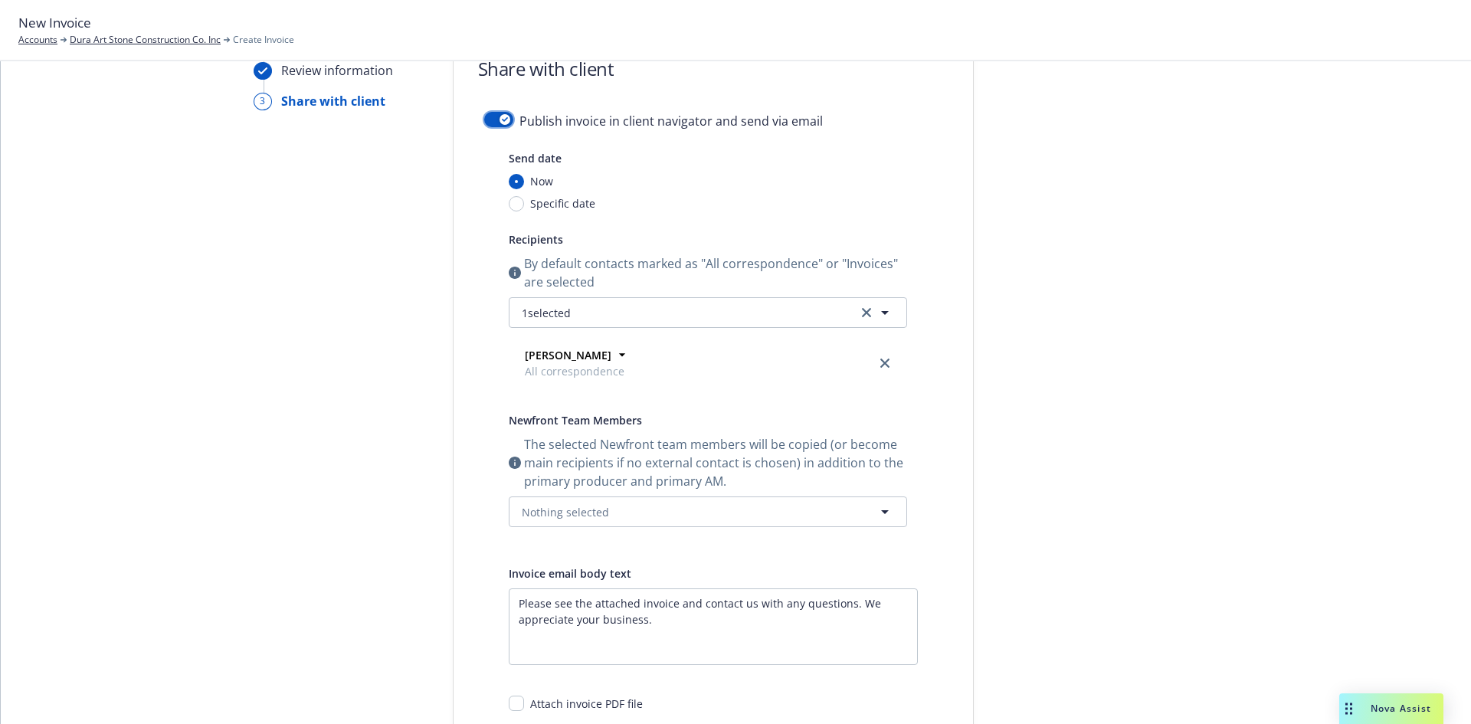
click at [499, 118] on div "button" at bounding box center [504, 119] width 11 height 11
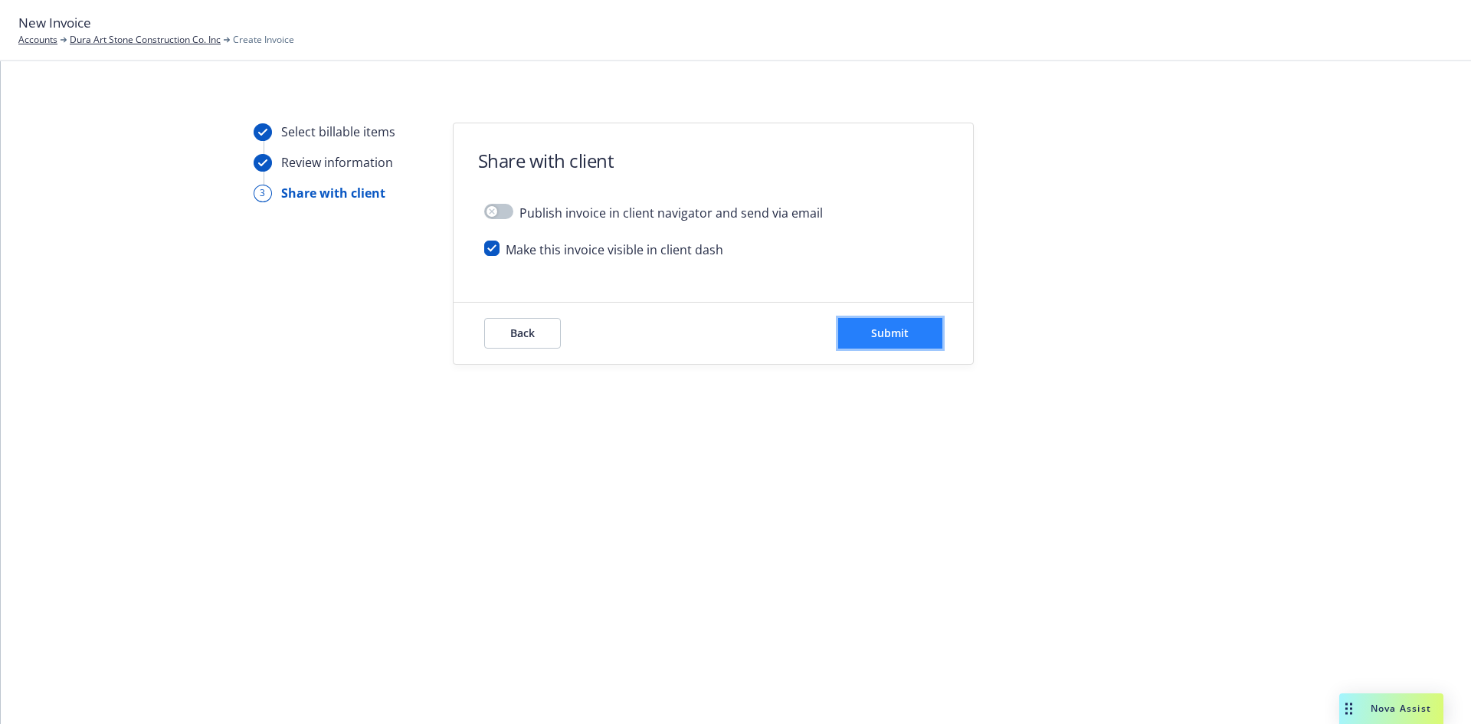
click at [908, 334] on span "Submit" at bounding box center [890, 333] width 38 height 15
